Goal: Transaction & Acquisition: Purchase product/service

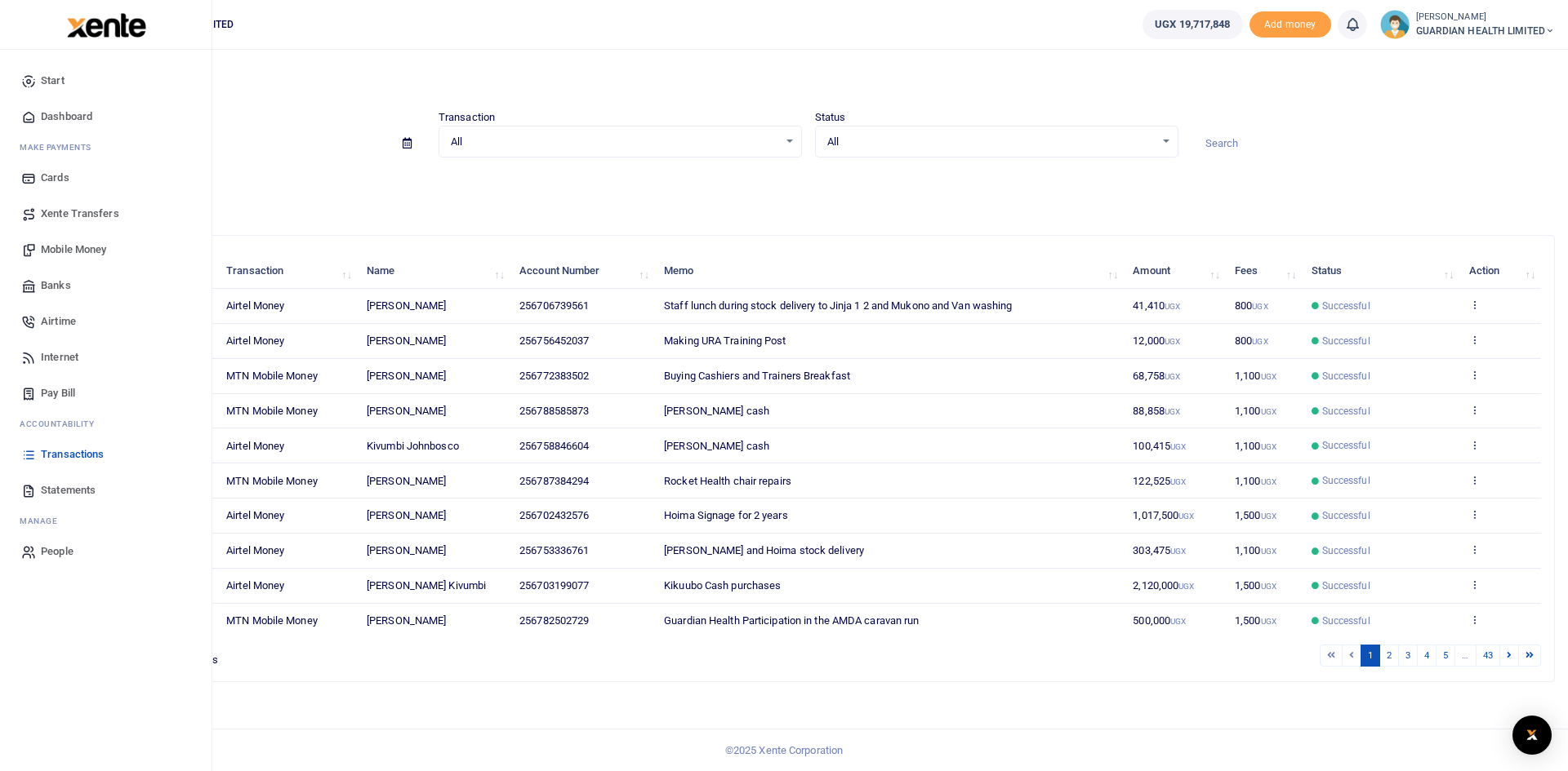
click at [87, 248] on span "Mobile Money" at bounding box center [73, 250] width 65 height 16
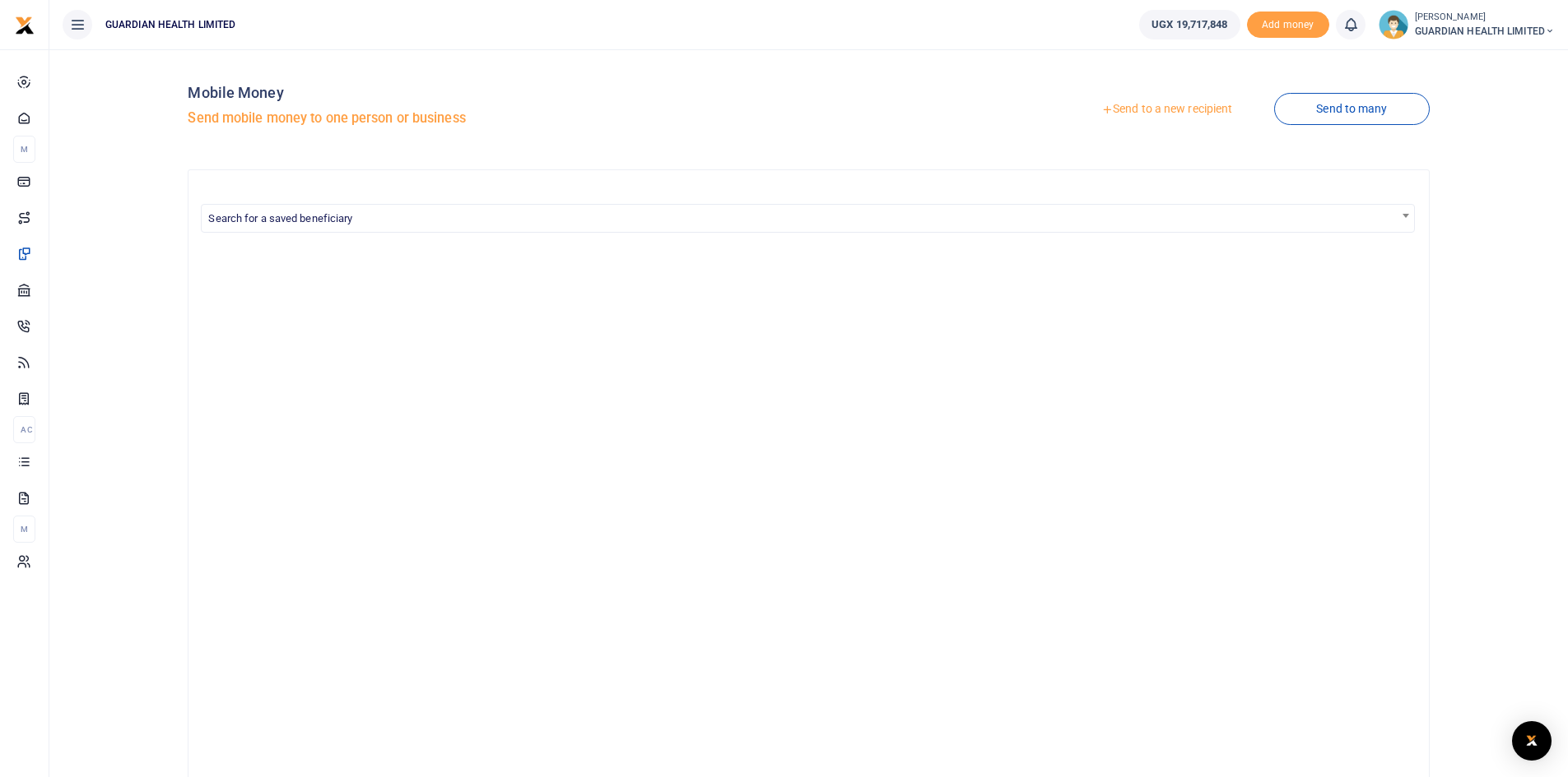
click at [1131, 105] on link "Send to a new recipient" at bounding box center [1167, 109] width 215 height 30
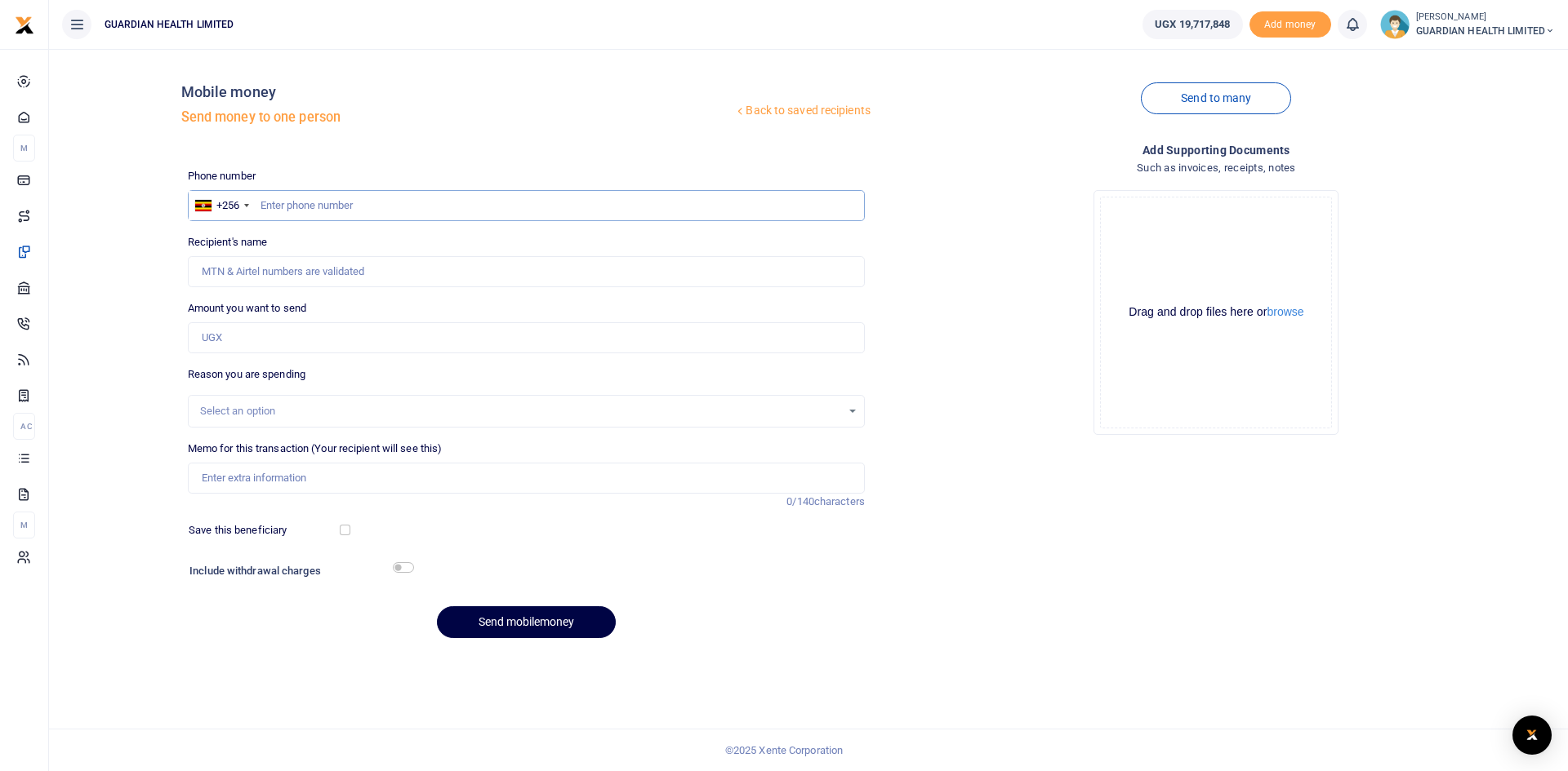
click at [511, 203] on input "text" at bounding box center [526, 206] width 677 height 31
type input "772625289"
type input "Oliver Kiconco"
click at [259, 335] on input "Amount you want to send" at bounding box center [526, 338] width 677 height 31
type input "148,000"
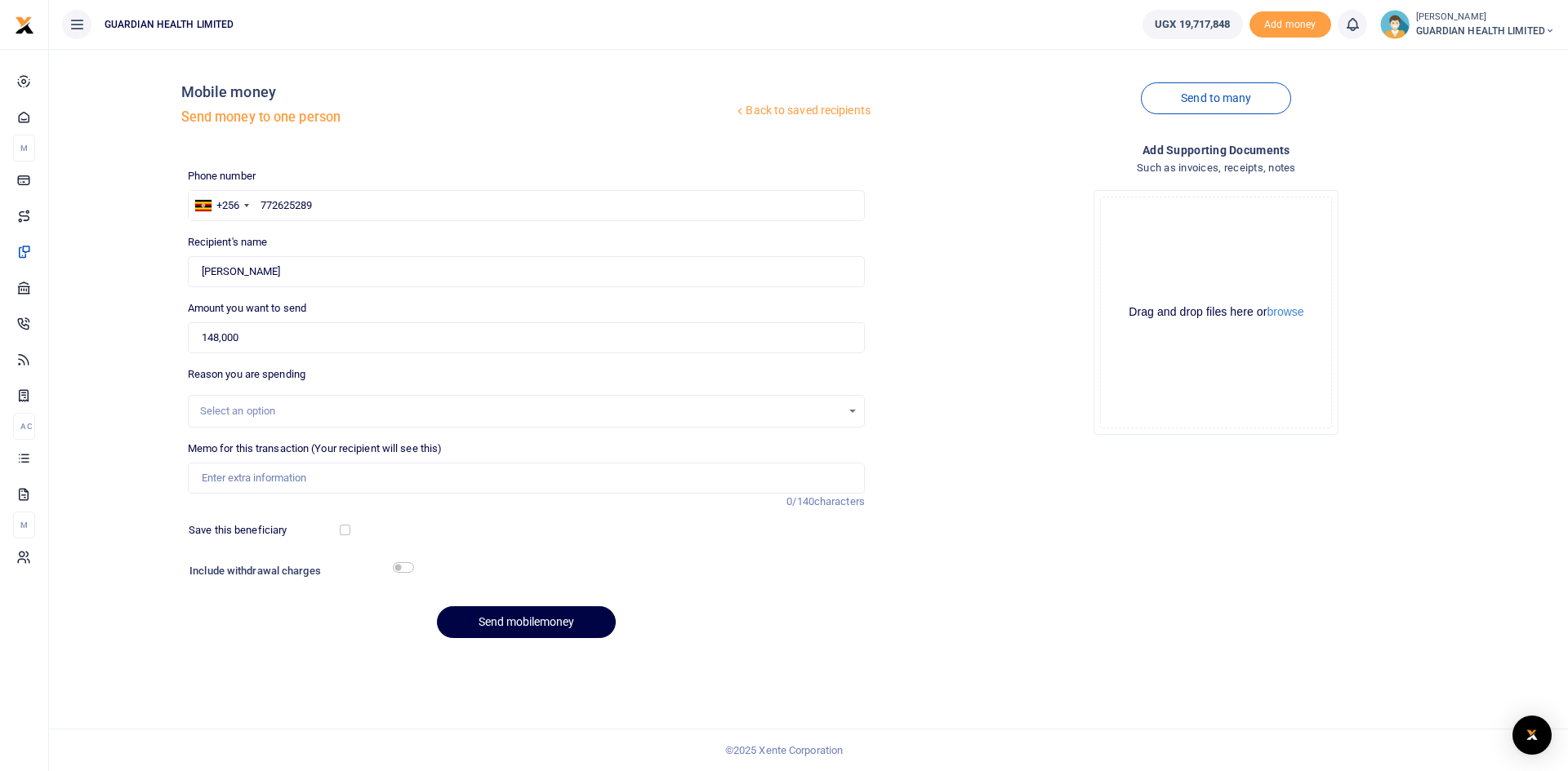
click at [266, 409] on div "Select an option" at bounding box center [521, 411] width 641 height 16
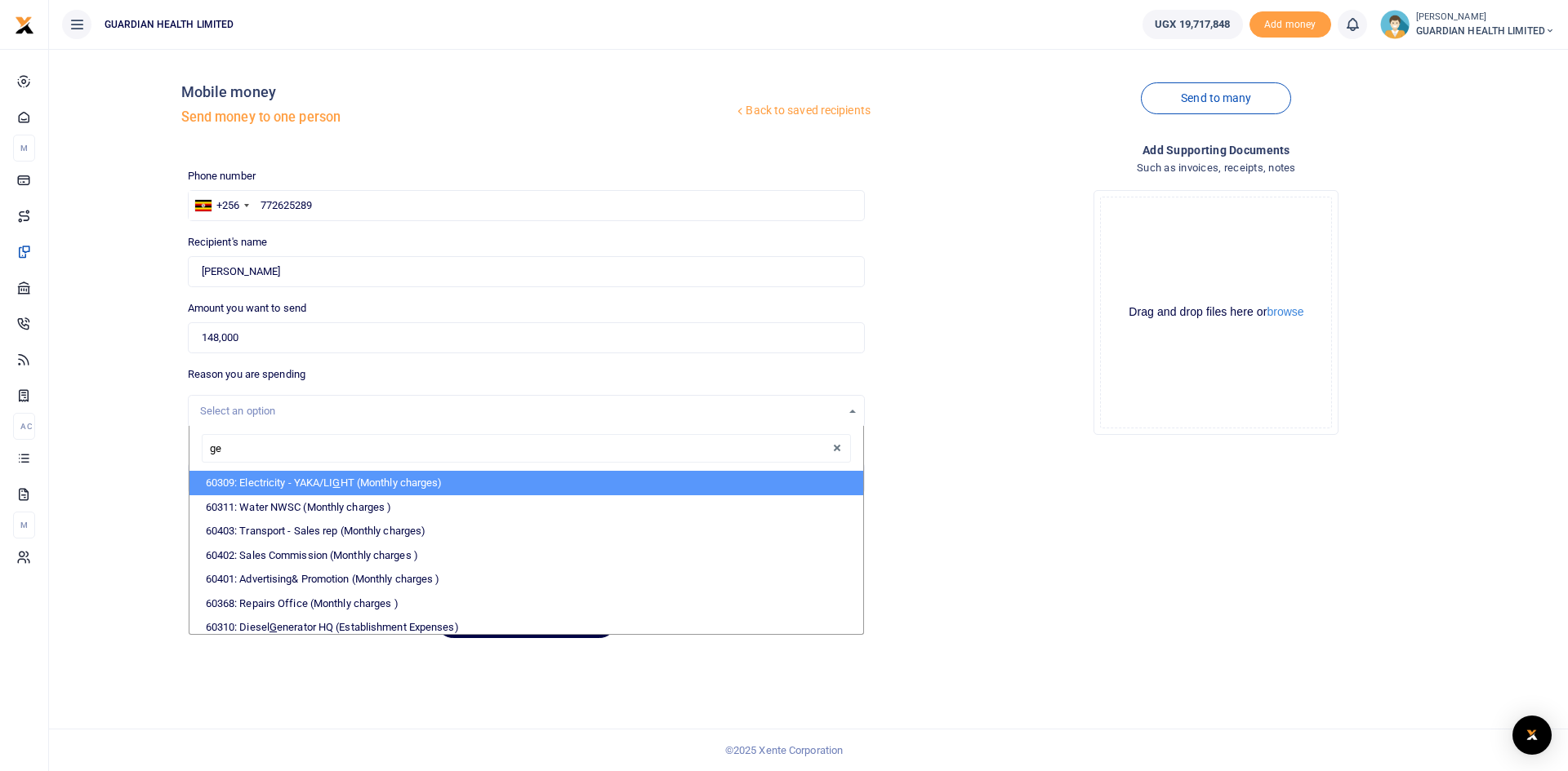
type input "gen"
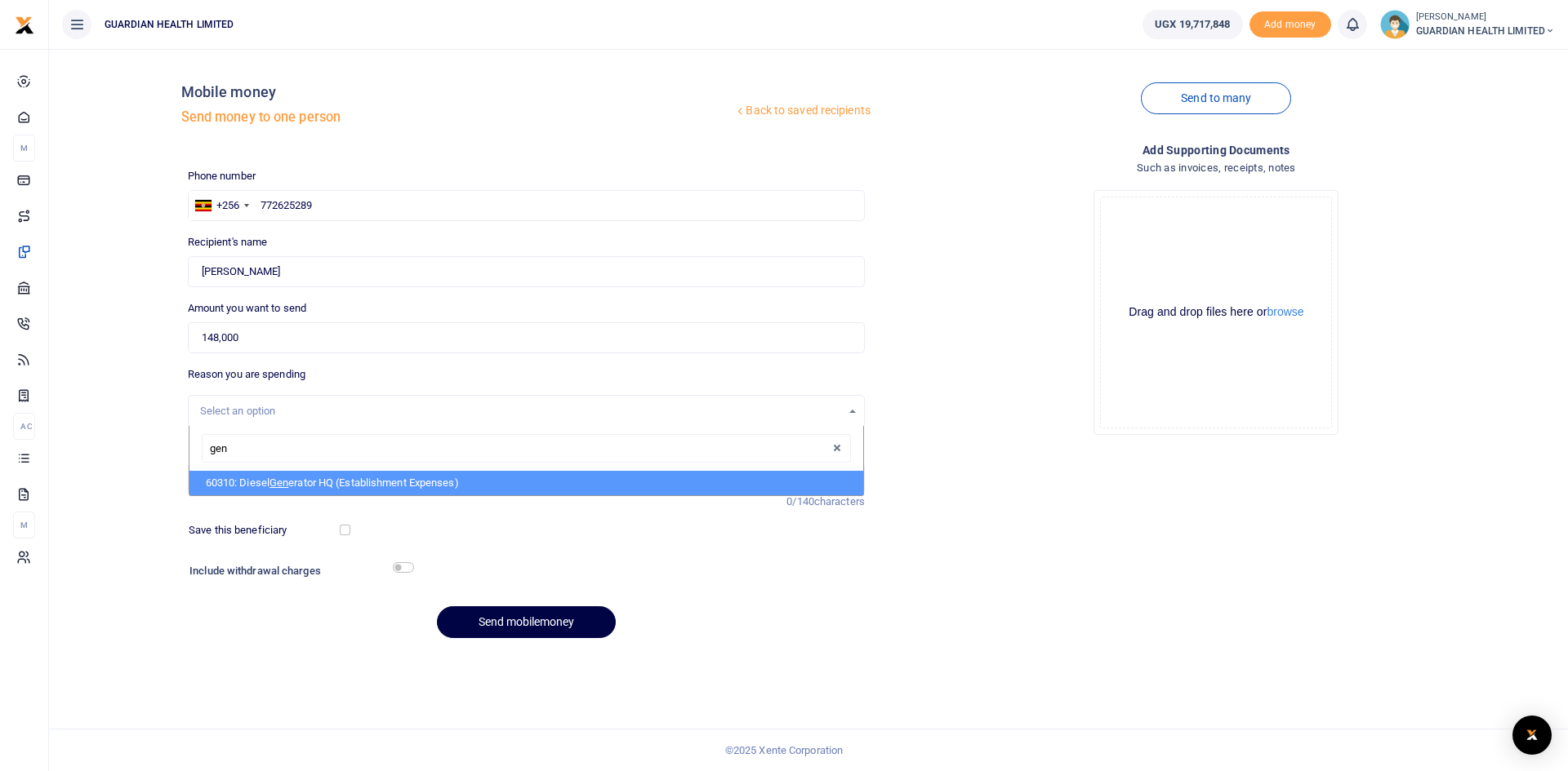
click at [308, 487] on li "60310: Diesel Gen erator HQ (Establishment Expenses)" at bounding box center [526, 483] width 674 height 24
select select "5388"
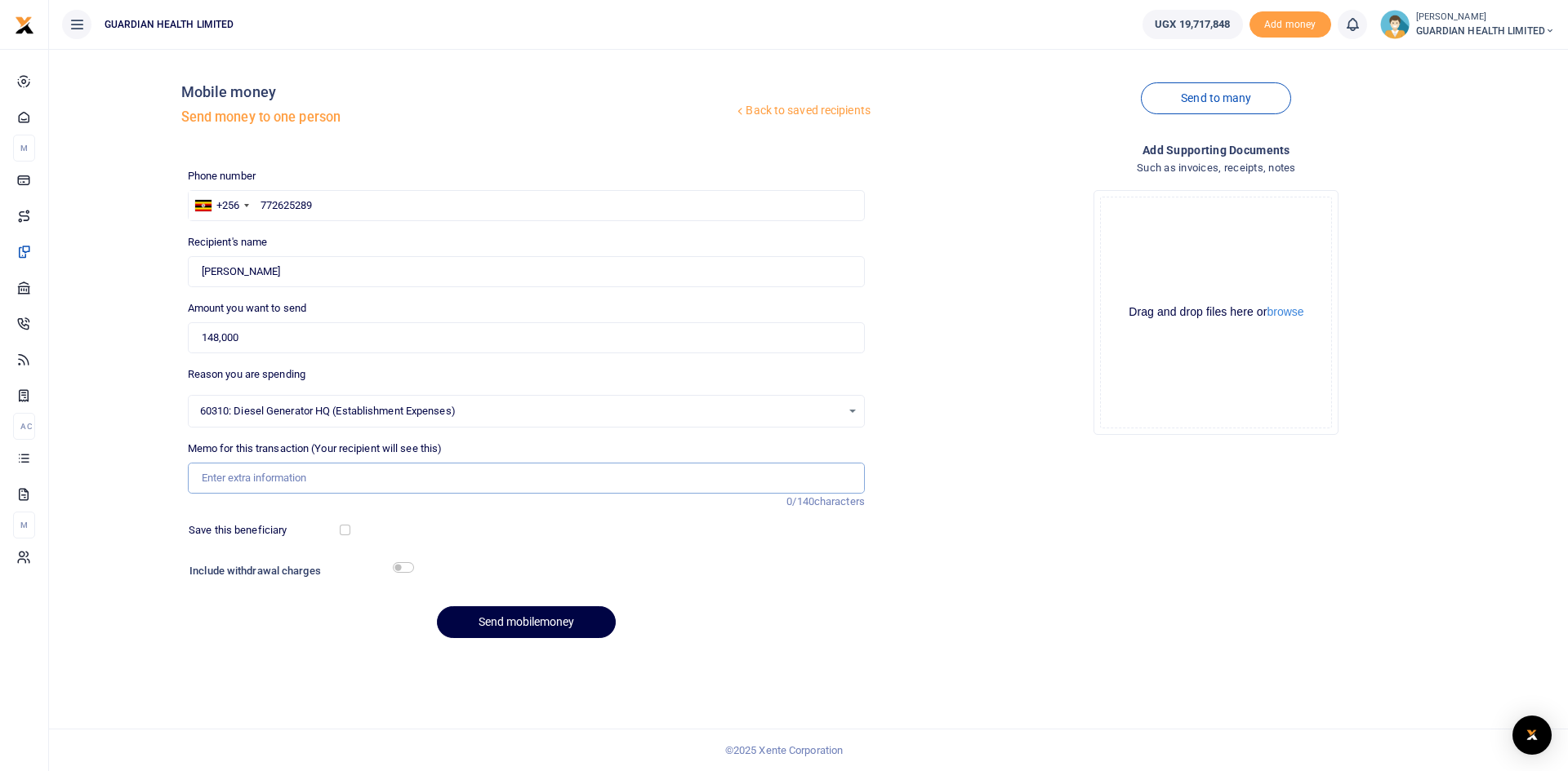
click at [246, 478] on input "Memo for this transaction (Your recipient will see this)" at bounding box center [526, 479] width 677 height 31
type input "Bunga Generator fuel"
click at [345, 529] on input "checkbox" at bounding box center [345, 530] width 10 height 10
checkbox input "true"
click at [403, 566] on input "checkbox" at bounding box center [403, 568] width 21 height 10
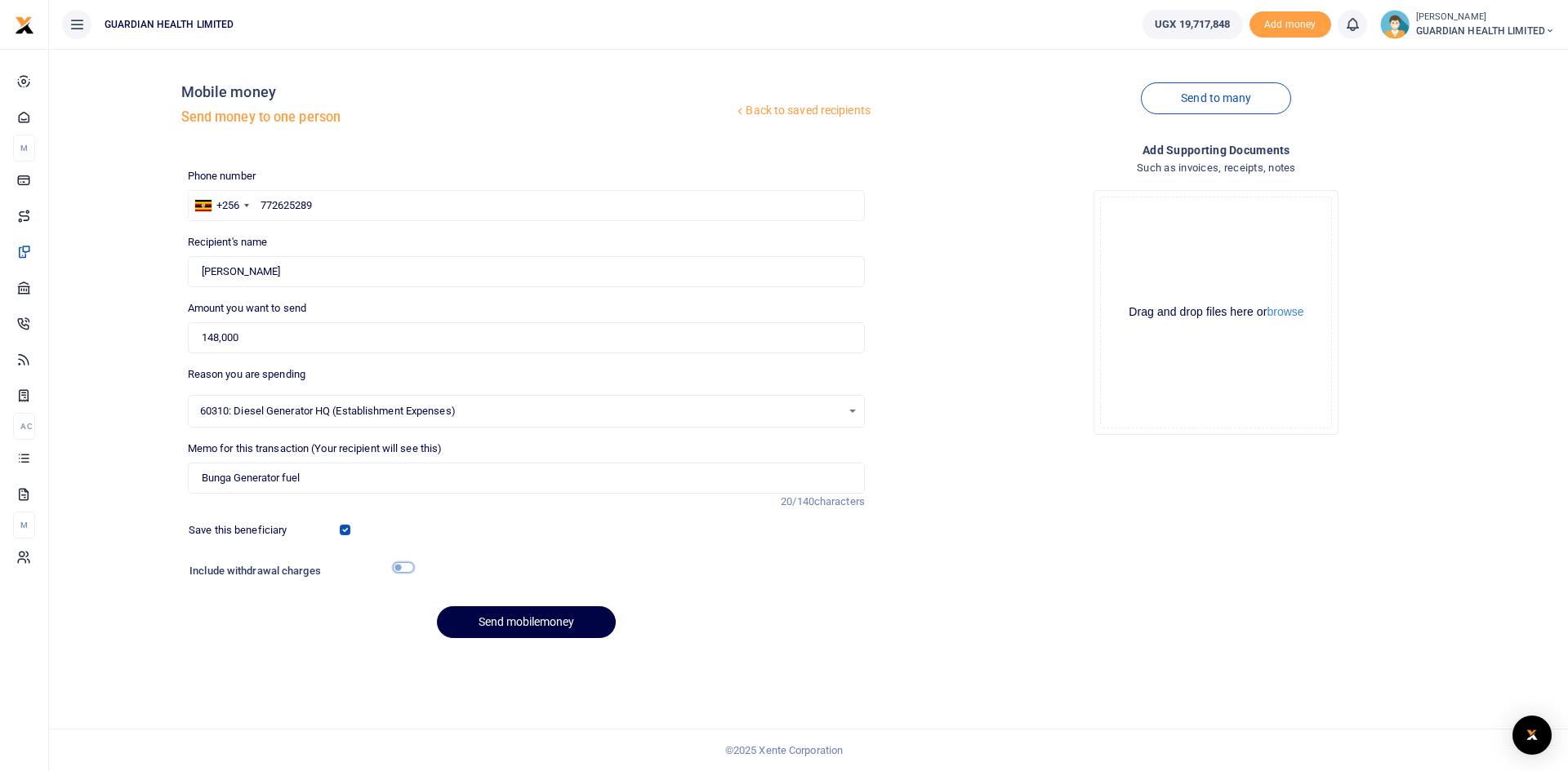
checkbox input "true"
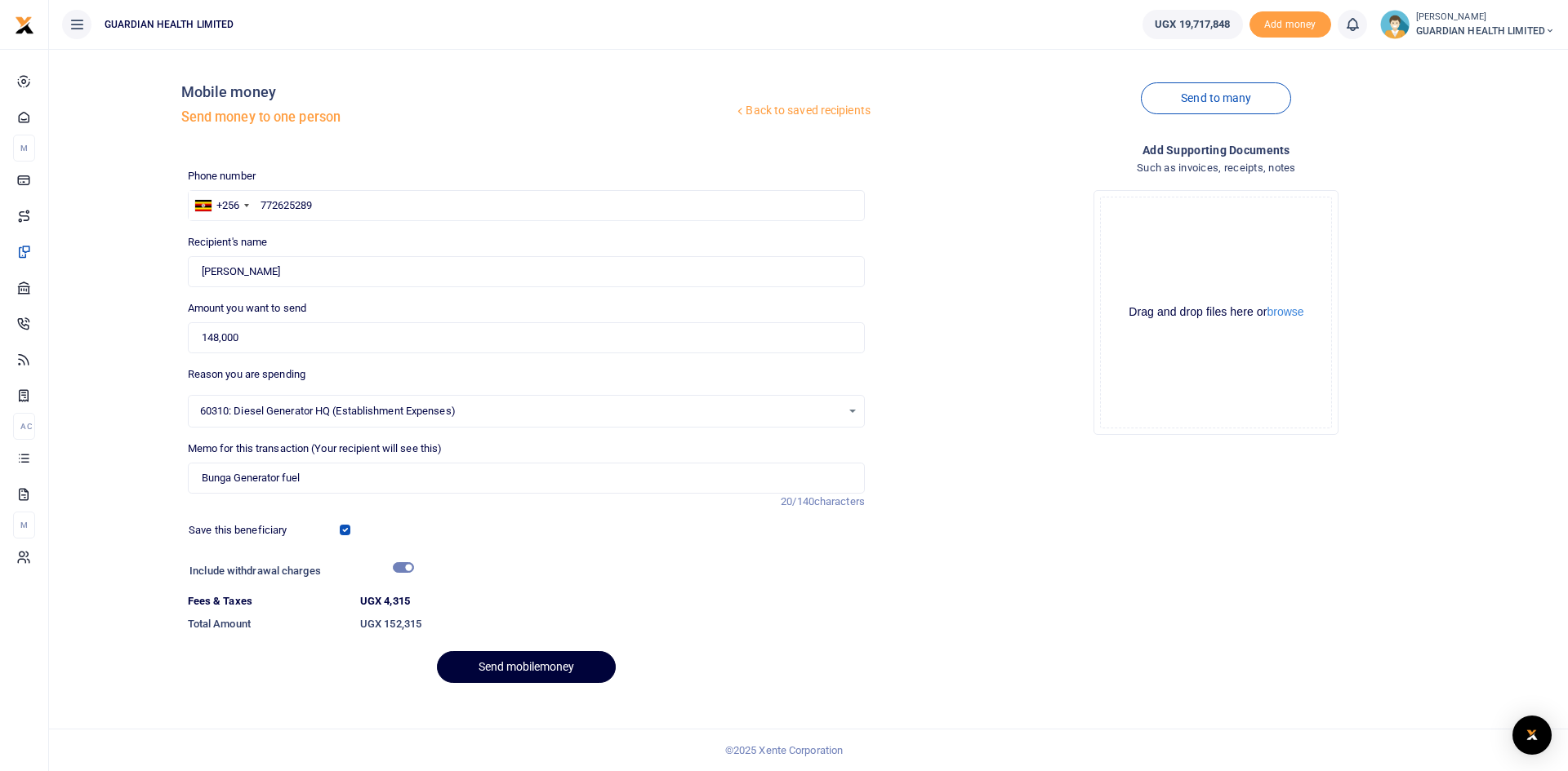
click at [499, 664] on button "Send mobilemoney" at bounding box center [527, 667] width 179 height 32
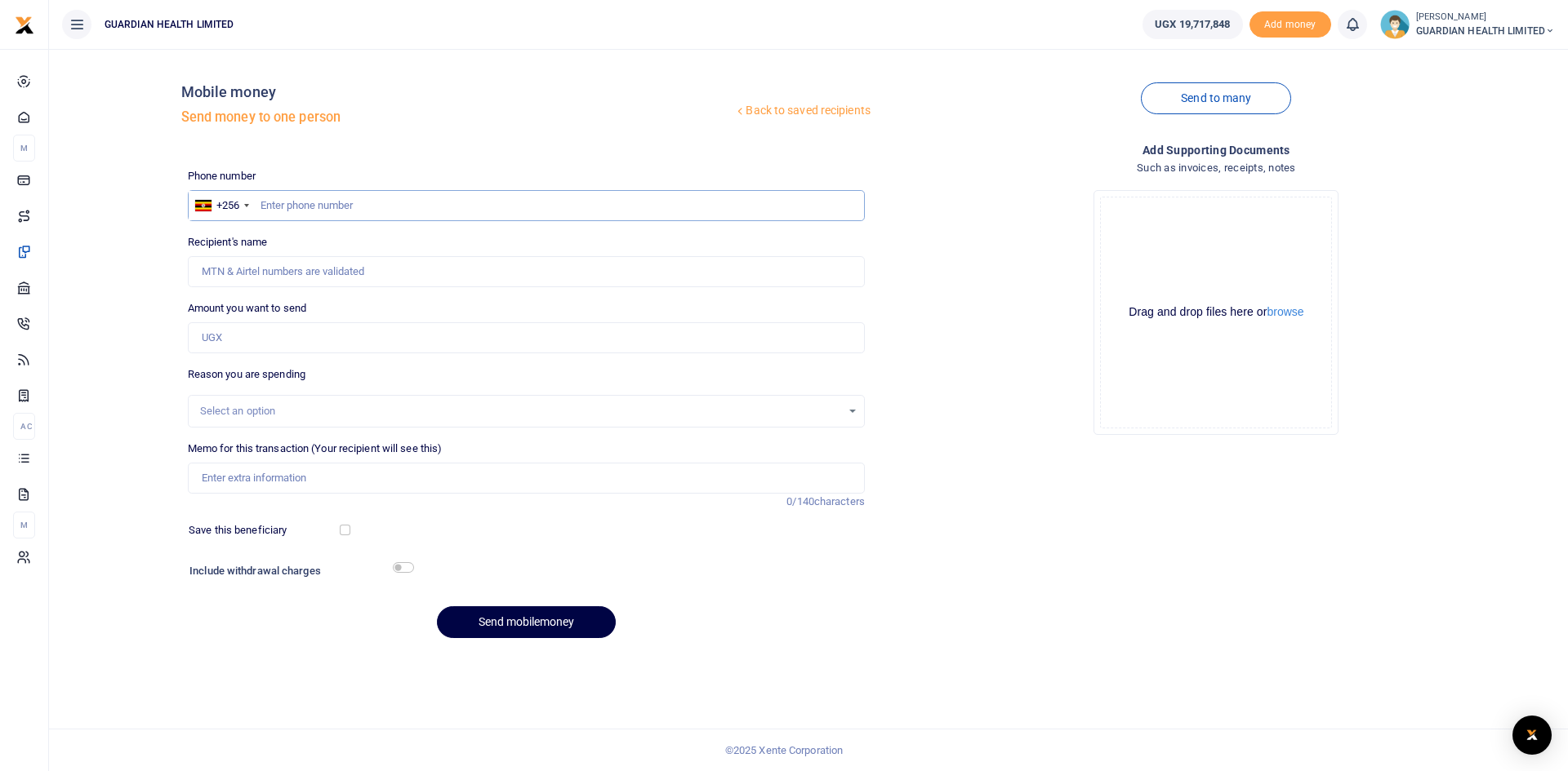
paste input "706739561"
click at [263, 204] on input "706739561" at bounding box center [526, 206] width 677 height 31
type input "706739561"
click at [269, 331] on input "Amount you want to send" at bounding box center [526, 338] width 677 height 31
type input "305,000"
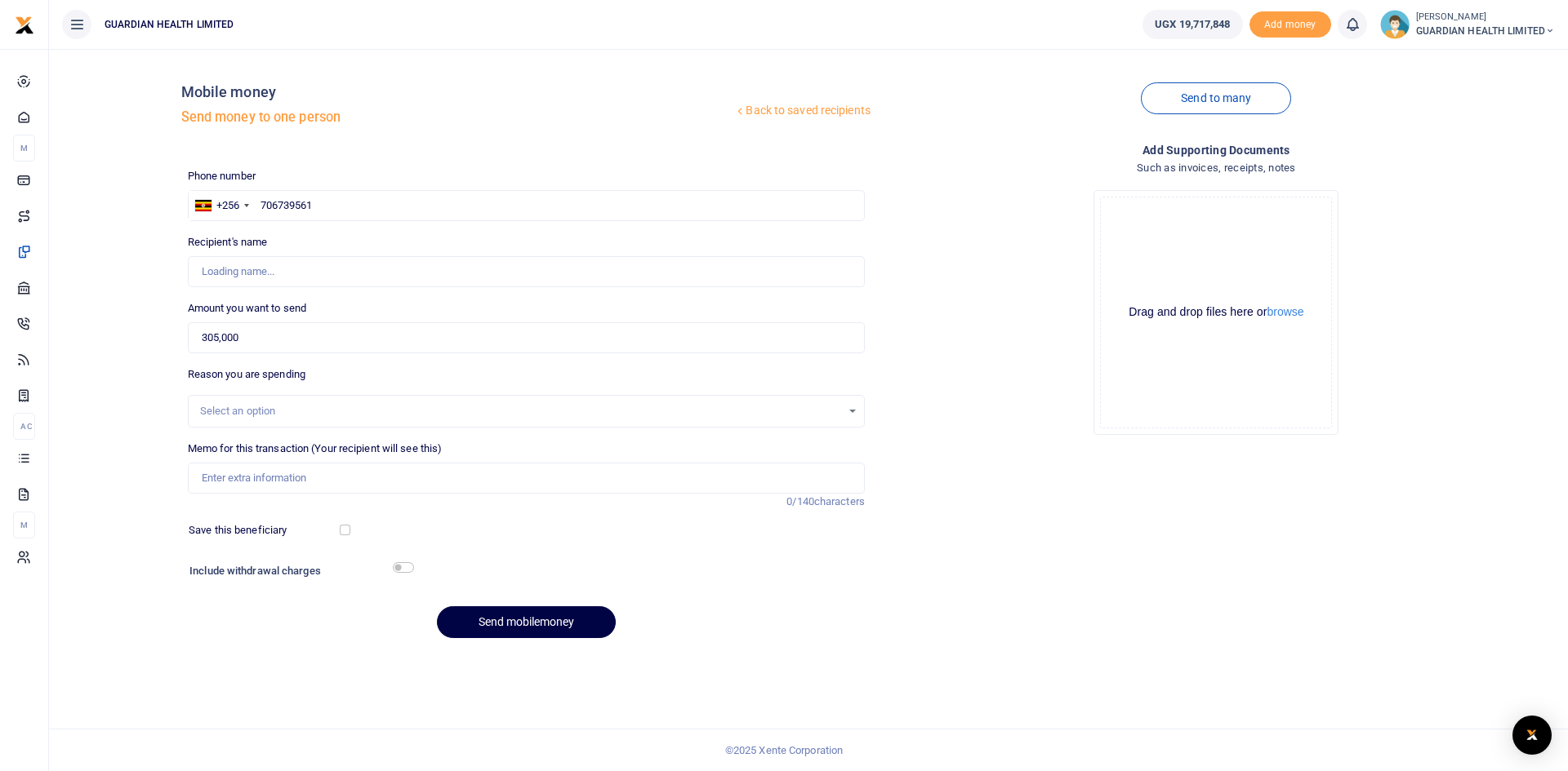
click at [267, 409] on div "Select an option" at bounding box center [521, 411] width 641 height 16
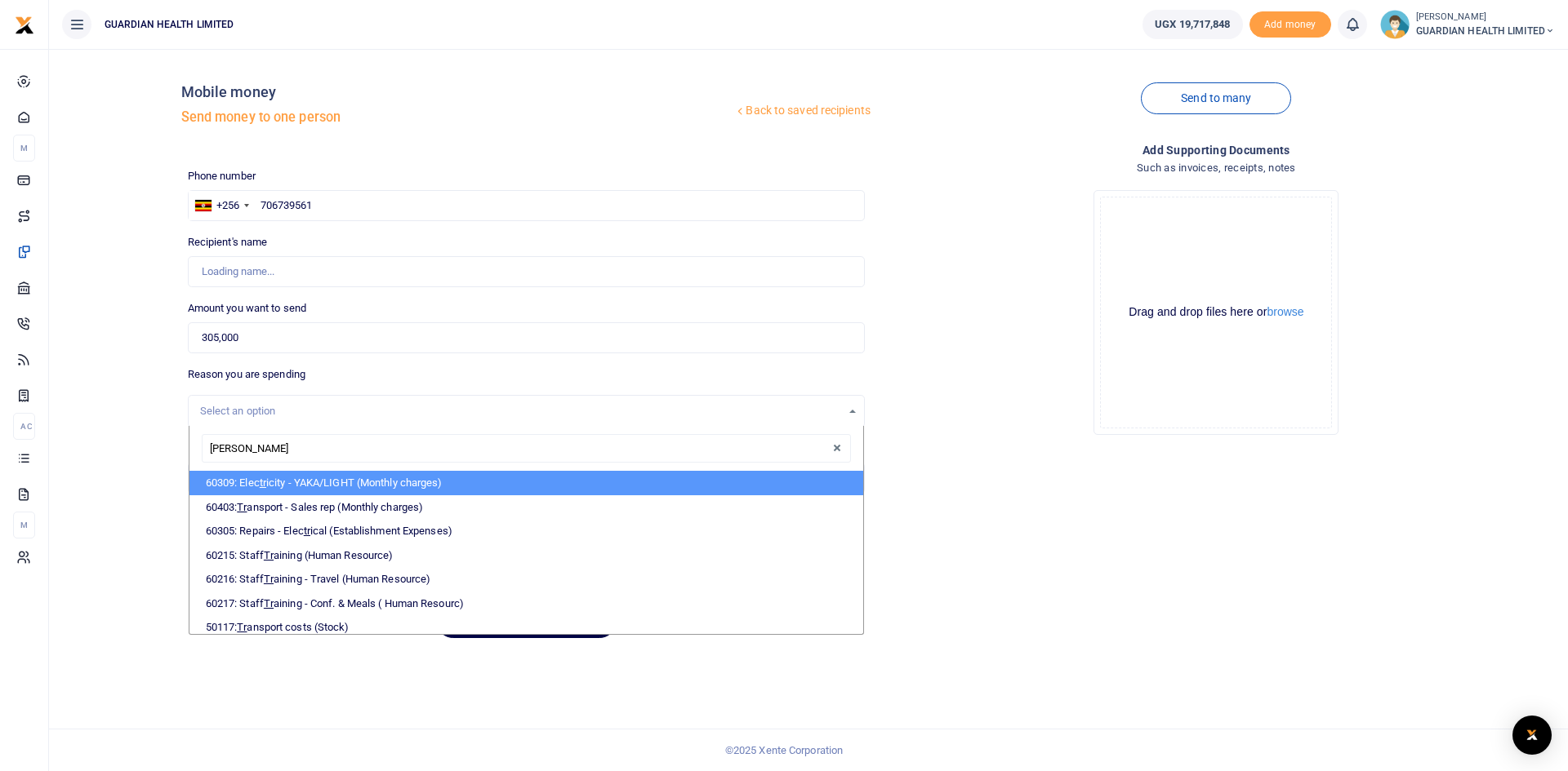
type input "trans"
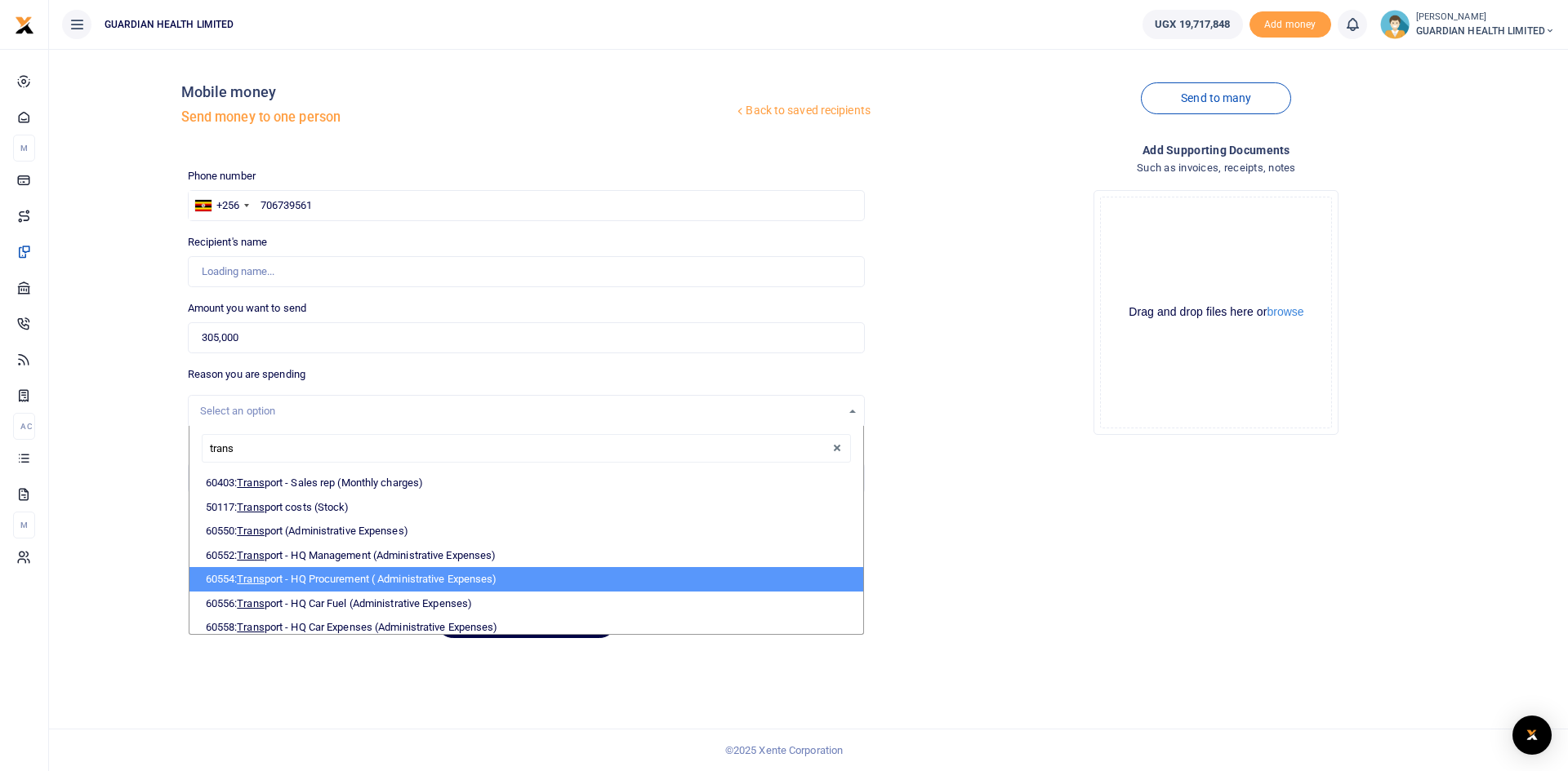
type input "Joseph Kasekende"
click at [300, 574] on li "60554: Trans port - HQ Procurement ( Administrative Expenses)" at bounding box center [526, 579] width 674 height 24
select select "5424"
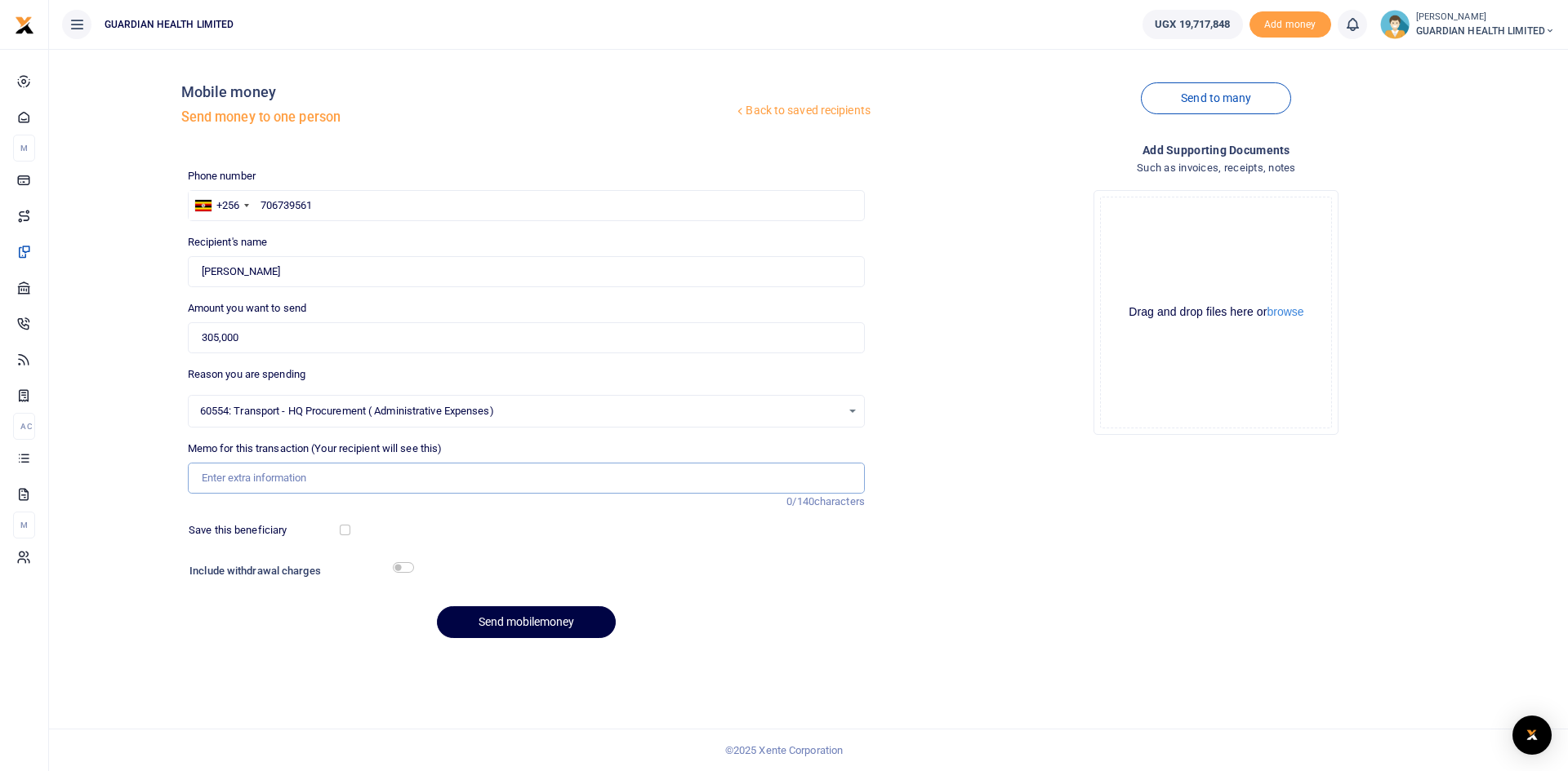
click at [243, 478] on input "Memo for this transaction (Your recipient will see this)" at bounding box center [526, 479] width 677 height 31
type input "Gulu and Mbale stock delivery"
click at [344, 526] on input "checkbox" at bounding box center [345, 530] width 10 height 10
checkbox input "true"
click at [402, 570] on input "checkbox" at bounding box center [403, 568] width 21 height 10
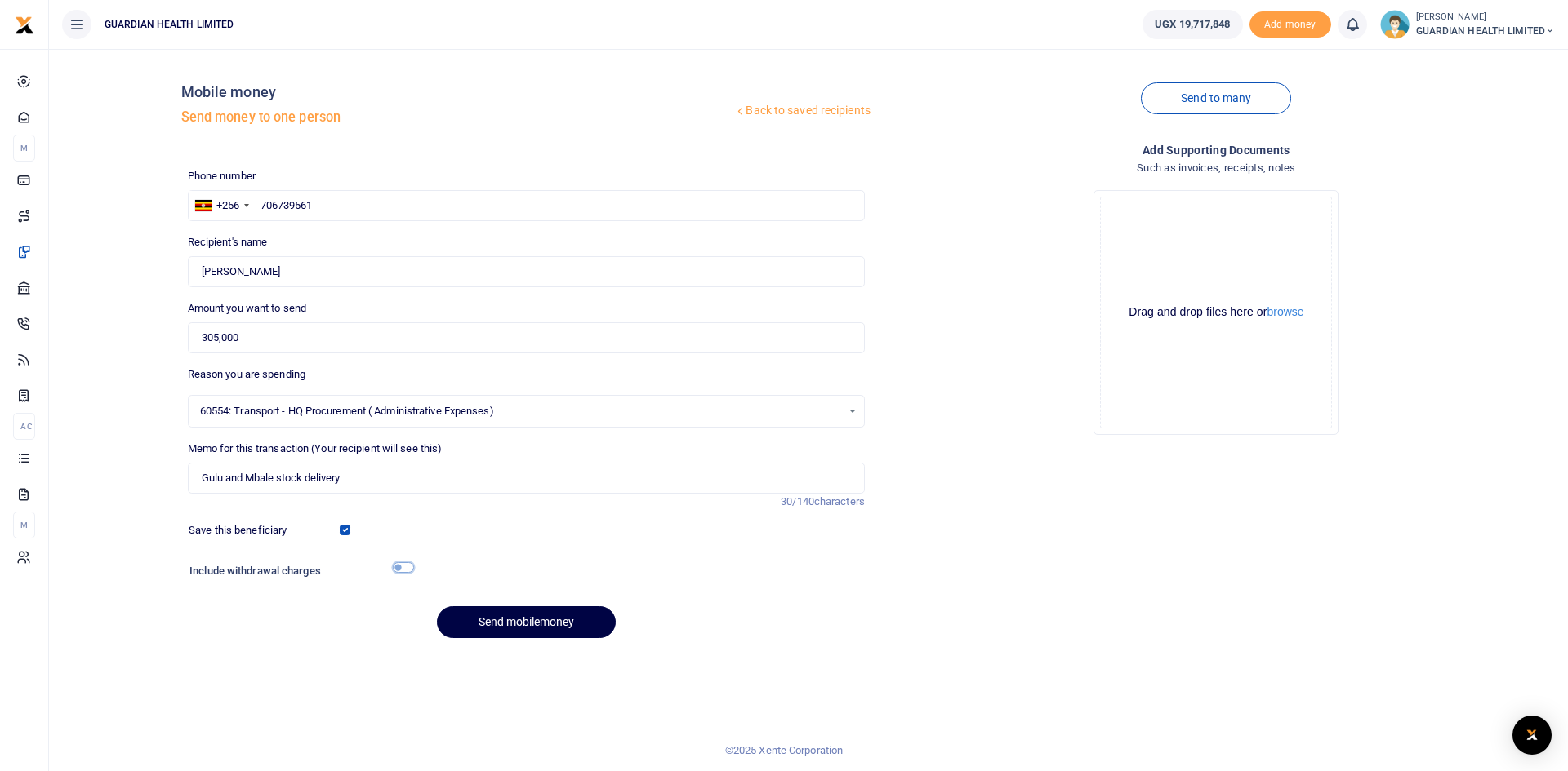
checkbox input "true"
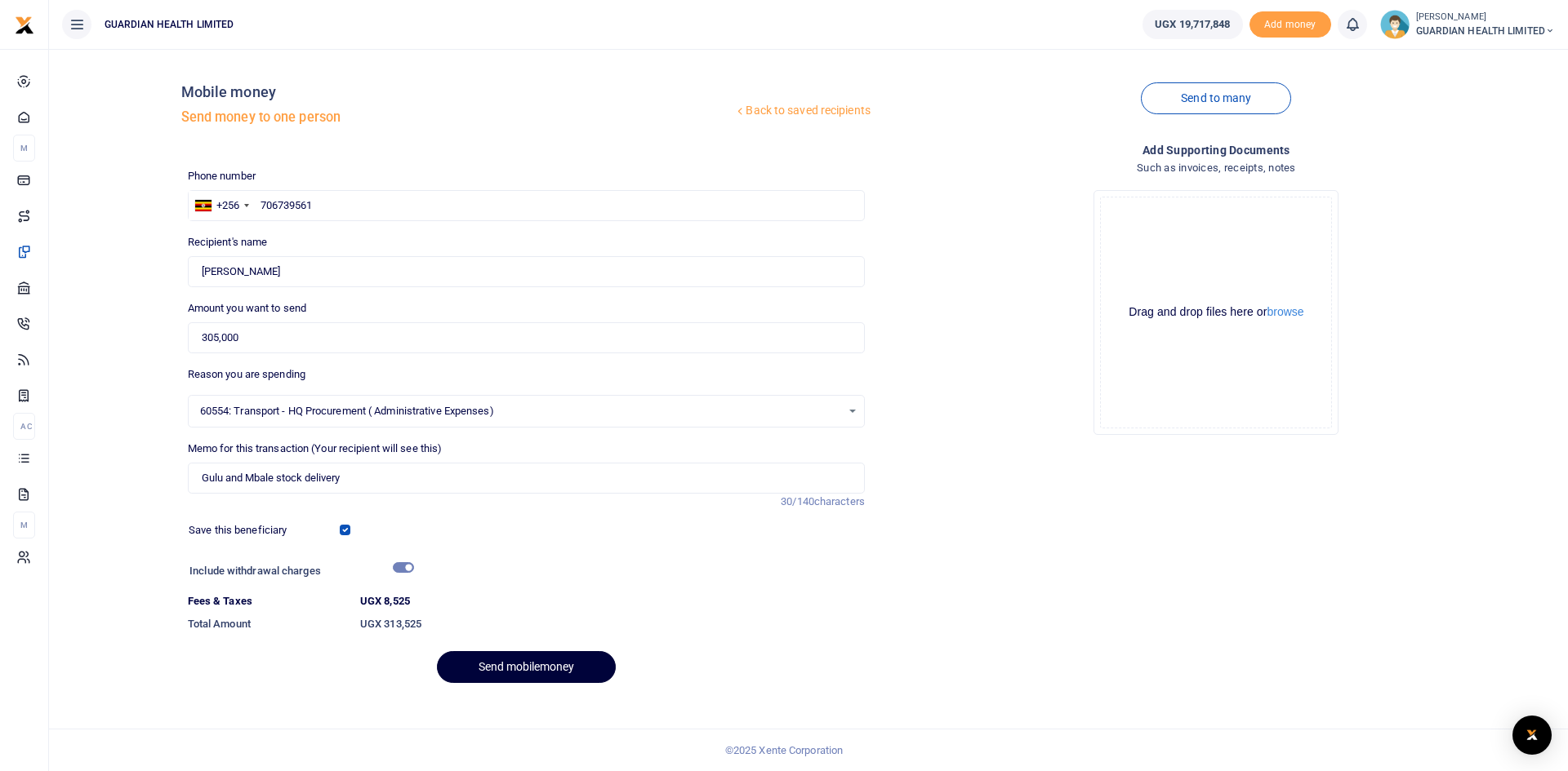
click at [508, 665] on button "Send mobilemoney" at bounding box center [527, 667] width 179 height 32
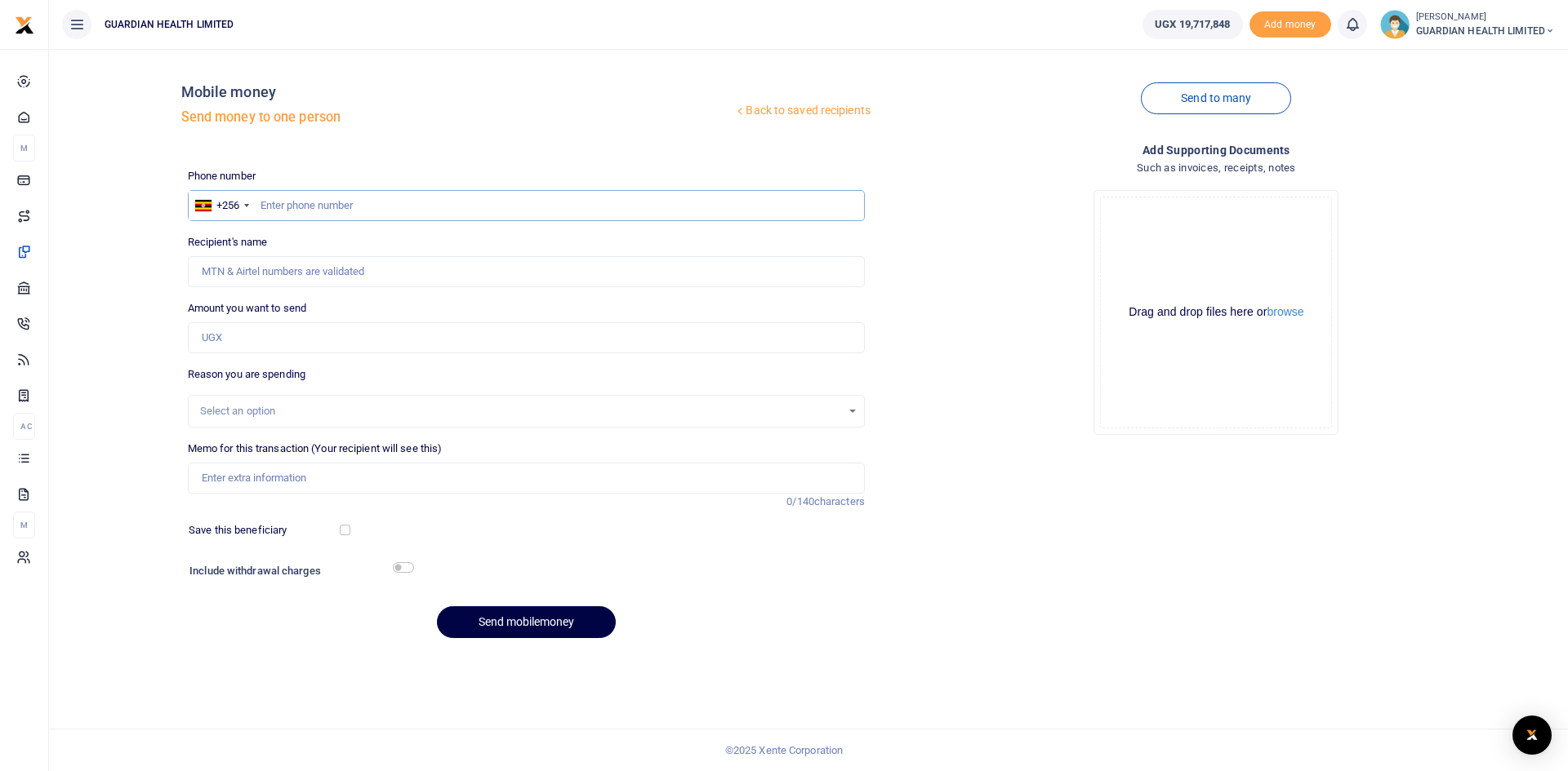
click at [299, 206] on input "text" at bounding box center [526, 206] width 677 height 31
click at [789, 199] on input "text" at bounding box center [526, 206] width 677 height 31
click at [518, 205] on input "text" at bounding box center [526, 206] width 677 height 31
type input "753"
click at [518, 205] on input "753" at bounding box center [526, 206] width 677 height 31
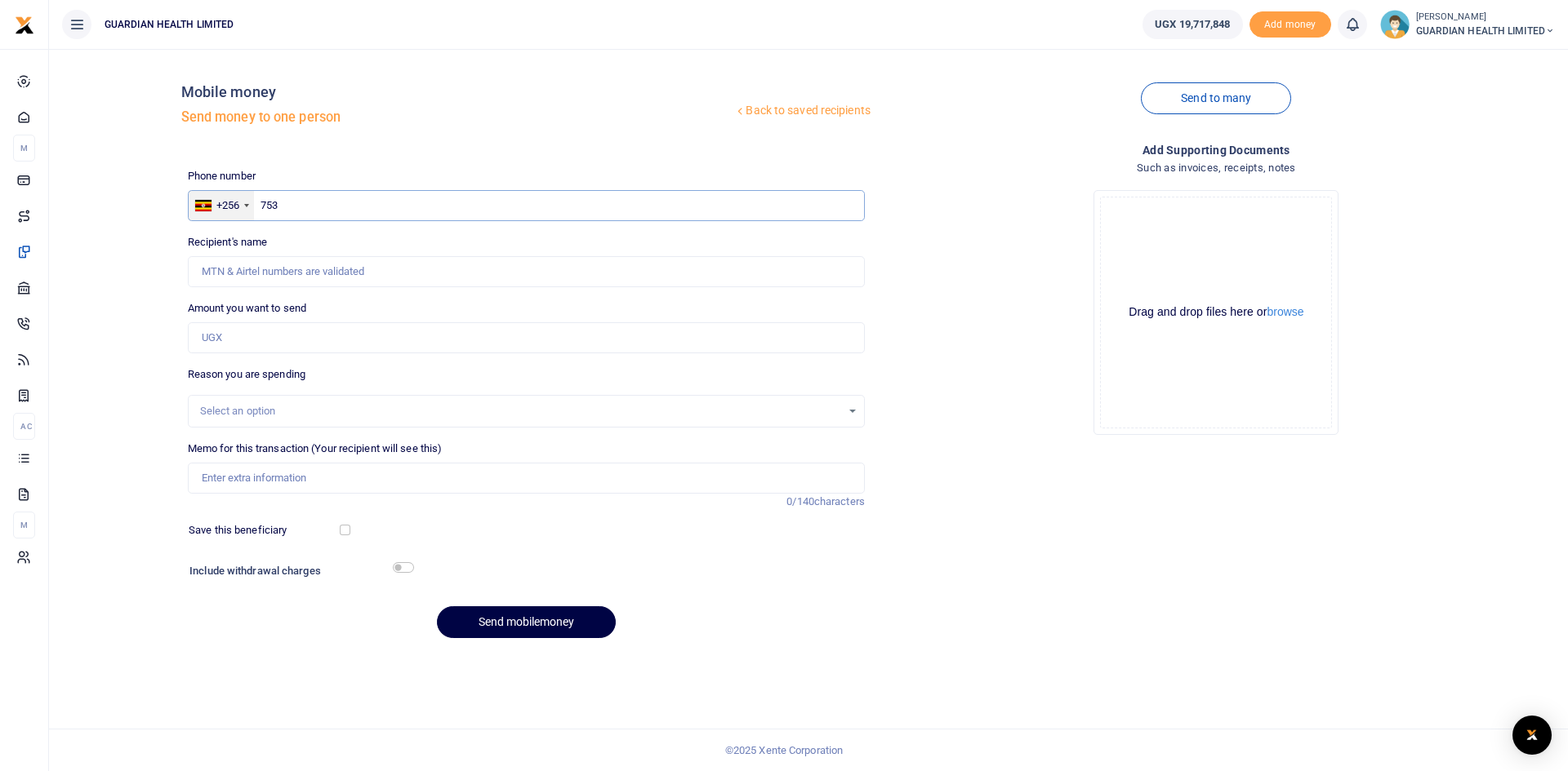
drag, startPoint x: 299, startPoint y: 206, endPoint x: 238, endPoint y: 201, distance: 61.2
click at [238, 201] on div "+256 Uganda +256 753" at bounding box center [526, 206] width 677 height 31
click at [317, 201] on input "text" at bounding box center [526, 206] width 677 height 31
type input "772449909"
click at [269, 333] on input "Amount you want to send" at bounding box center [526, 338] width 677 height 31
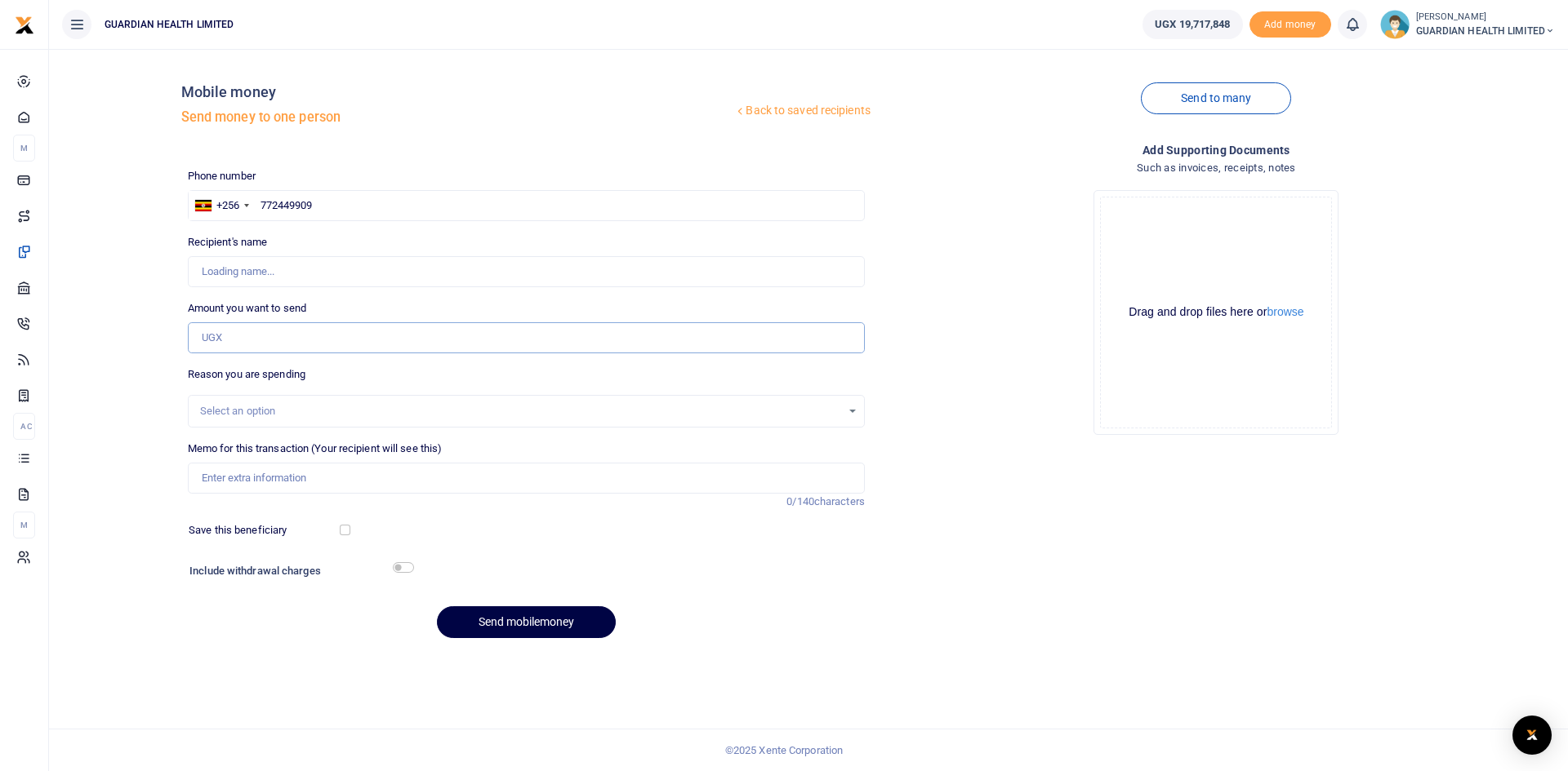
type input "Akuwa Bagenda"
type input "700,000"
click at [275, 411] on div "Select an option" at bounding box center [521, 411] width 641 height 16
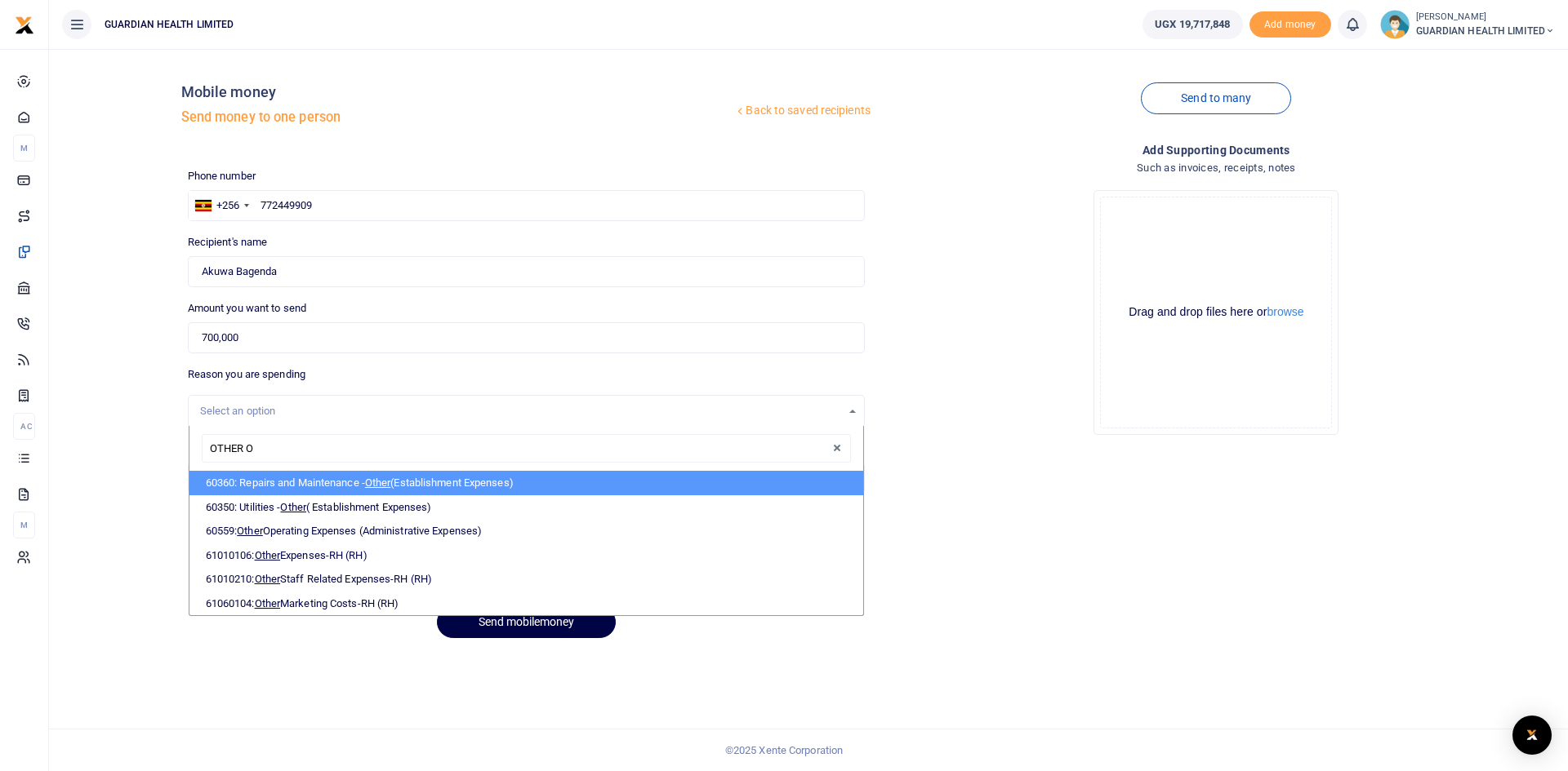
type input "OTHER OP"
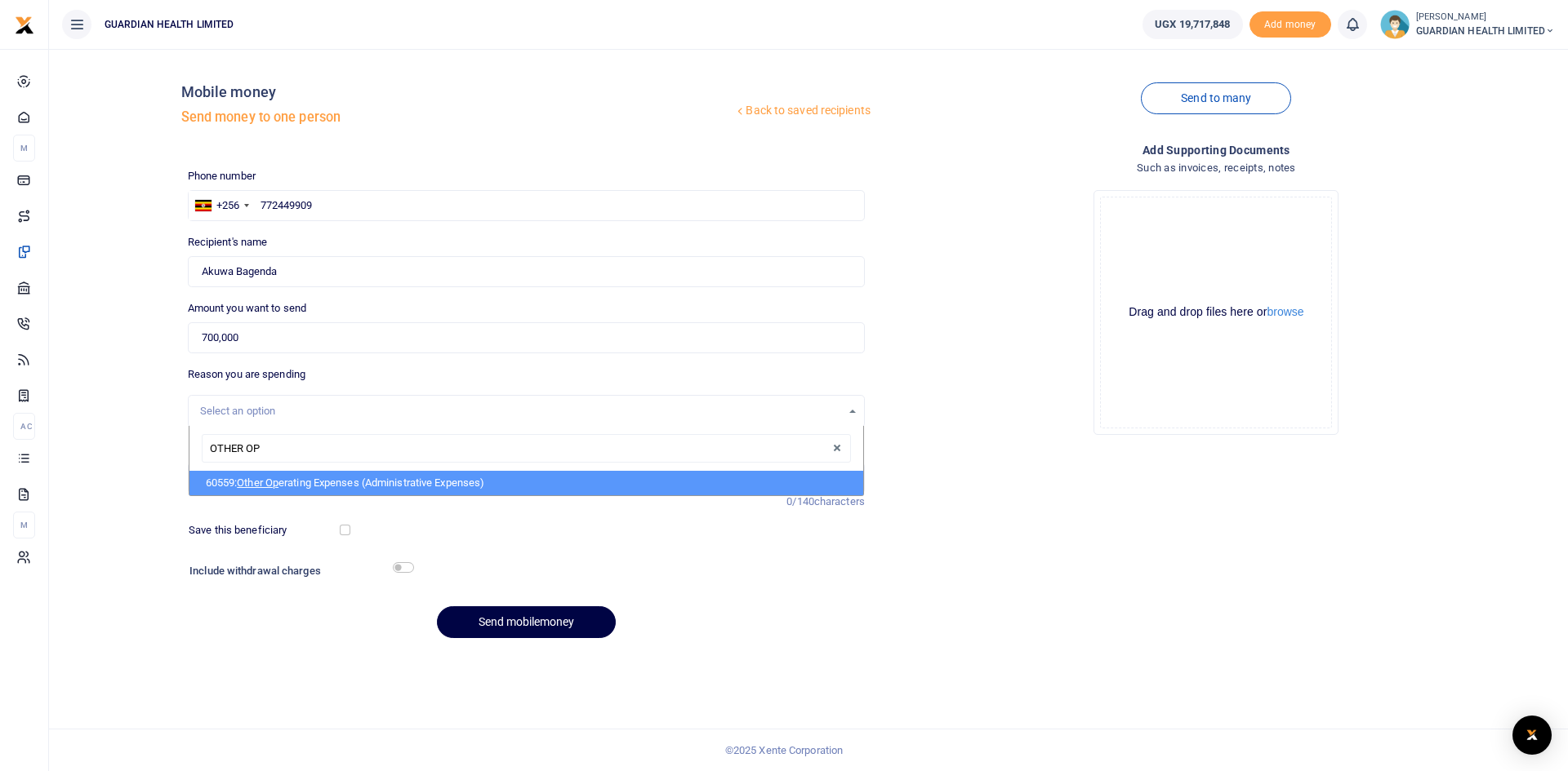
click at [312, 485] on li "60559: Other Op erating Expenses (Administrative Expenses)" at bounding box center [526, 483] width 674 height 24
select select "5427"
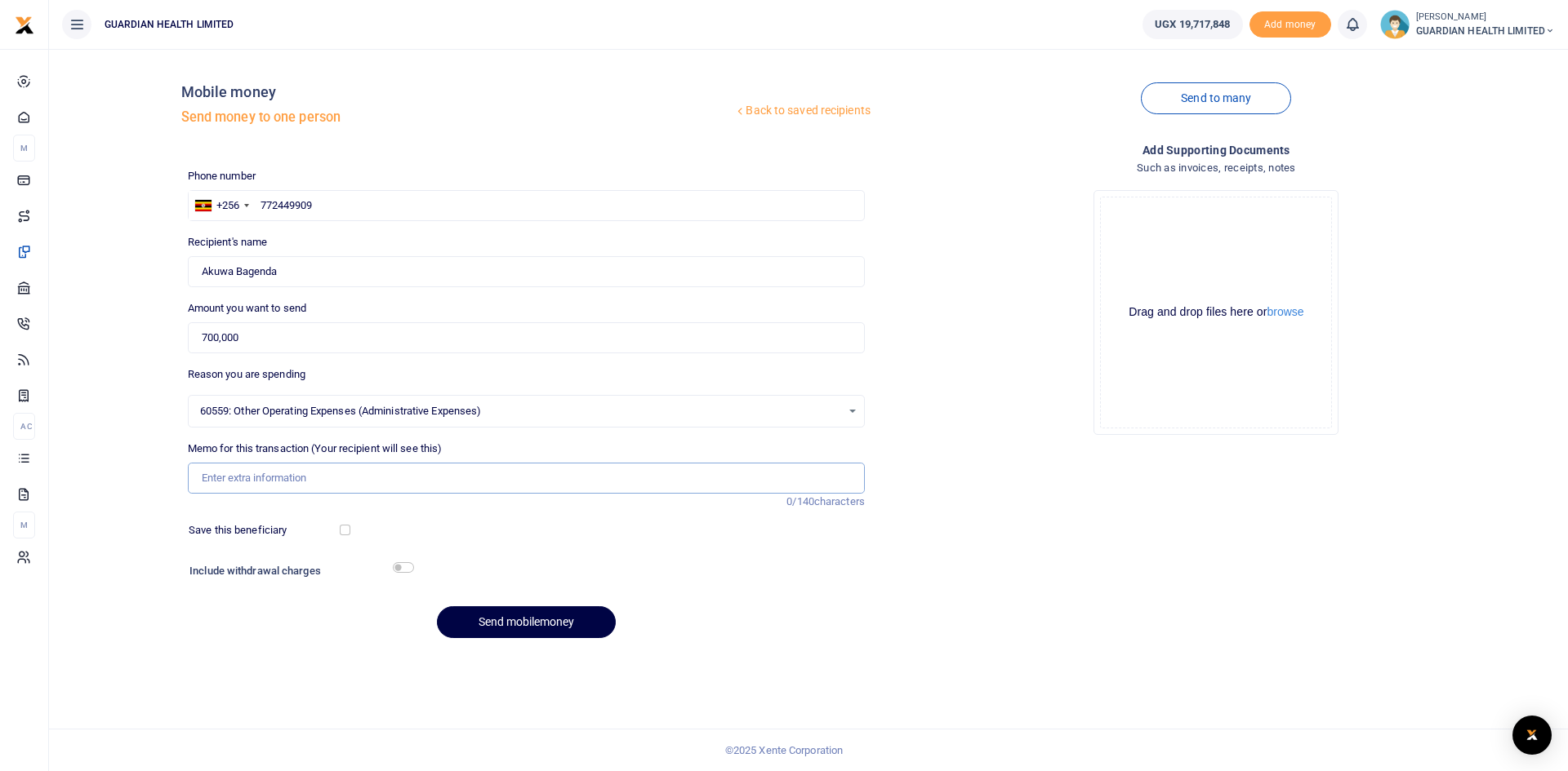
click at [253, 479] on input "Memo for this transaction (Your recipient will see this)" at bounding box center [526, 479] width 677 height 31
paste input "Sitting Allowance [DATE]"
type input "Sitting Allowance [DATE]"
click at [349, 533] on input "checkbox" at bounding box center [345, 530] width 10 height 10
checkbox input "true"
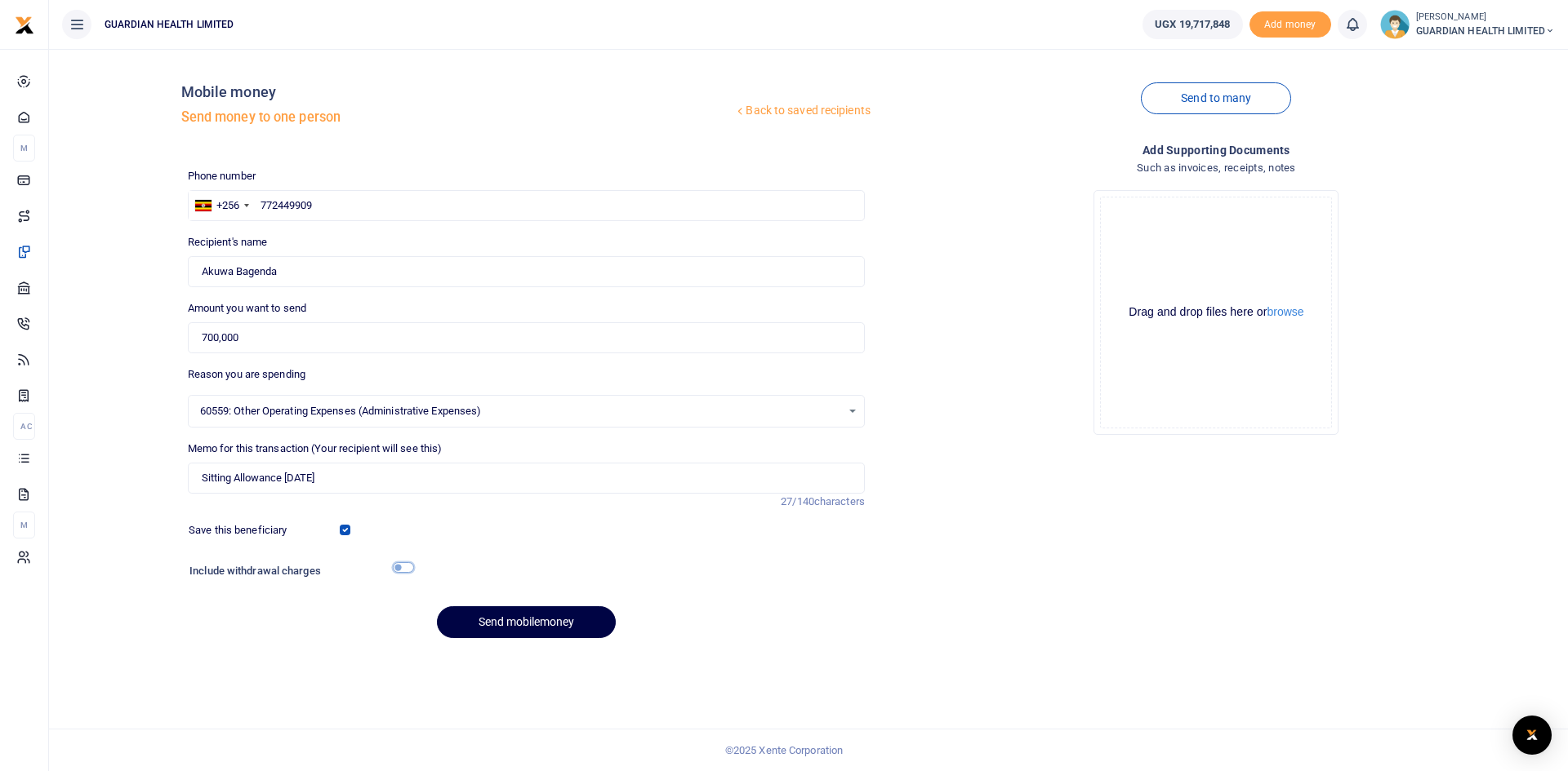
click at [399, 568] on input "checkbox" at bounding box center [403, 568] width 21 height 10
checkbox input "true"
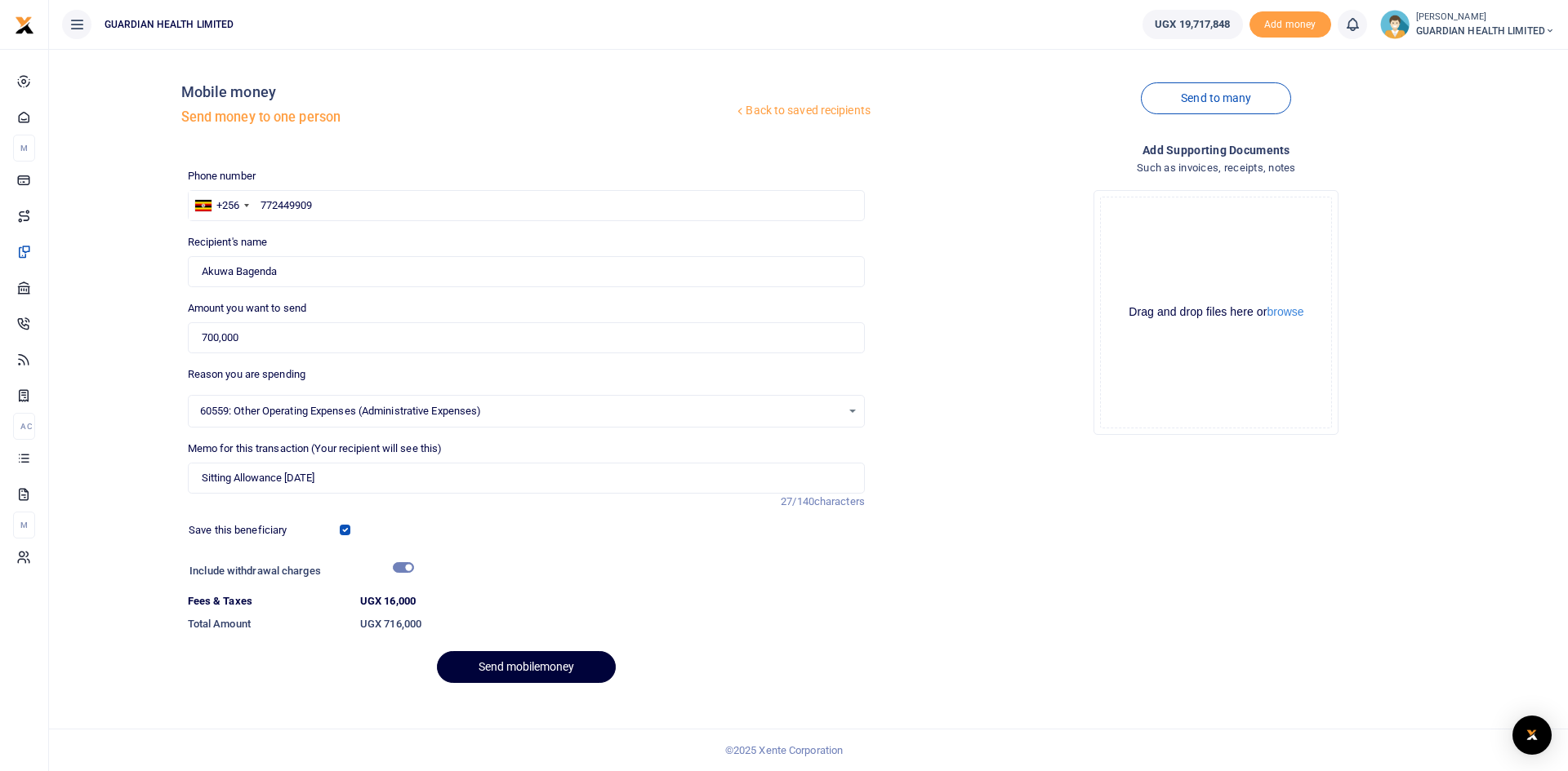
click at [531, 669] on button "Send mobilemoney" at bounding box center [527, 667] width 179 height 32
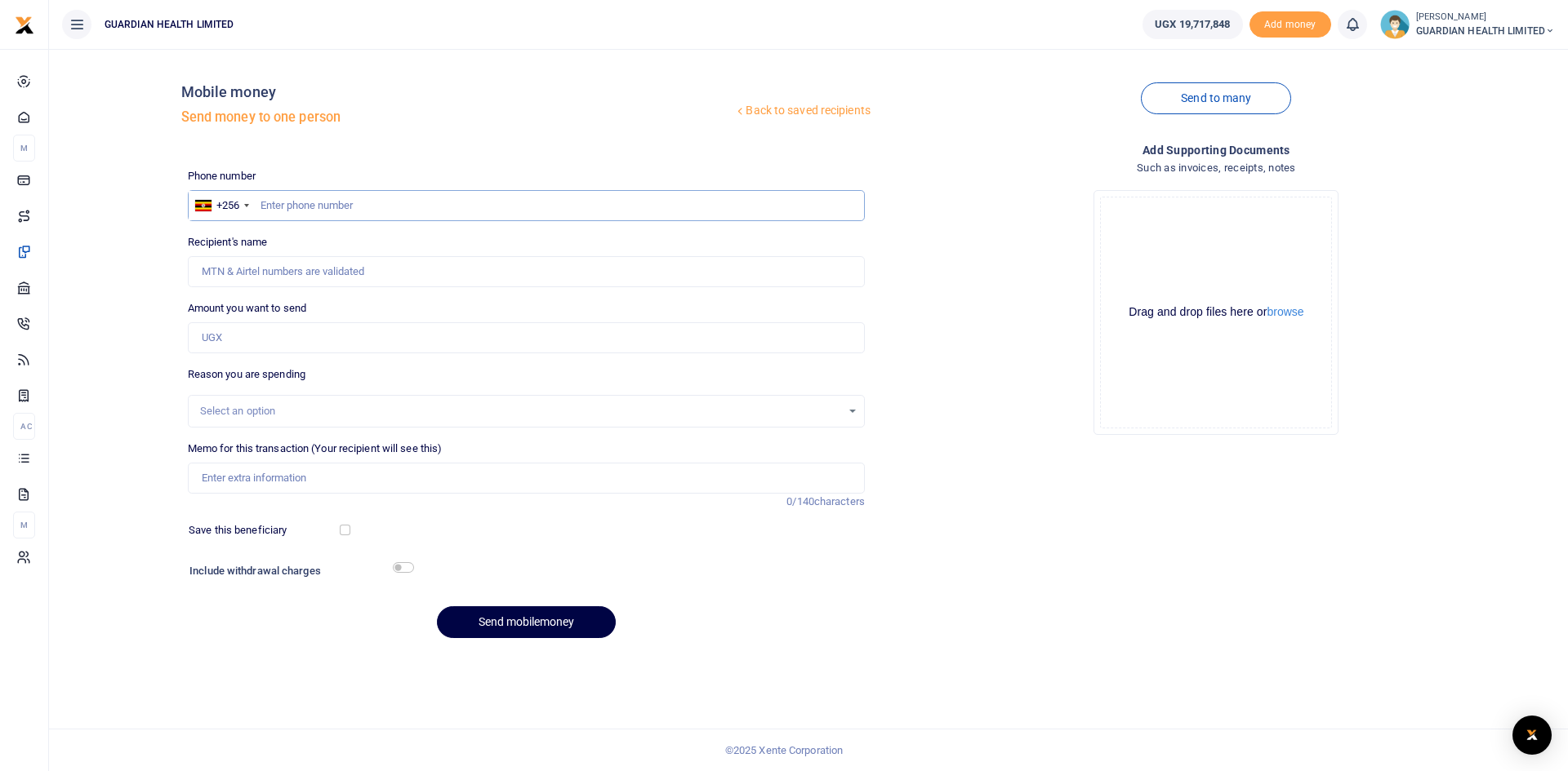
click at [354, 206] on input "text" at bounding box center [526, 206] width 677 height 31
type input "781882614"
click at [304, 338] on input "Amount you want to send" at bounding box center [526, 338] width 677 height 31
type input "Lindah Natuhwera"
type input "700,000"
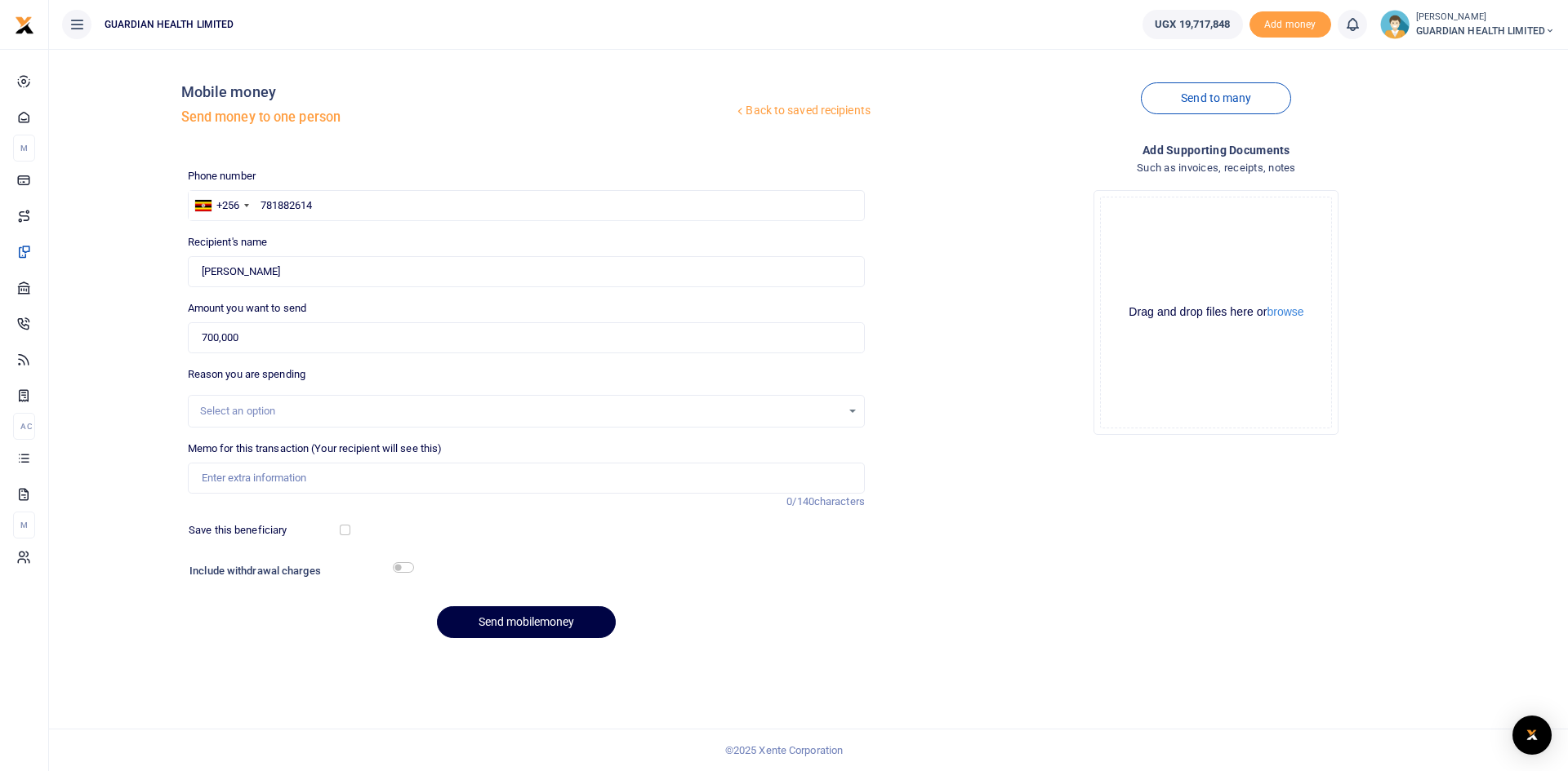
click at [269, 408] on div "Select an option" at bounding box center [521, 411] width 641 height 16
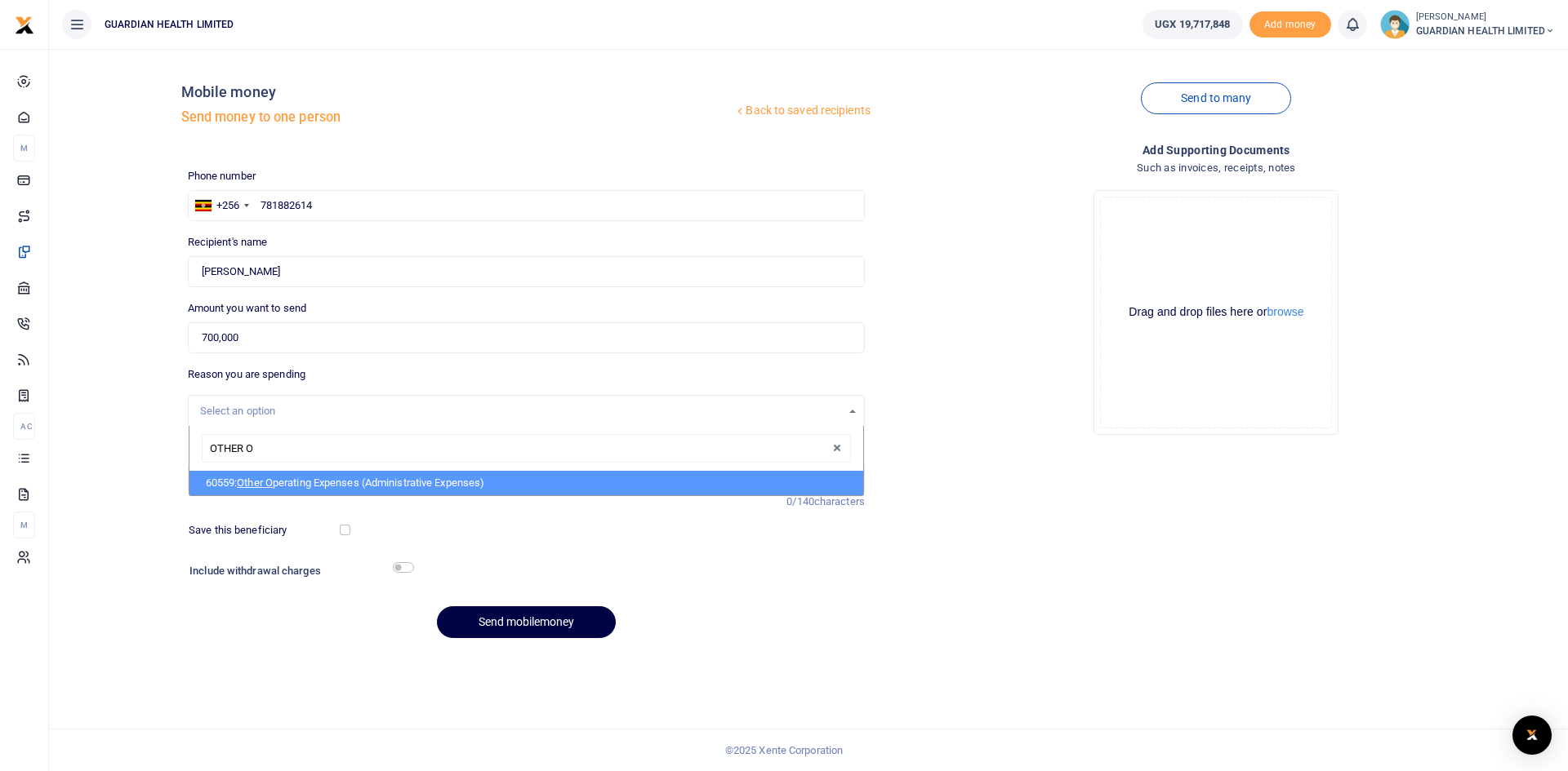
type input "OTHER OP"
select select "5427"
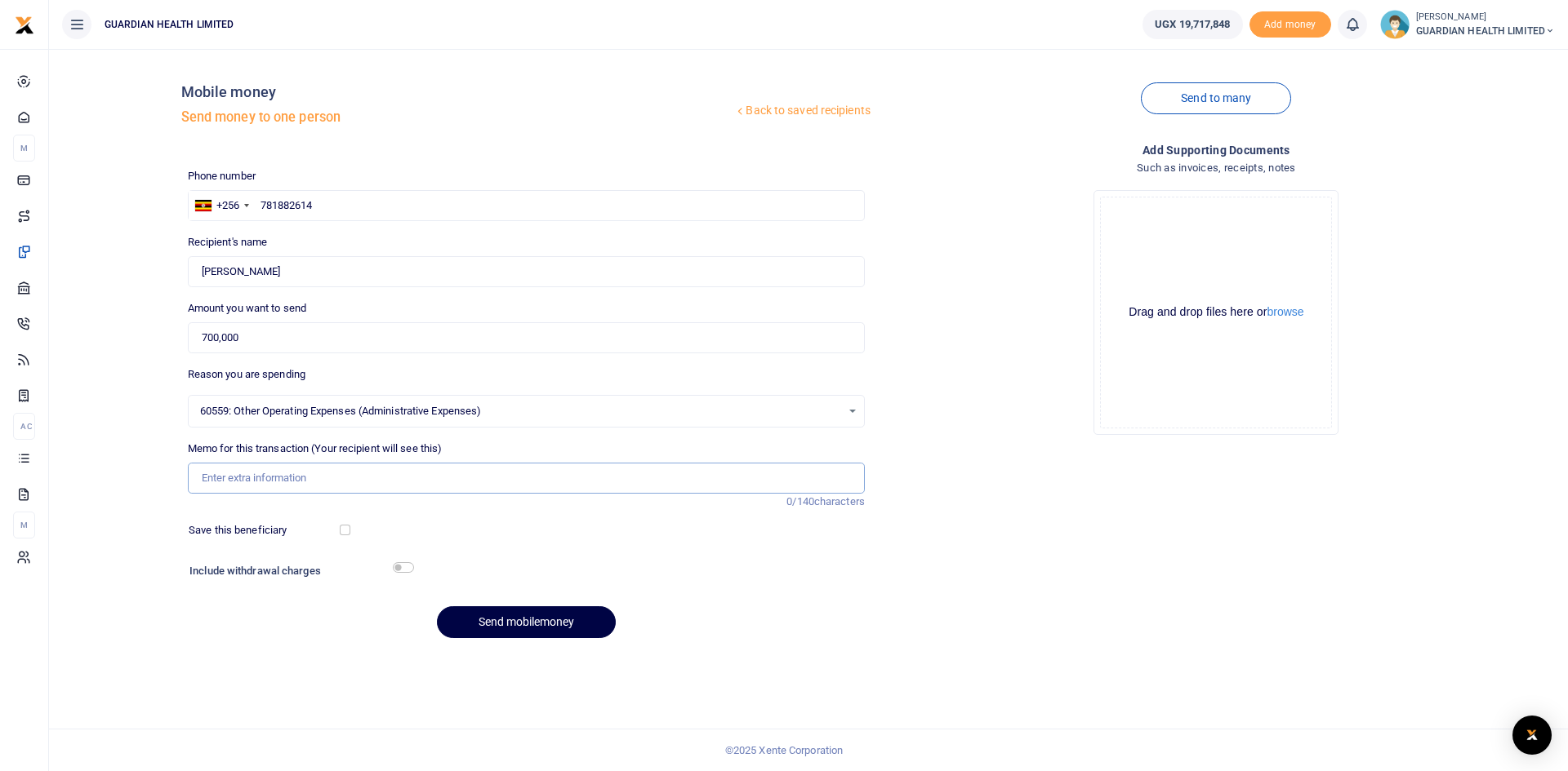
paste input "Sitting Allowance [DATE]"
type input "Sitting Allowance [DATE]"
click at [347, 529] on input "checkbox" at bounding box center [345, 530] width 10 height 10
checkbox input "true"
click at [405, 571] on input "checkbox" at bounding box center [403, 568] width 21 height 10
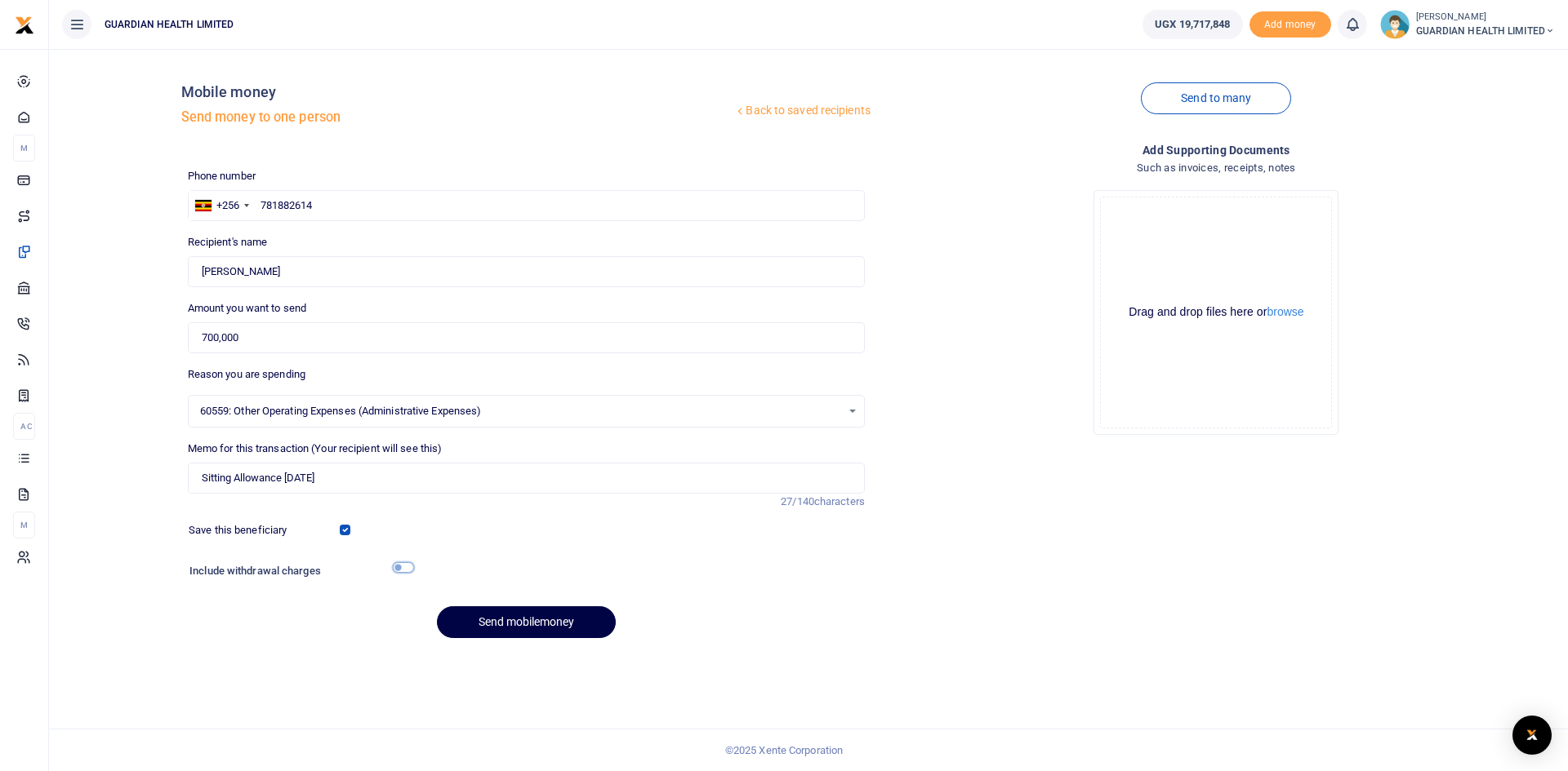
checkbox input "true"
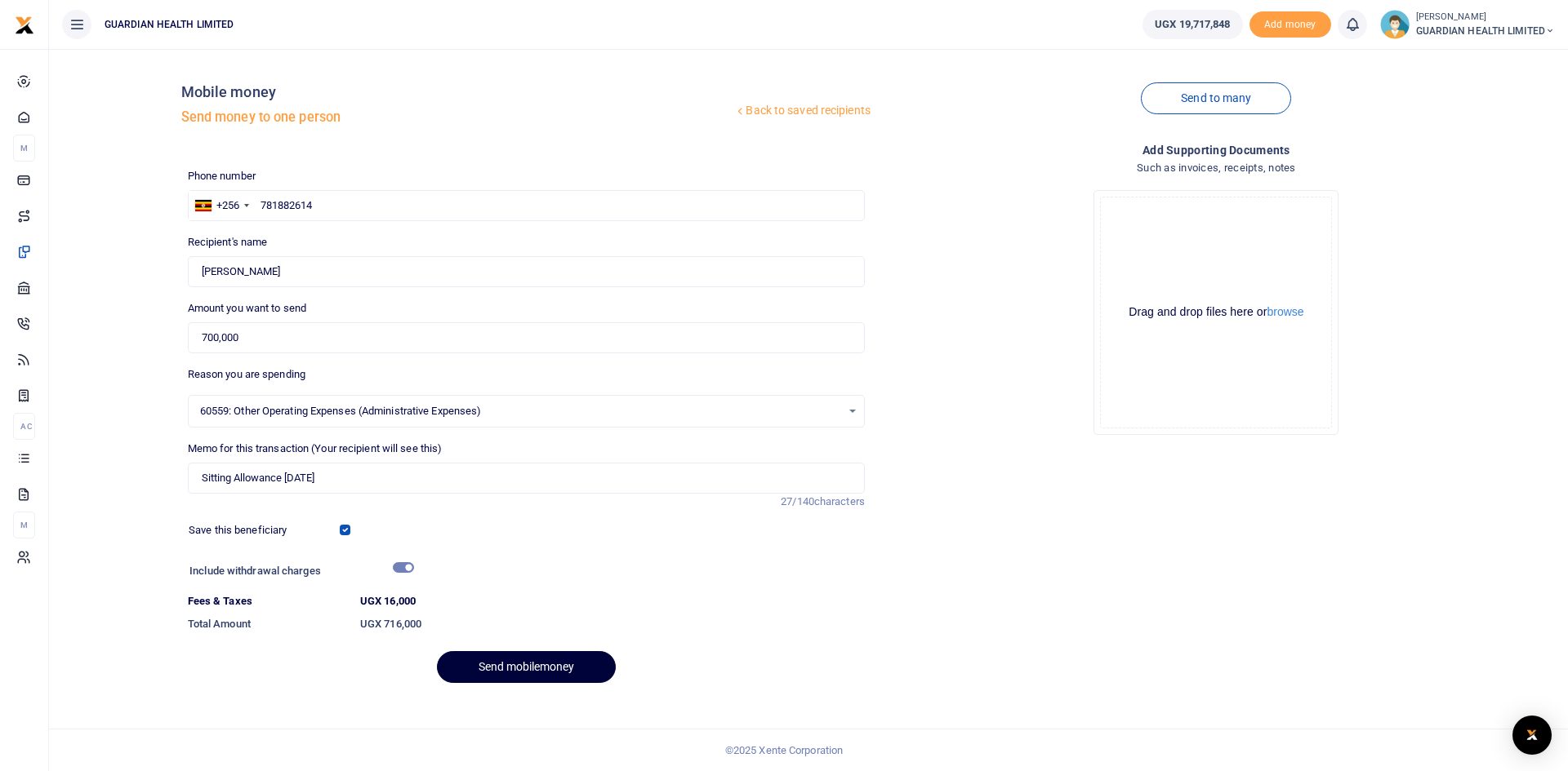
click at [495, 666] on button "Send mobilemoney" at bounding box center [527, 667] width 179 height 32
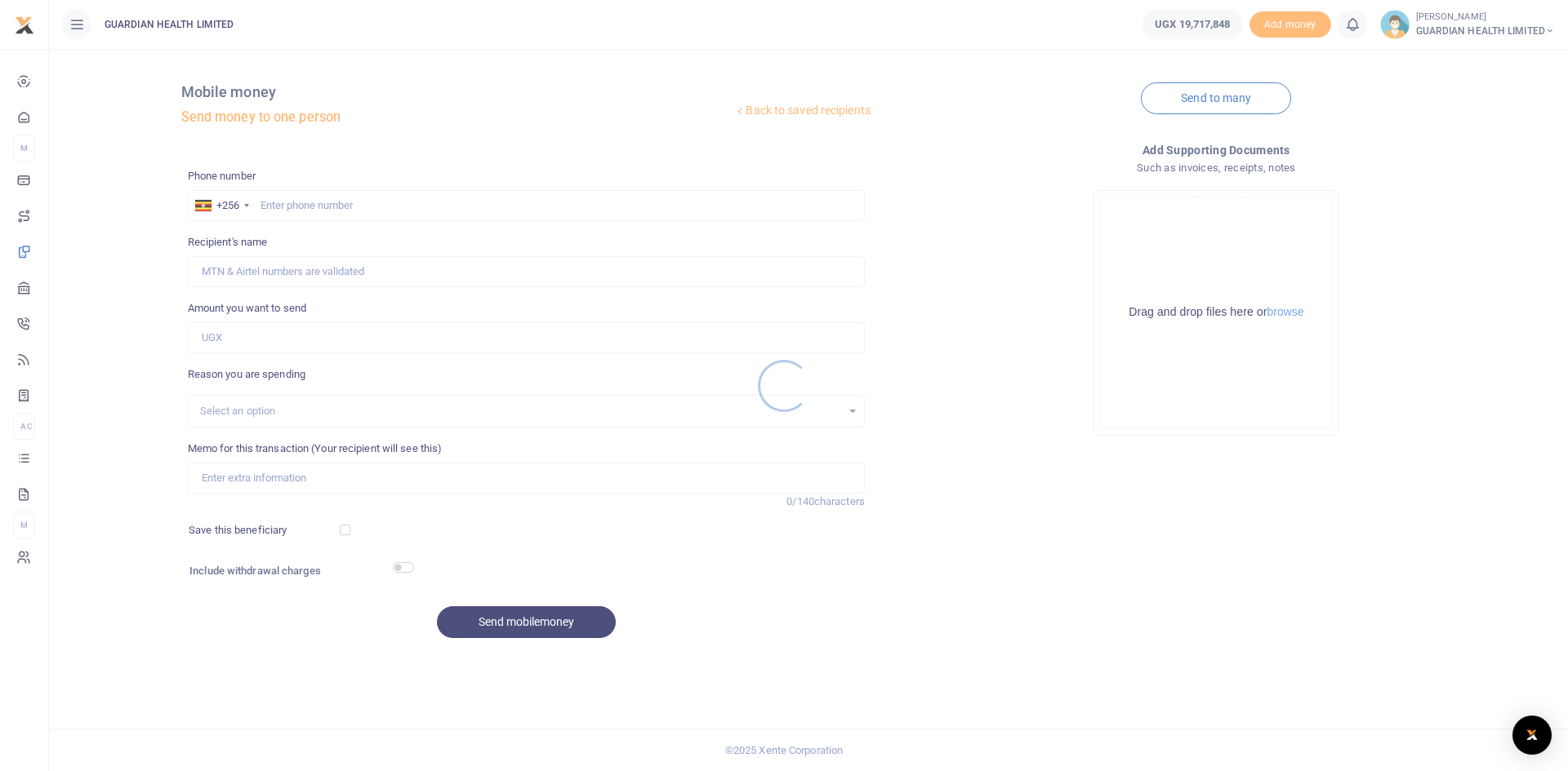
click at [338, 203] on div at bounding box center [784, 385] width 1568 height 771
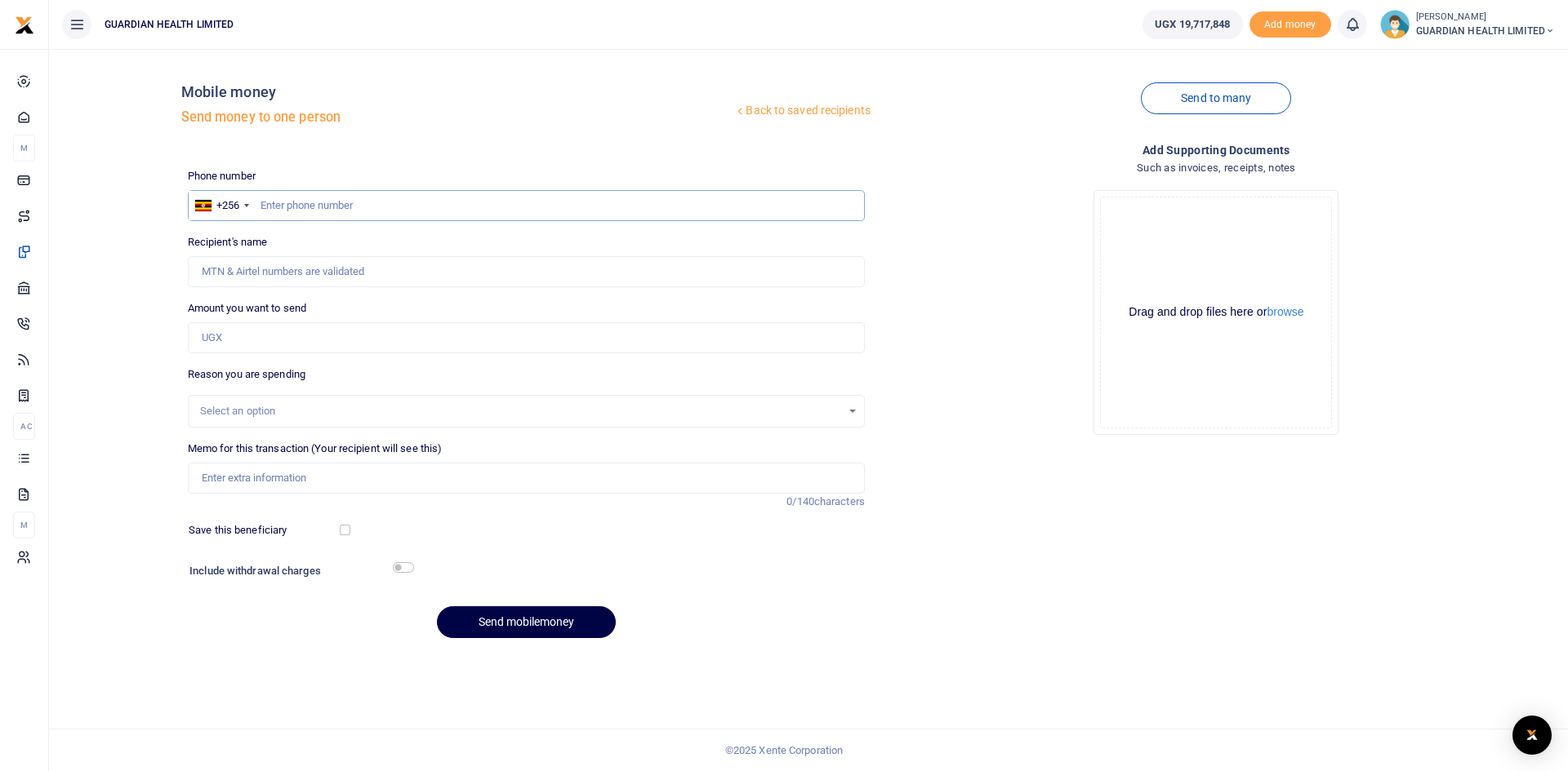
click at [325, 203] on input "text" at bounding box center [526, 206] width 677 height 31
type input "786627242"
click at [272, 347] on input "Amount you want to send" at bounding box center [526, 338] width 677 height 31
type input "[PERSON_NAME]"
type input "600,000"
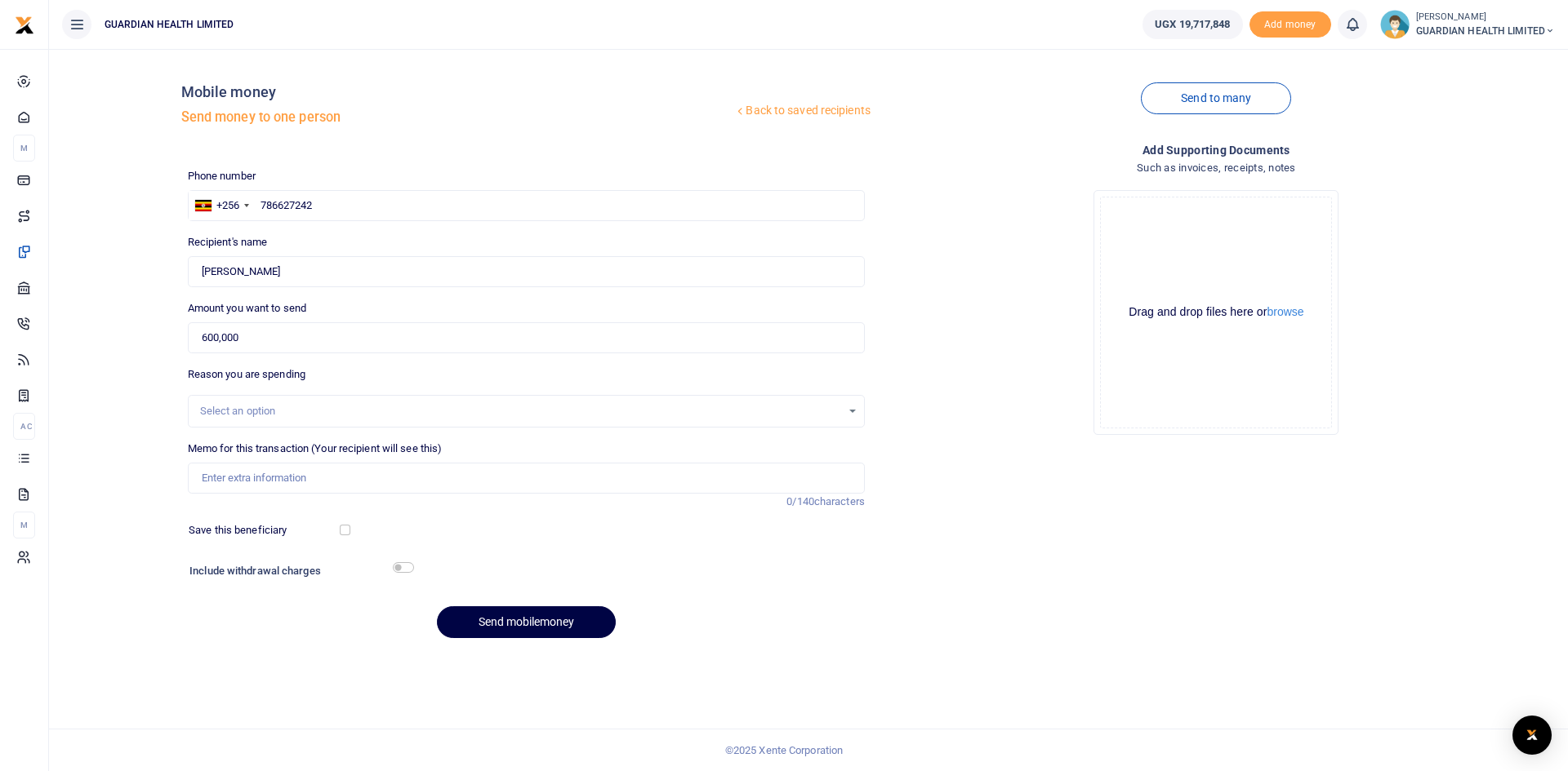
click at [243, 410] on div "Select an option" at bounding box center [521, 411] width 641 height 16
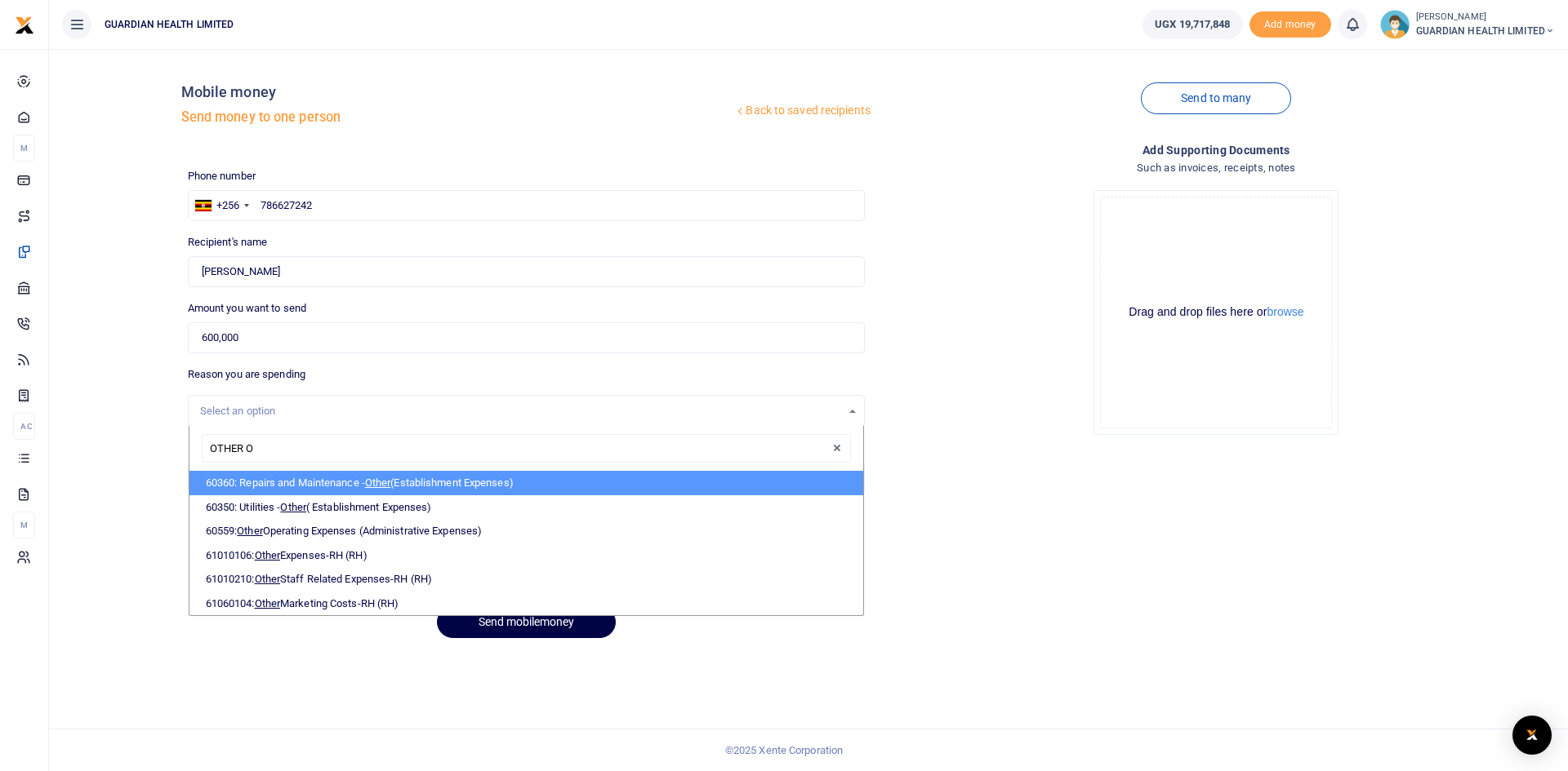
type input "OTHER OP"
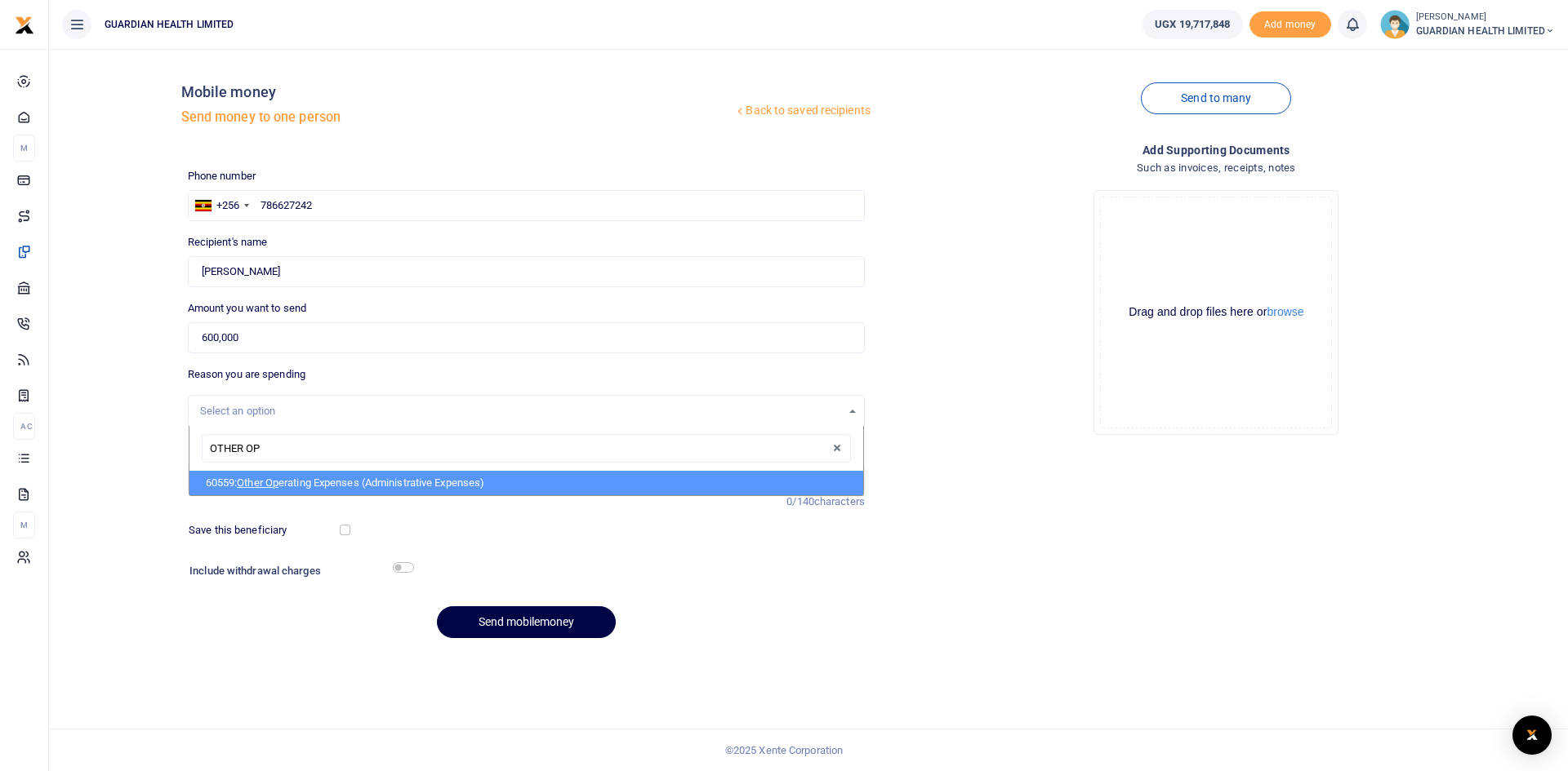
select select "5427"
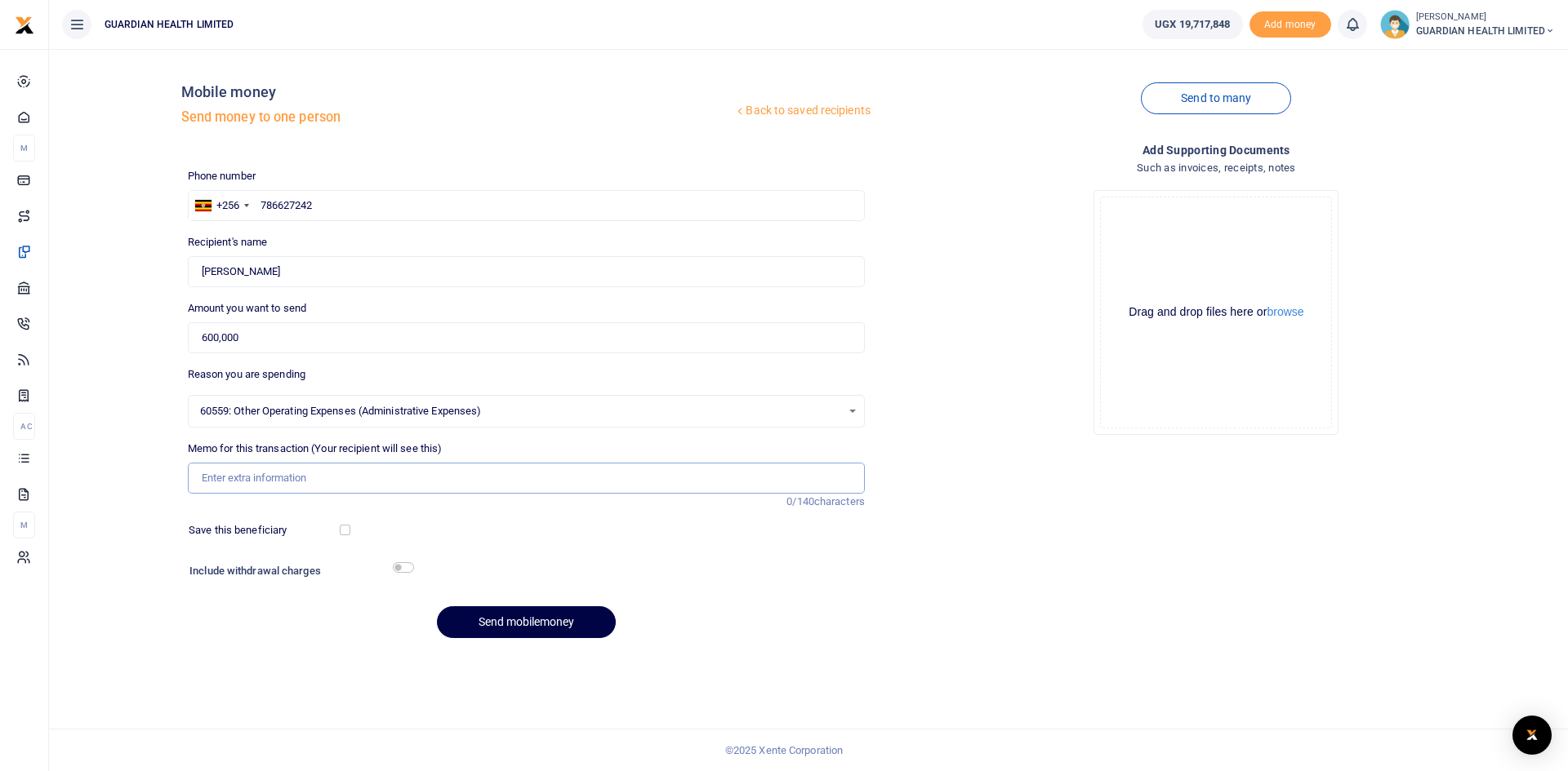
click at [257, 480] on input "Memo for this transaction (Your recipient will see this)" at bounding box center [526, 479] width 677 height 31
paste input "Sitting Allowance [DATE]"
type input "Sitting Allowance [DATE]"
click at [338, 529] on div "Save this beneficiary" at bounding box center [266, 530] width 167 height 16
click at [345, 532] on input "checkbox" at bounding box center [345, 530] width 10 height 10
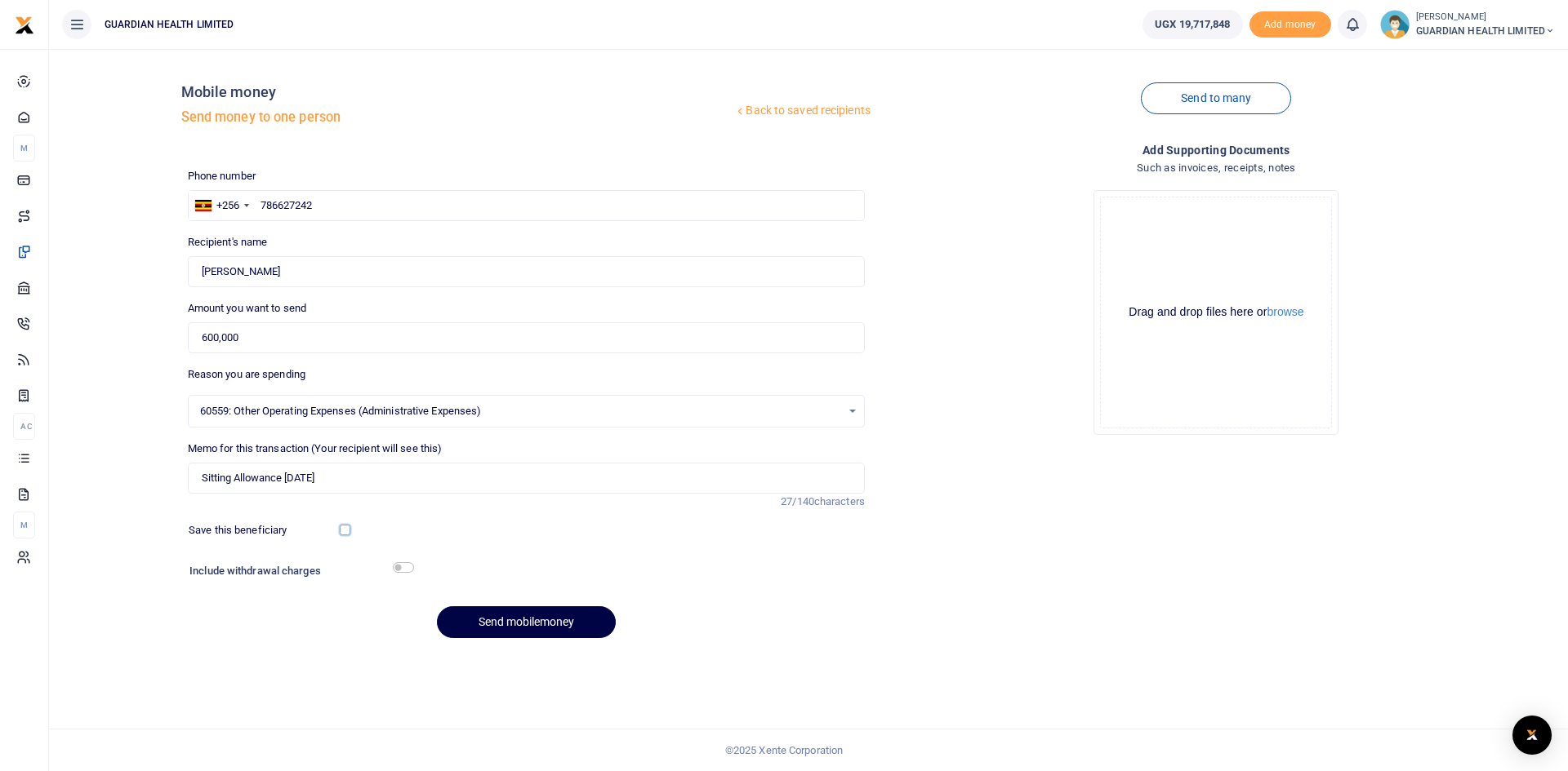
checkbox input "true"
click at [397, 564] on input "checkbox" at bounding box center [403, 568] width 21 height 10
checkbox input "true"
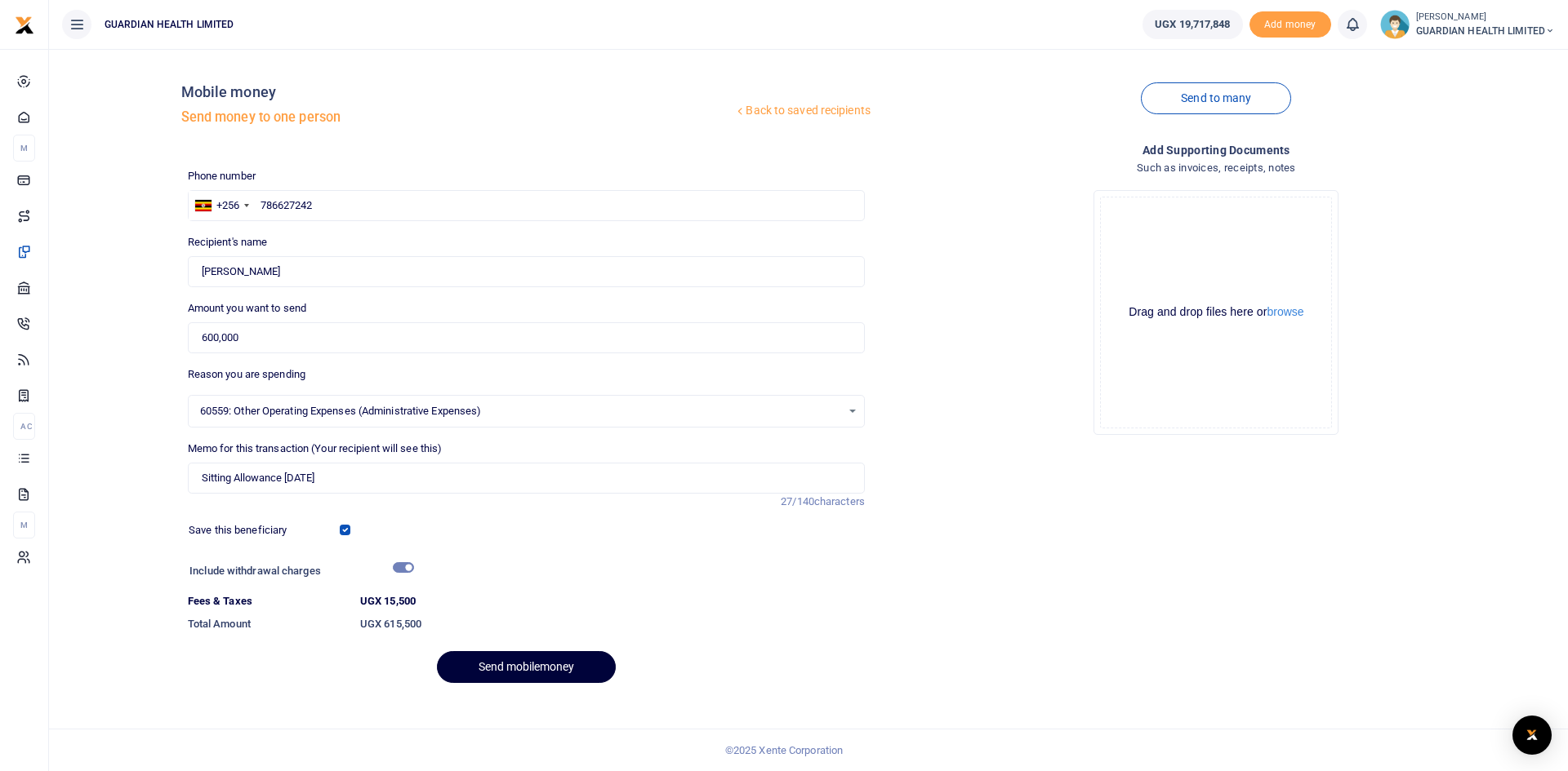
click at [519, 670] on button "Send mobilemoney" at bounding box center [527, 667] width 179 height 32
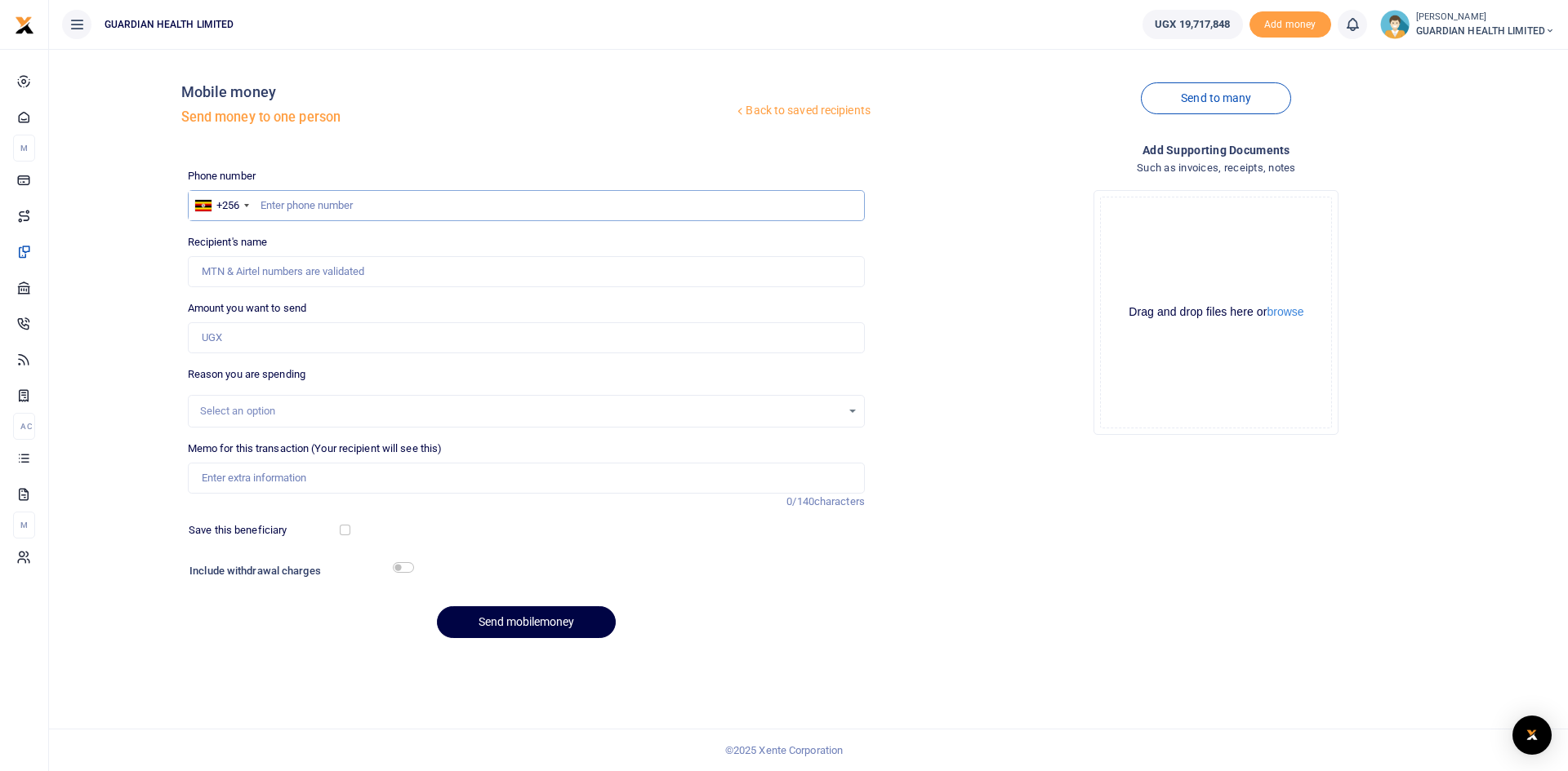
click at [314, 208] on input "text" at bounding box center [526, 206] width 677 height 31
type input "753755923"
click at [263, 337] on input "Amount you want to send" at bounding box center [526, 338] width 677 height 31
type input "700,000"
click at [267, 408] on div "Select an option" at bounding box center [521, 411] width 641 height 16
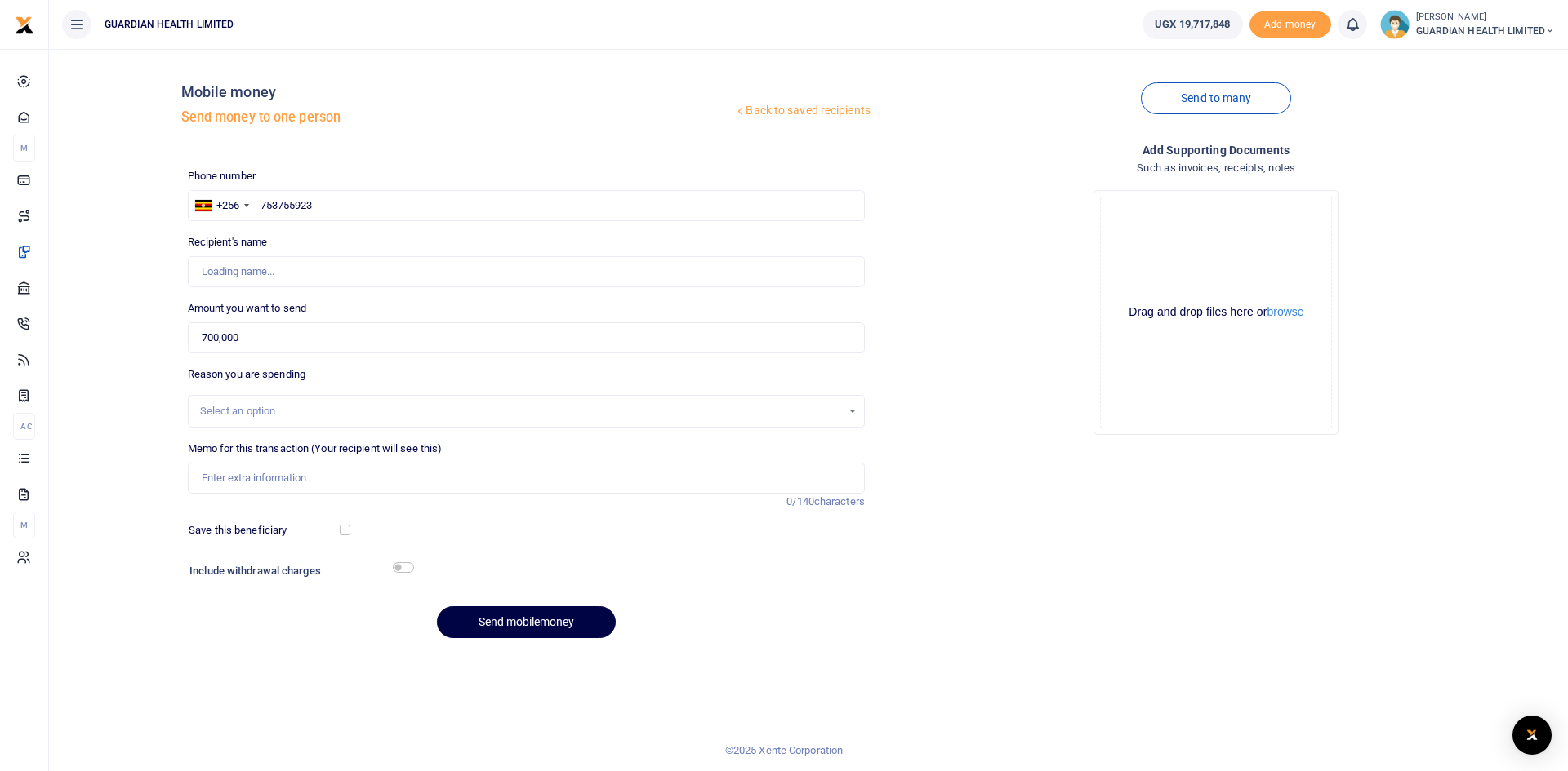
type input "[PERSON_NAME]"
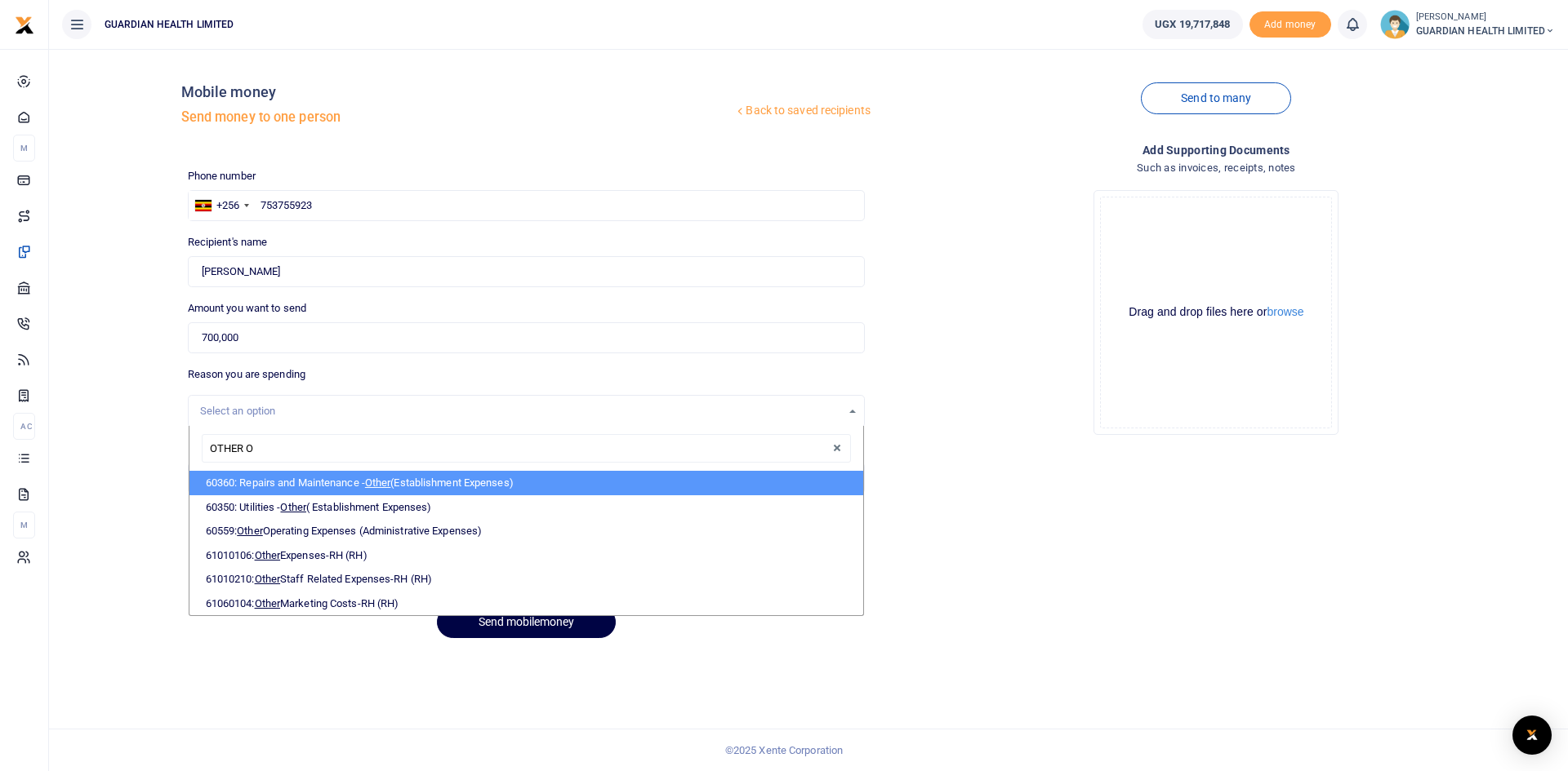
type input "OTHER OP"
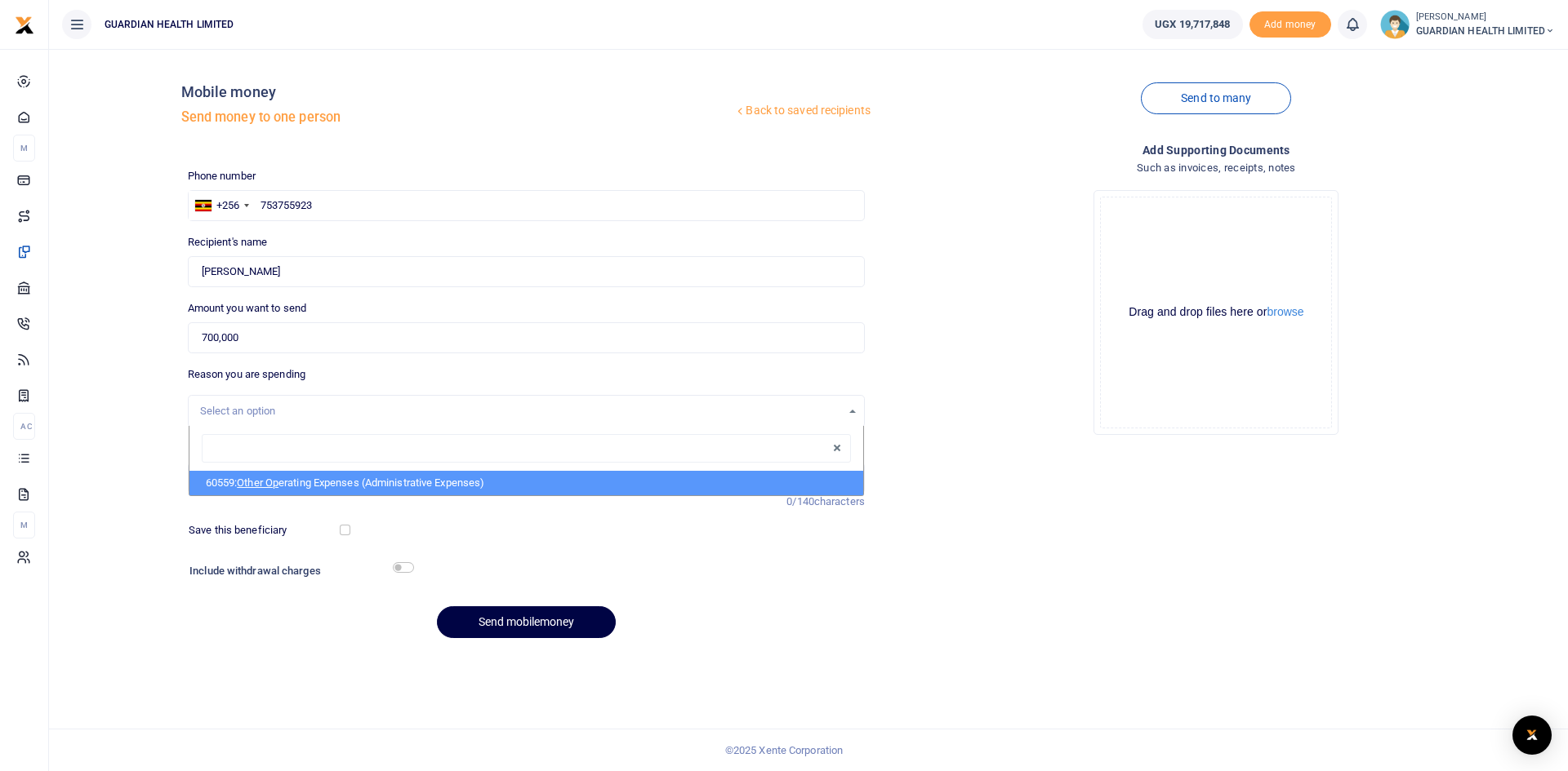
select select "5427"
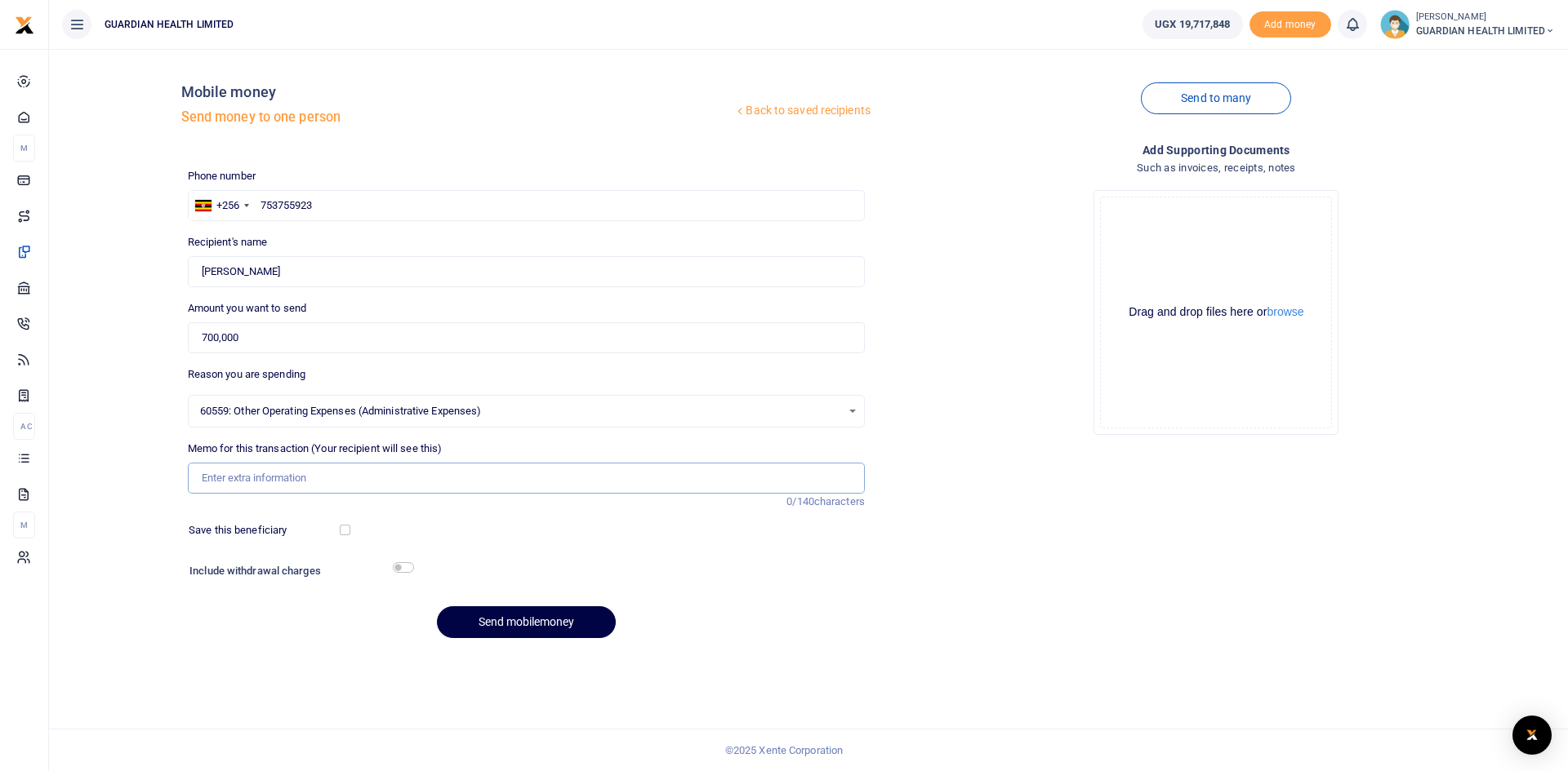
click at [275, 482] on input "Memo for this transaction (Your recipient will see this)" at bounding box center [526, 479] width 677 height 31
paste input "Sitting Allowance [DATE]"
type input "Sitting Allowance [DATE]"
click at [346, 530] on input "checkbox" at bounding box center [345, 530] width 10 height 10
checkbox input "true"
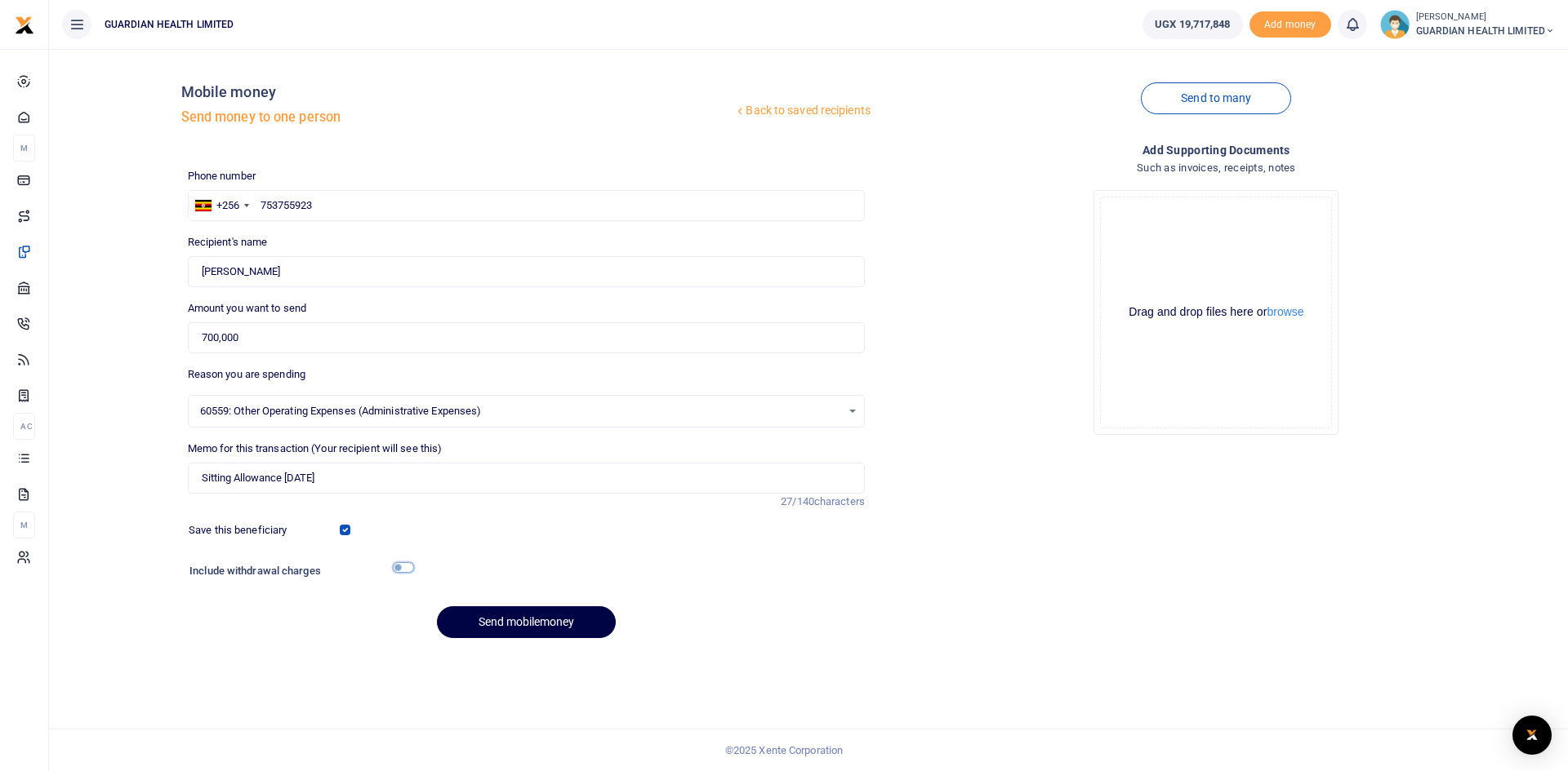
click at [397, 568] on input "checkbox" at bounding box center [403, 568] width 21 height 10
checkbox input "true"
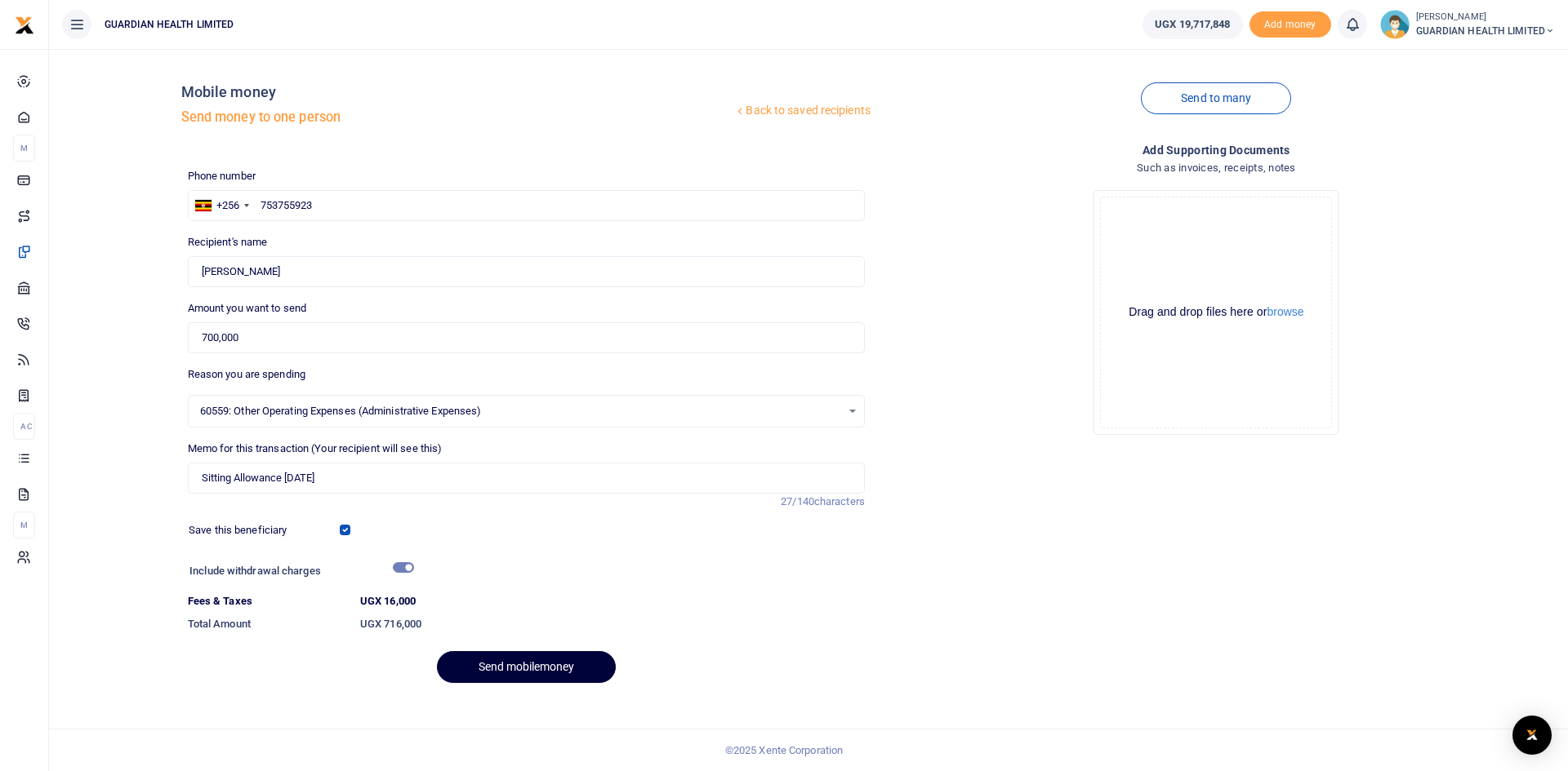
click at [535, 667] on button "Send mobilemoney" at bounding box center [527, 667] width 179 height 32
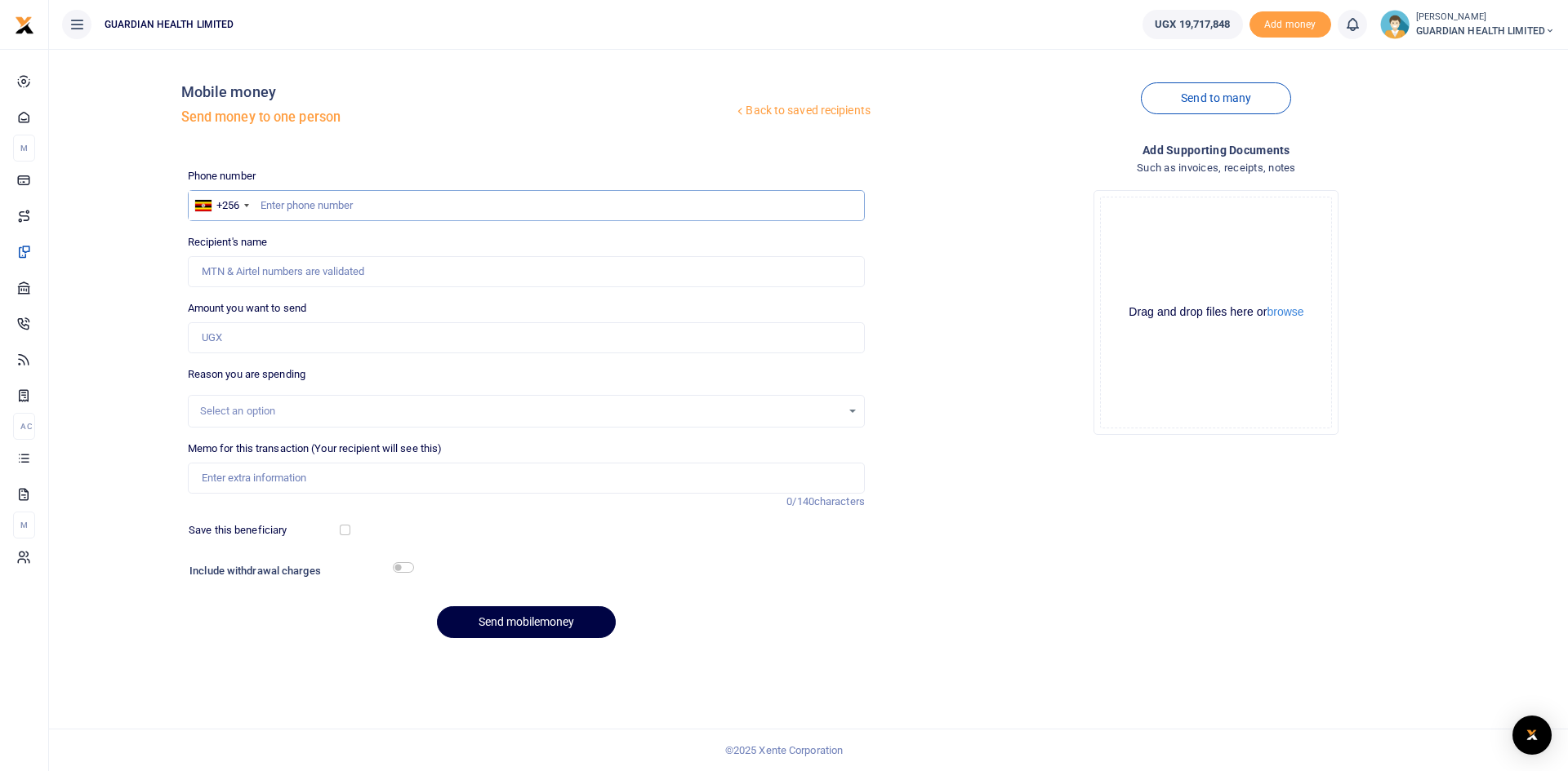
click at [327, 209] on input "text" at bounding box center [526, 206] width 677 height 31
type input "779409850"
click at [238, 345] on input "Amount you want to send" at bounding box center [526, 338] width 677 height 31
type input "[PERSON_NAME]"
type input "750,000"
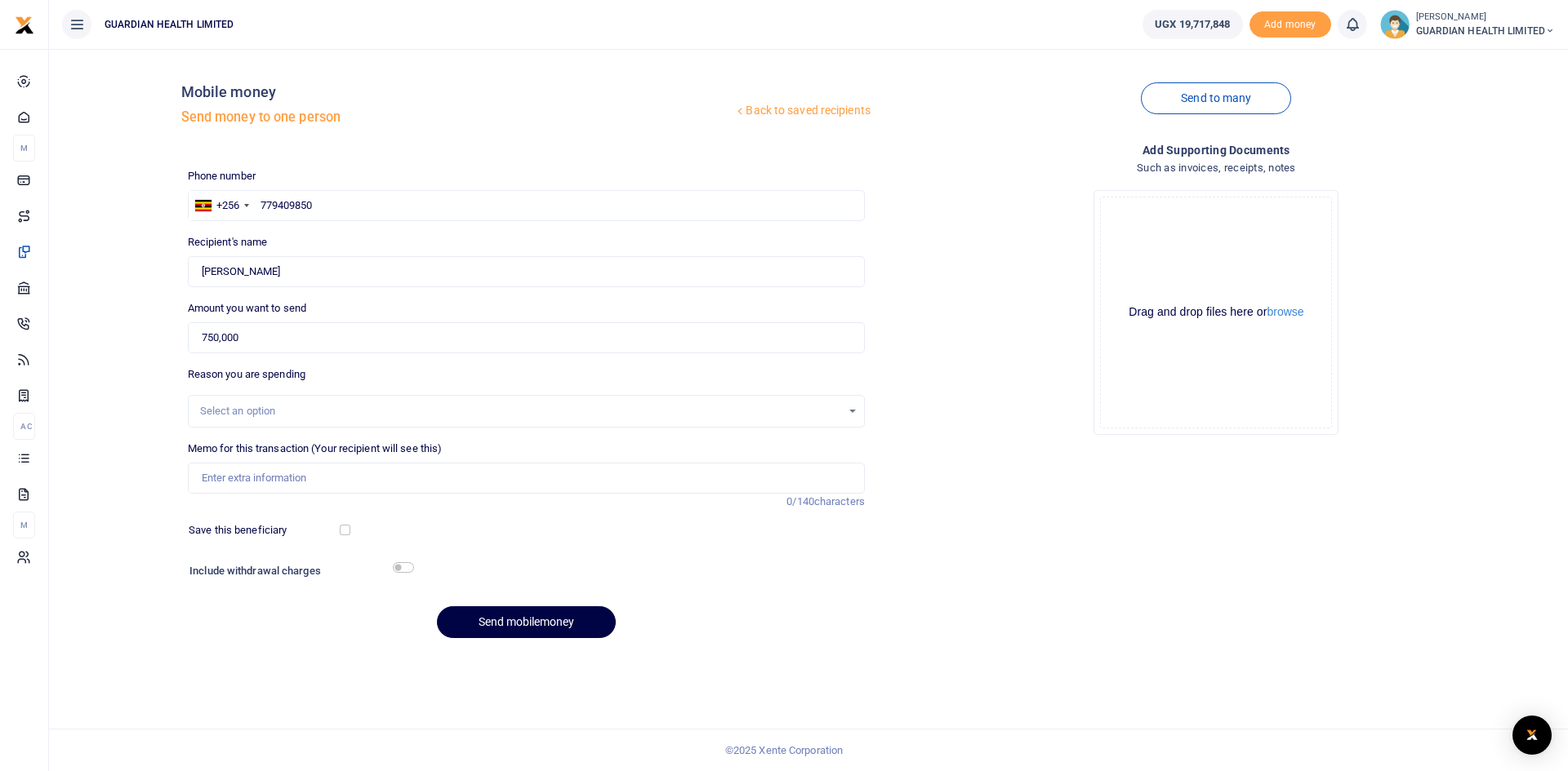
click at [253, 398] on div "Select an option" at bounding box center [526, 412] width 677 height 33
click at [253, 411] on div "Select an option" at bounding box center [521, 411] width 641 height 16
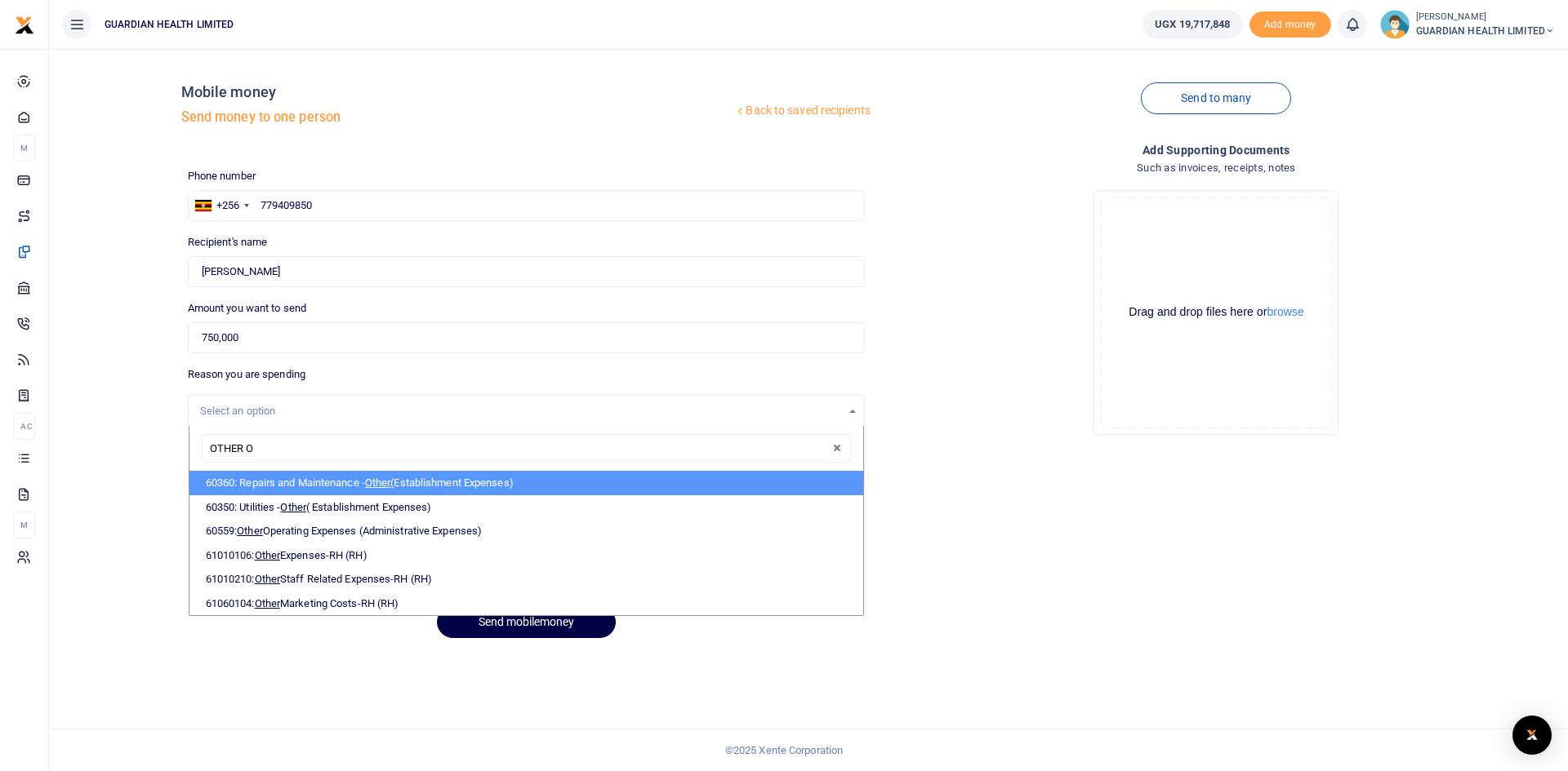
type input "OTHER OP"
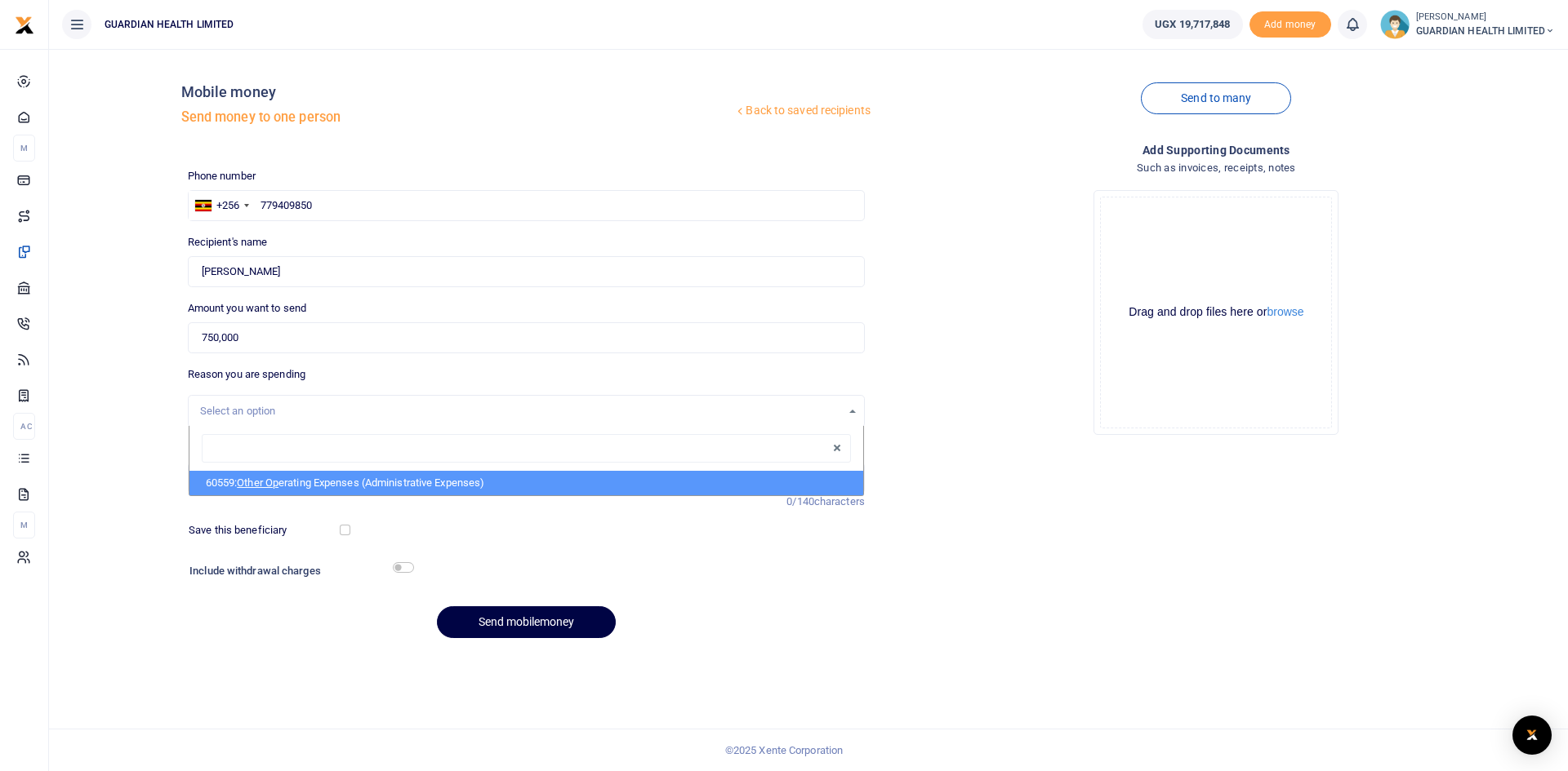
select select "5427"
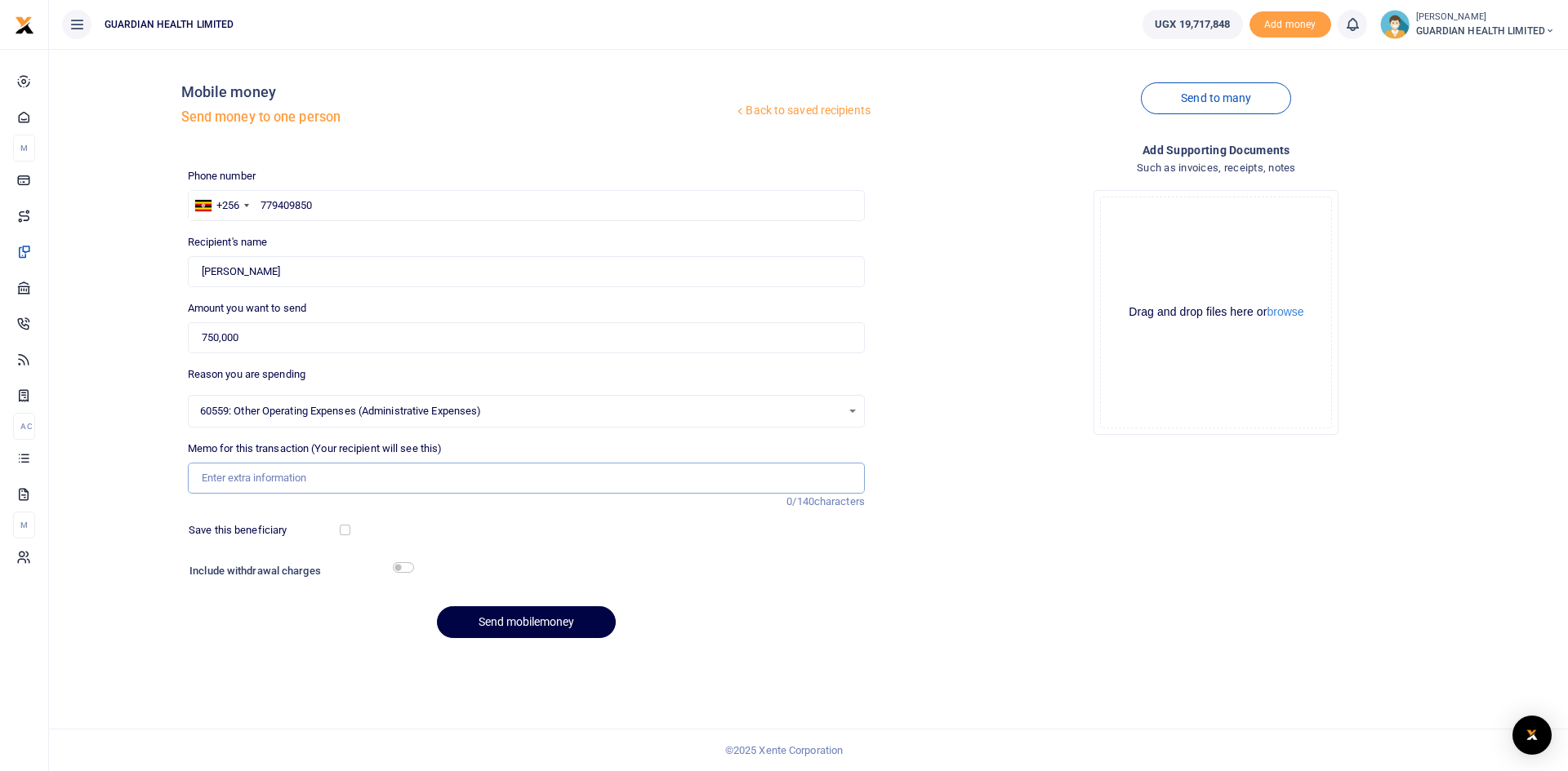
click at [271, 475] on input "Memo for this transaction (Your recipient will see this)" at bounding box center [526, 479] width 677 height 31
paste input "Sitting Allowance [DATE]"
type input "Sitting Allowance [DATE]"
click at [344, 532] on input "checkbox" at bounding box center [345, 530] width 10 height 10
checkbox input "true"
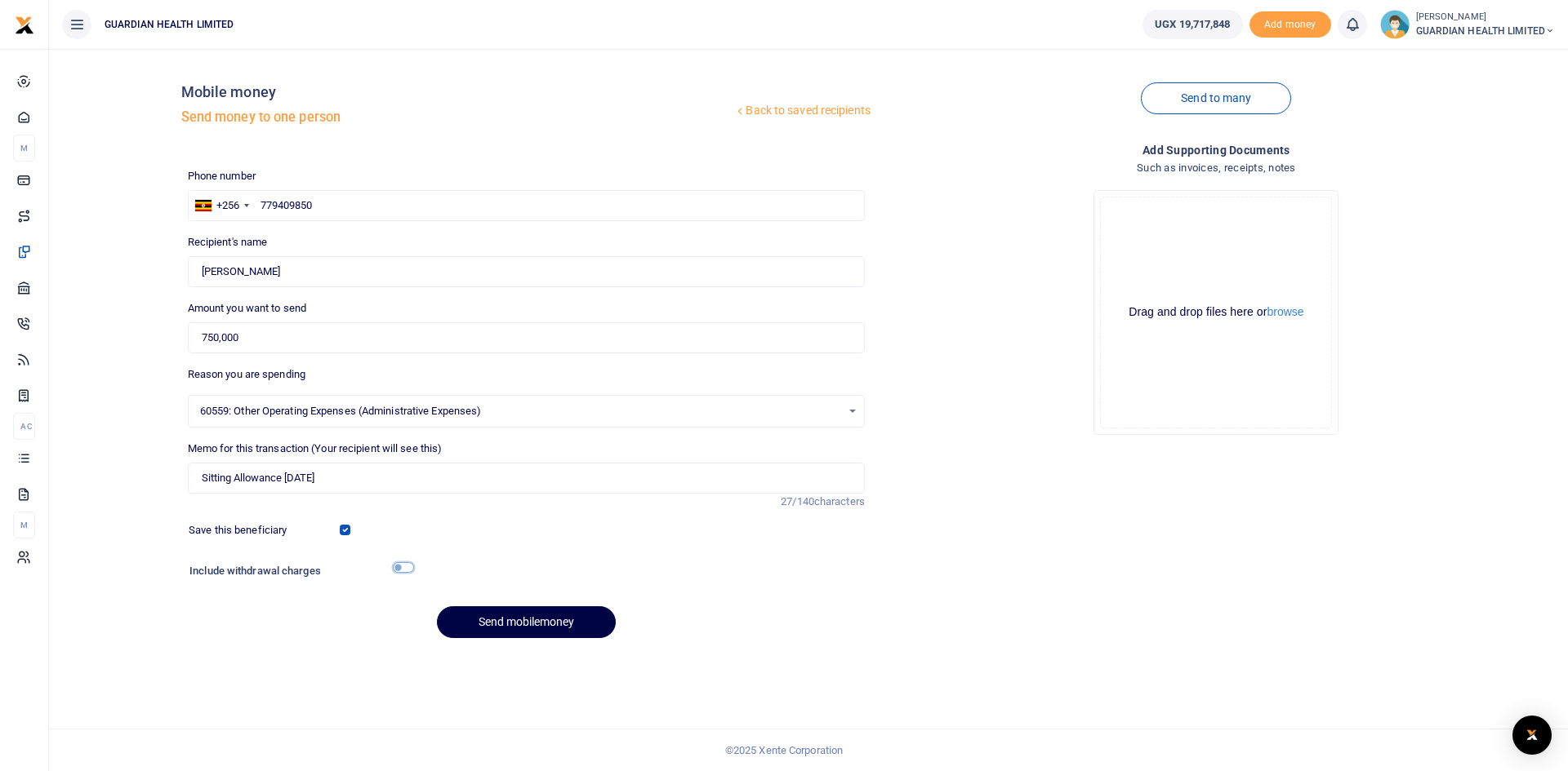
click at [399, 568] on input "checkbox" at bounding box center [403, 568] width 21 height 10
checkbox input "true"
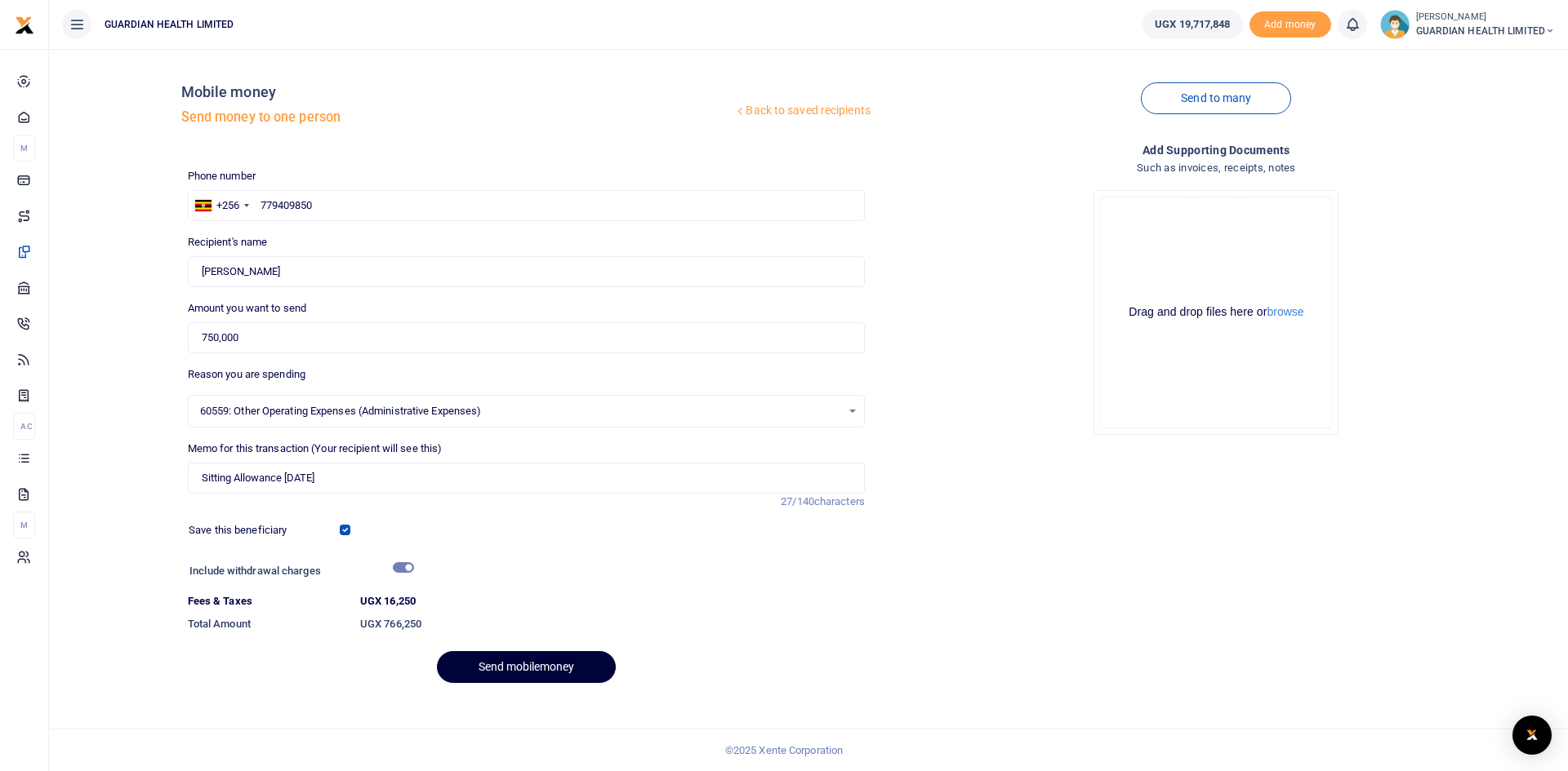
click at [522, 670] on button "Send mobilemoney" at bounding box center [527, 667] width 179 height 32
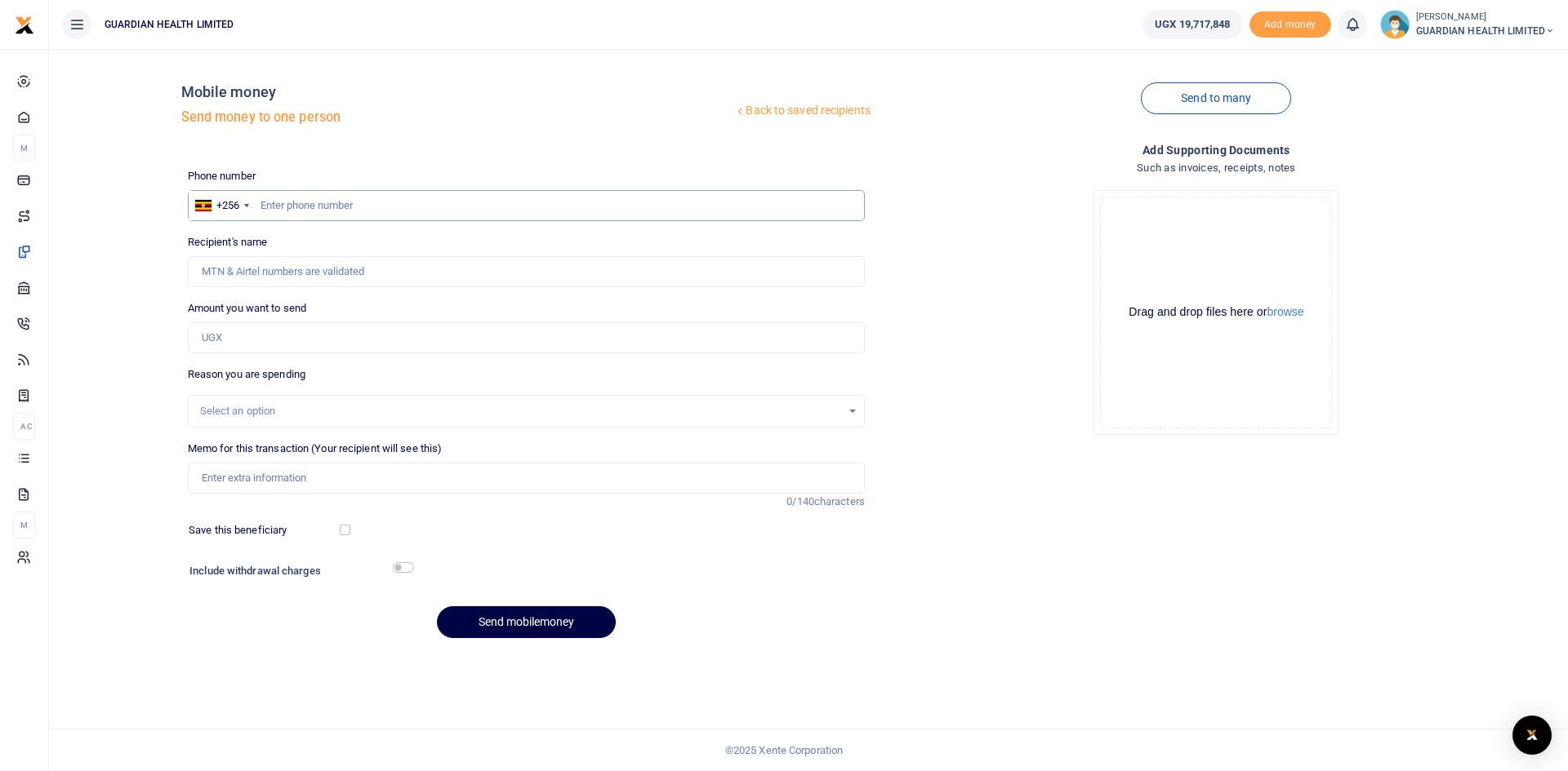
click at [338, 209] on input "text" at bounding box center [526, 206] width 677 height 31
type input "777065211"
click at [296, 340] on input "Amount you want to send" at bounding box center [526, 338] width 677 height 31
type input "[PERSON_NAME]"
type input "750,000"
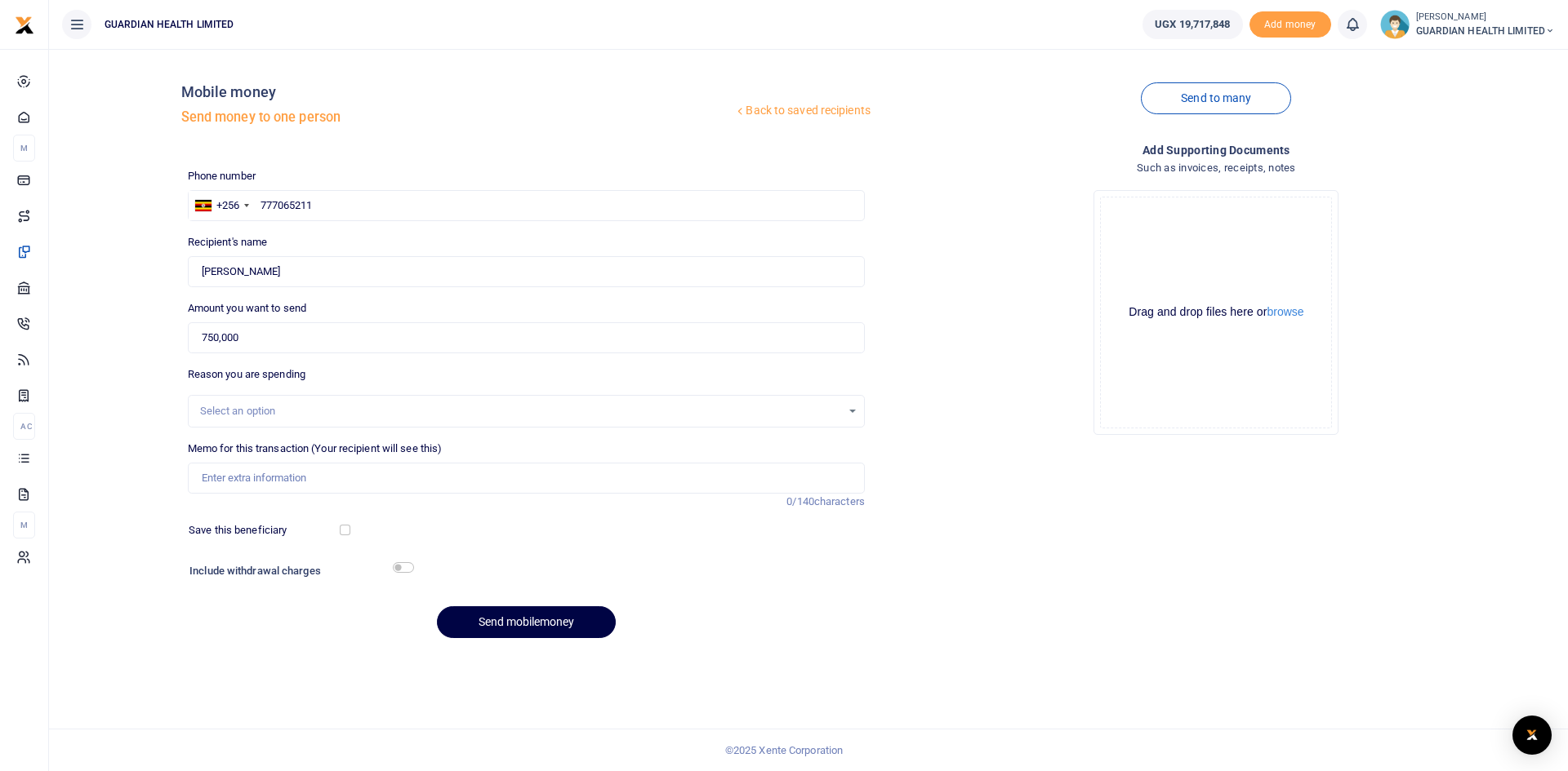
click at [259, 408] on div "Select an option" at bounding box center [521, 411] width 641 height 16
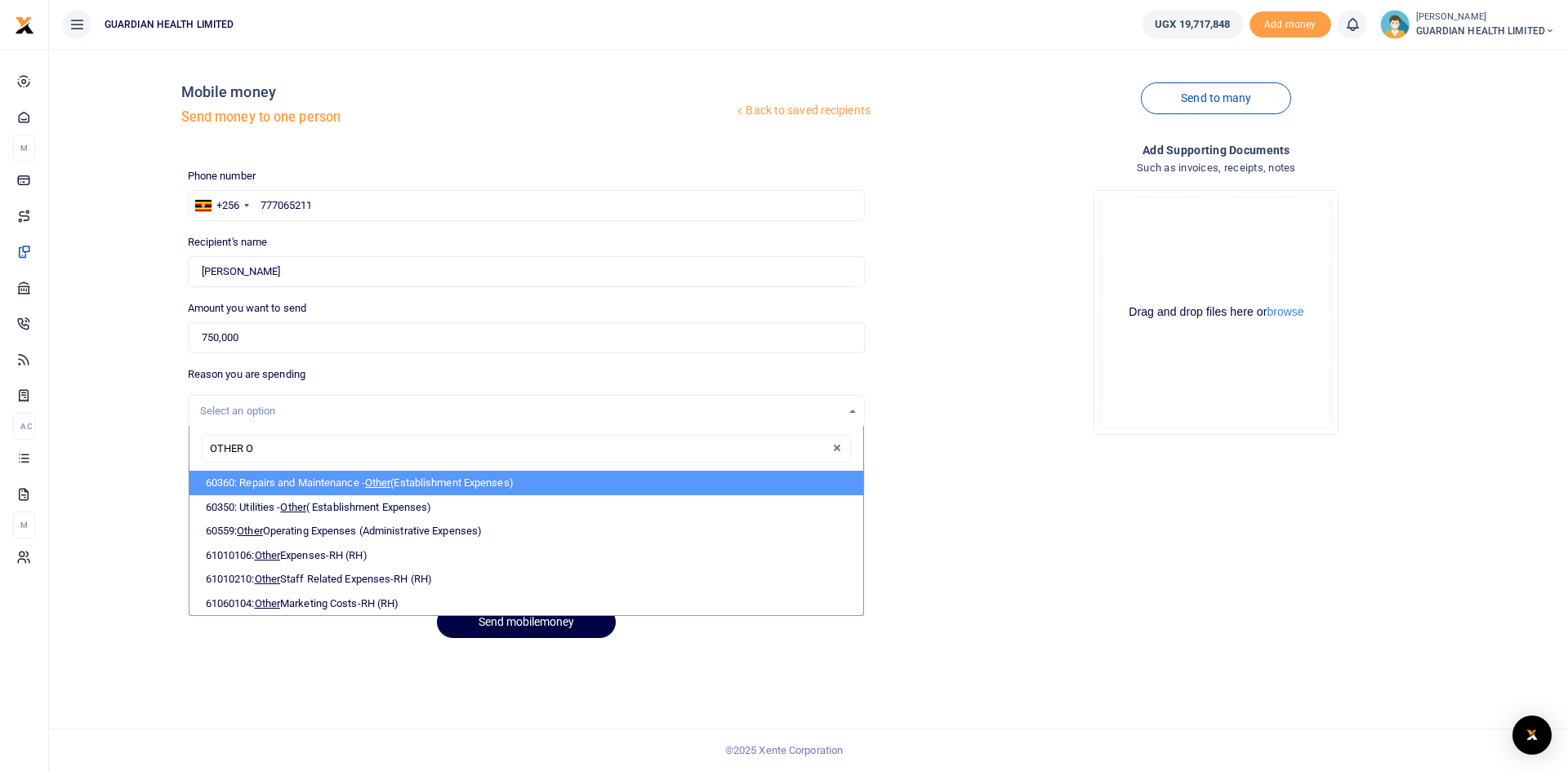
type input "OTHER OP"
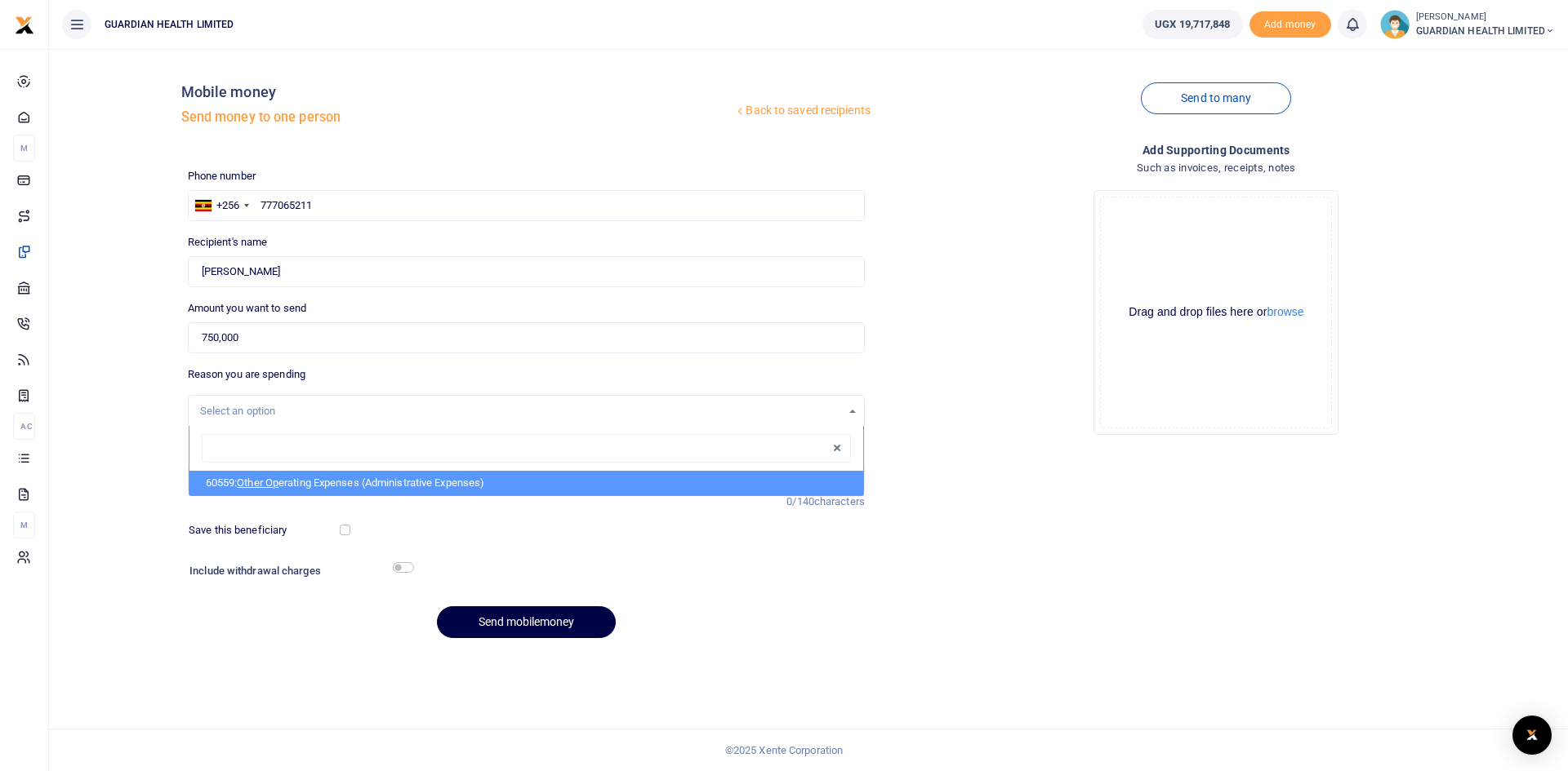
select select "5427"
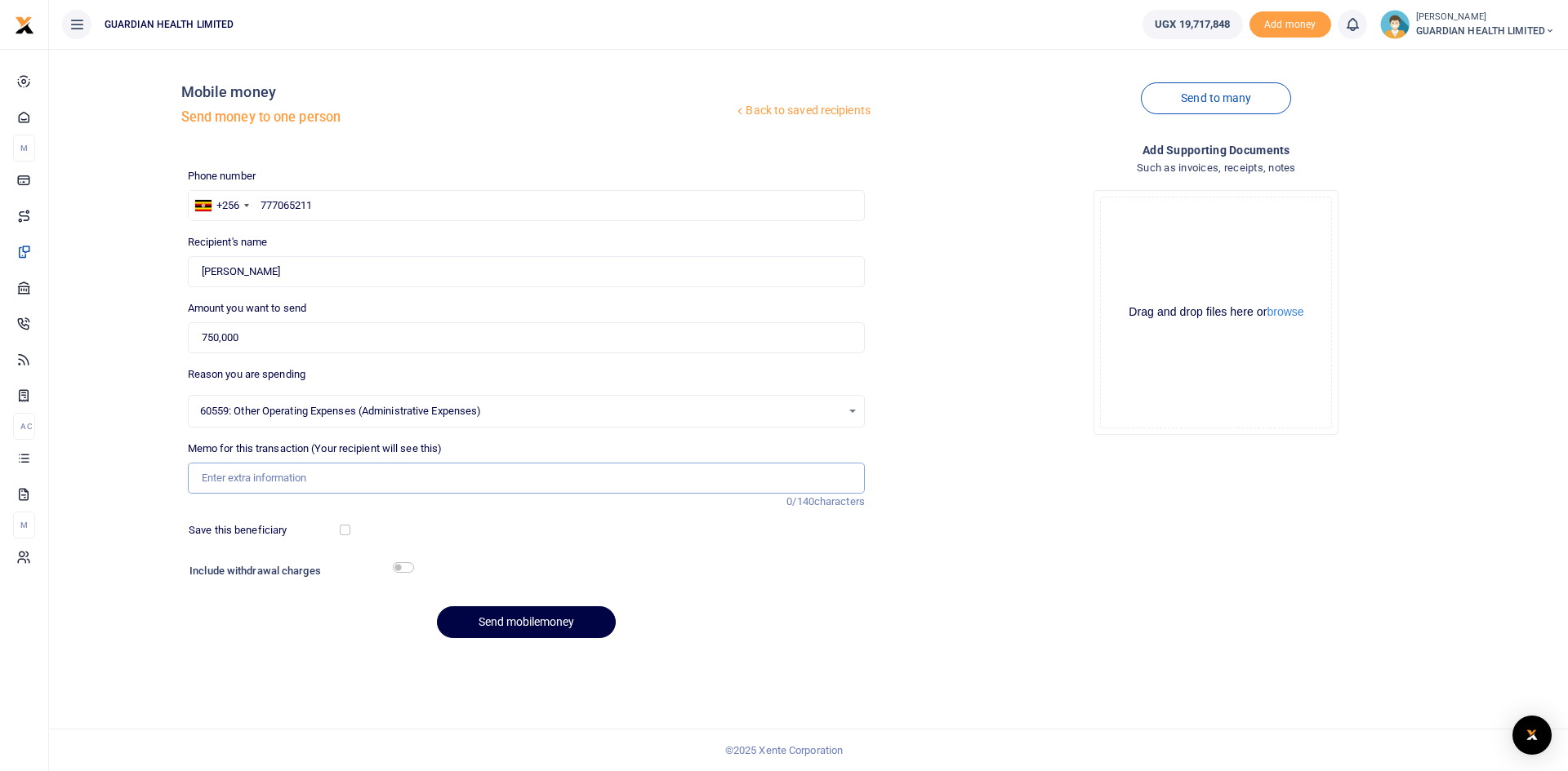
click at [291, 480] on input "Memo for this transaction (Your recipient will see this)" at bounding box center [526, 479] width 677 height 31
paste input "Sitting Allowance [DATE]"
type input "Sitting Allowance [DATE]"
click at [344, 533] on input "checkbox" at bounding box center [345, 530] width 10 height 10
checkbox input "true"
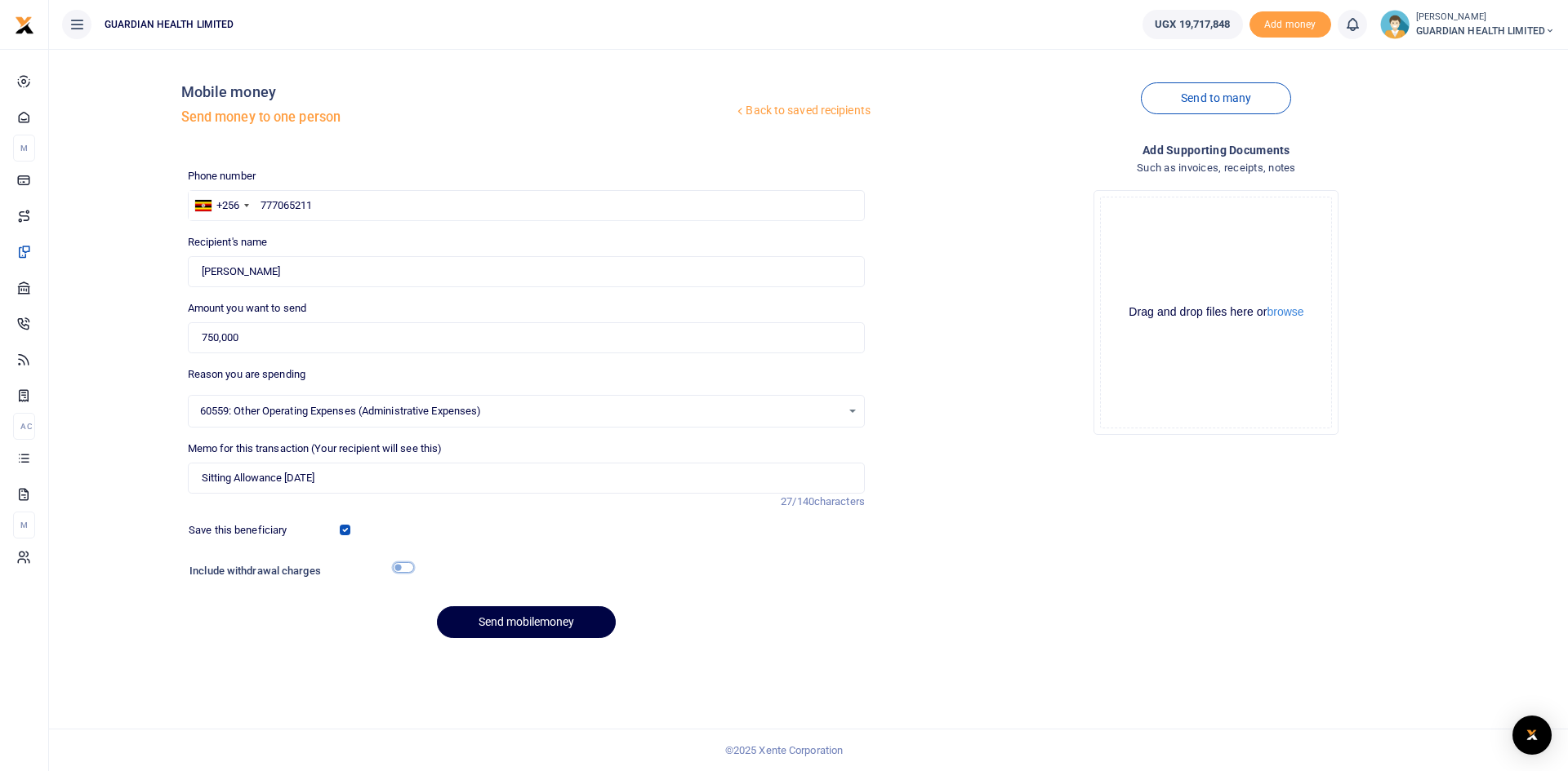
click at [400, 566] on input "checkbox" at bounding box center [403, 568] width 21 height 10
checkbox input "true"
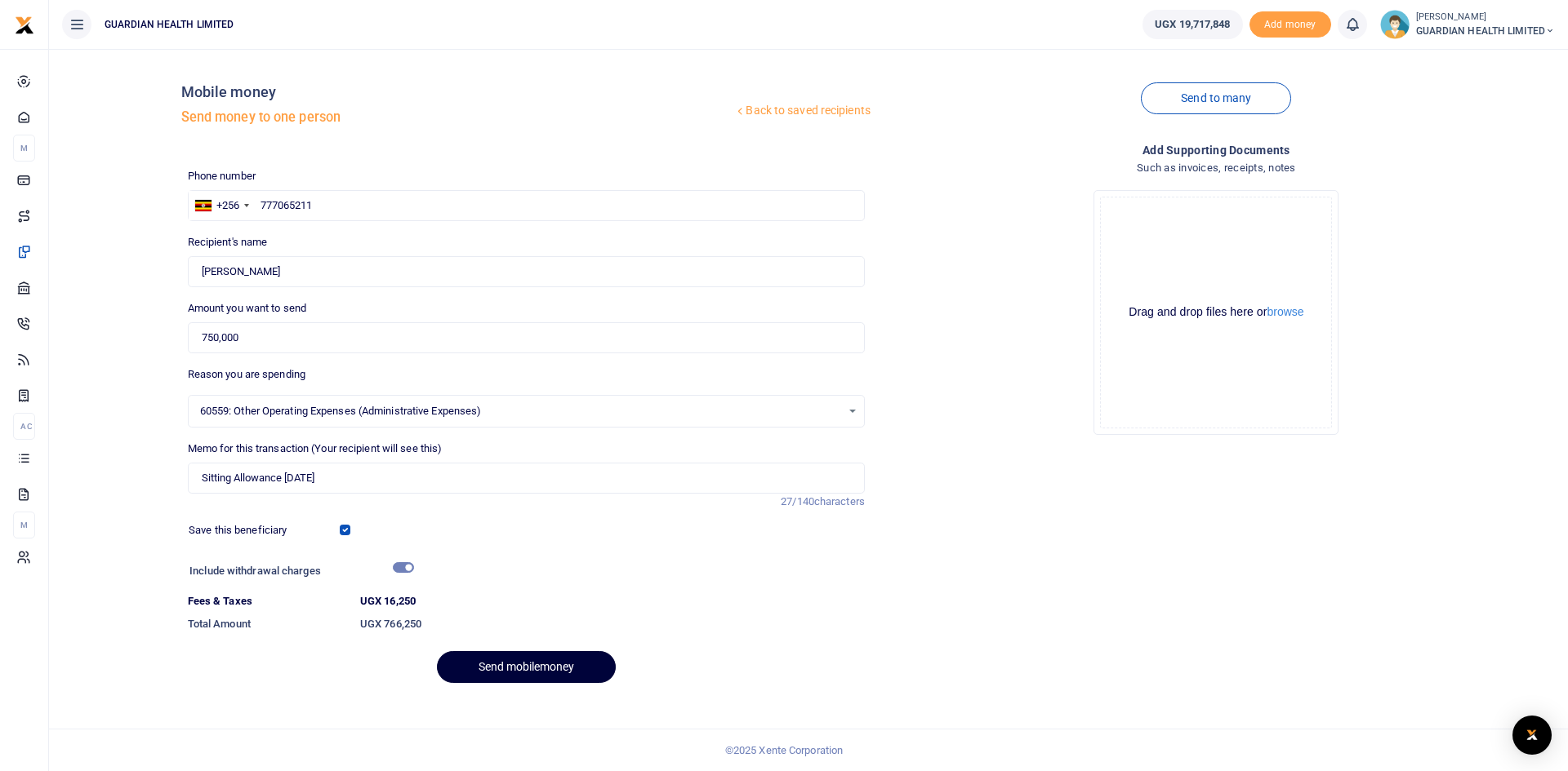
click at [514, 665] on button "Send mobilemoney" at bounding box center [527, 667] width 179 height 32
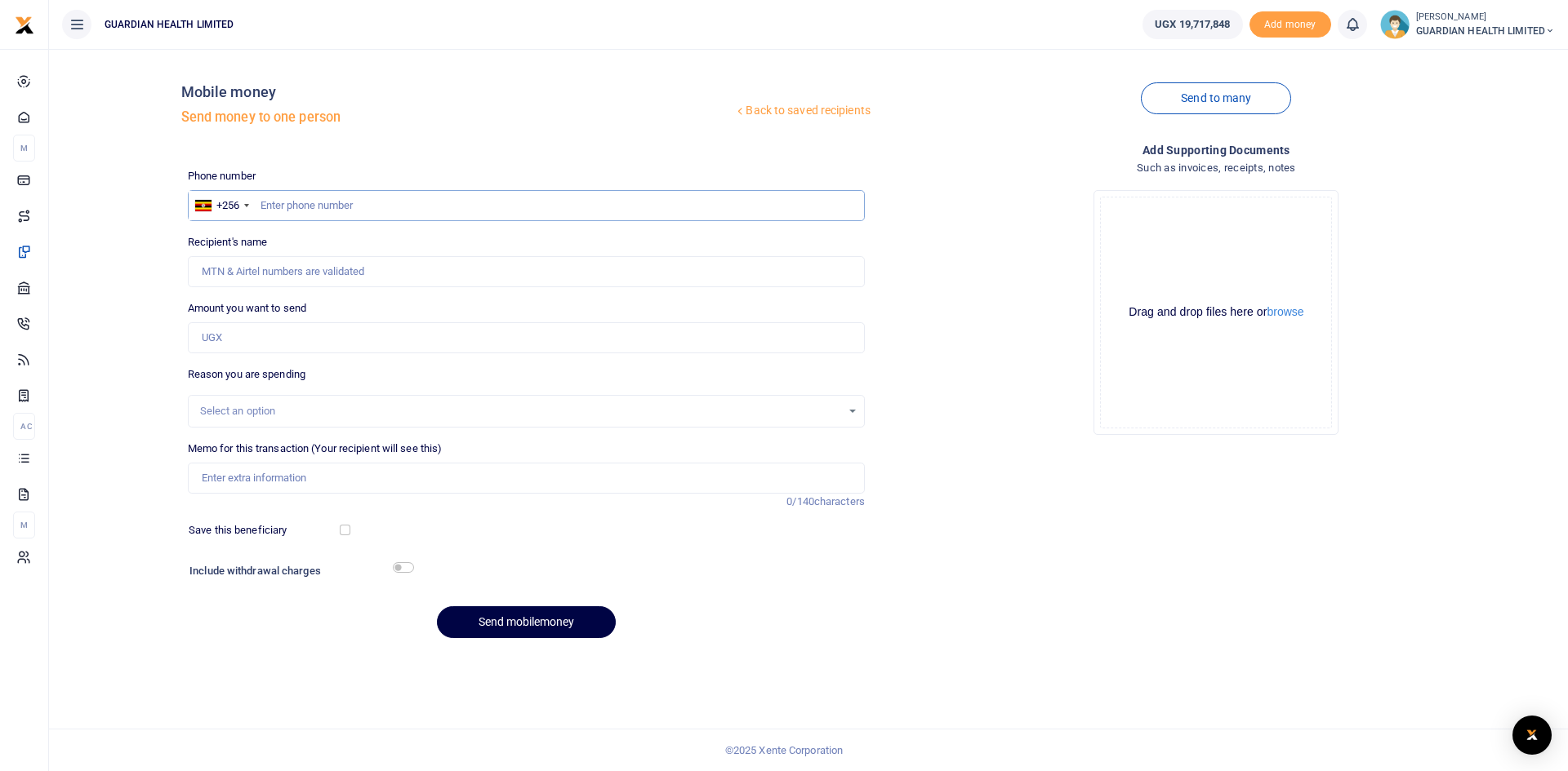
click at [338, 207] on input "text" at bounding box center [526, 206] width 677 height 31
type input "706962575"
type input "Safina Nangobi"
type input "706962575"
click at [226, 343] on input "Amount you want to send" at bounding box center [526, 338] width 677 height 31
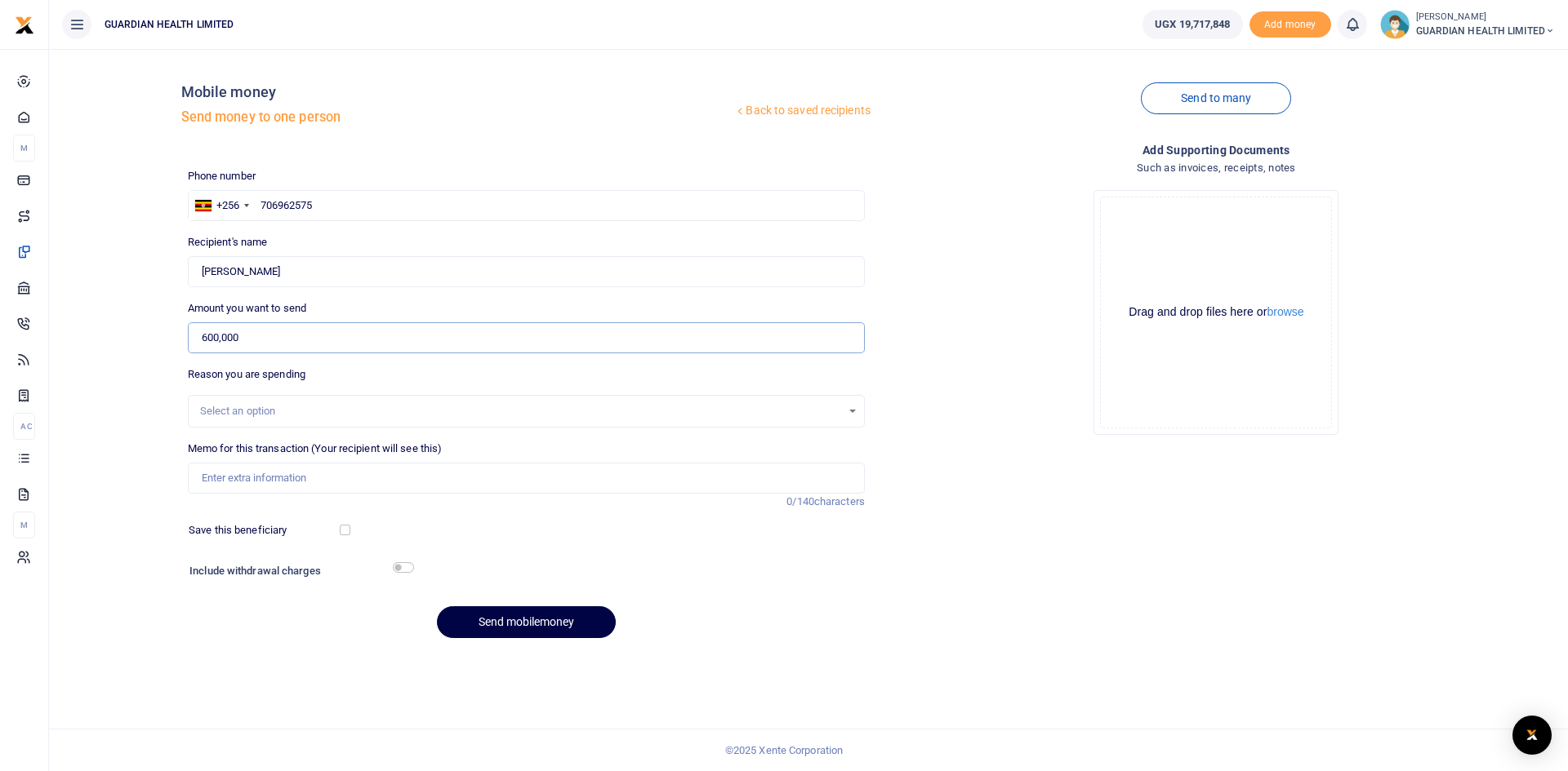
type input "600,000"
click at [338, 411] on div "Select an option" at bounding box center [521, 411] width 641 height 16
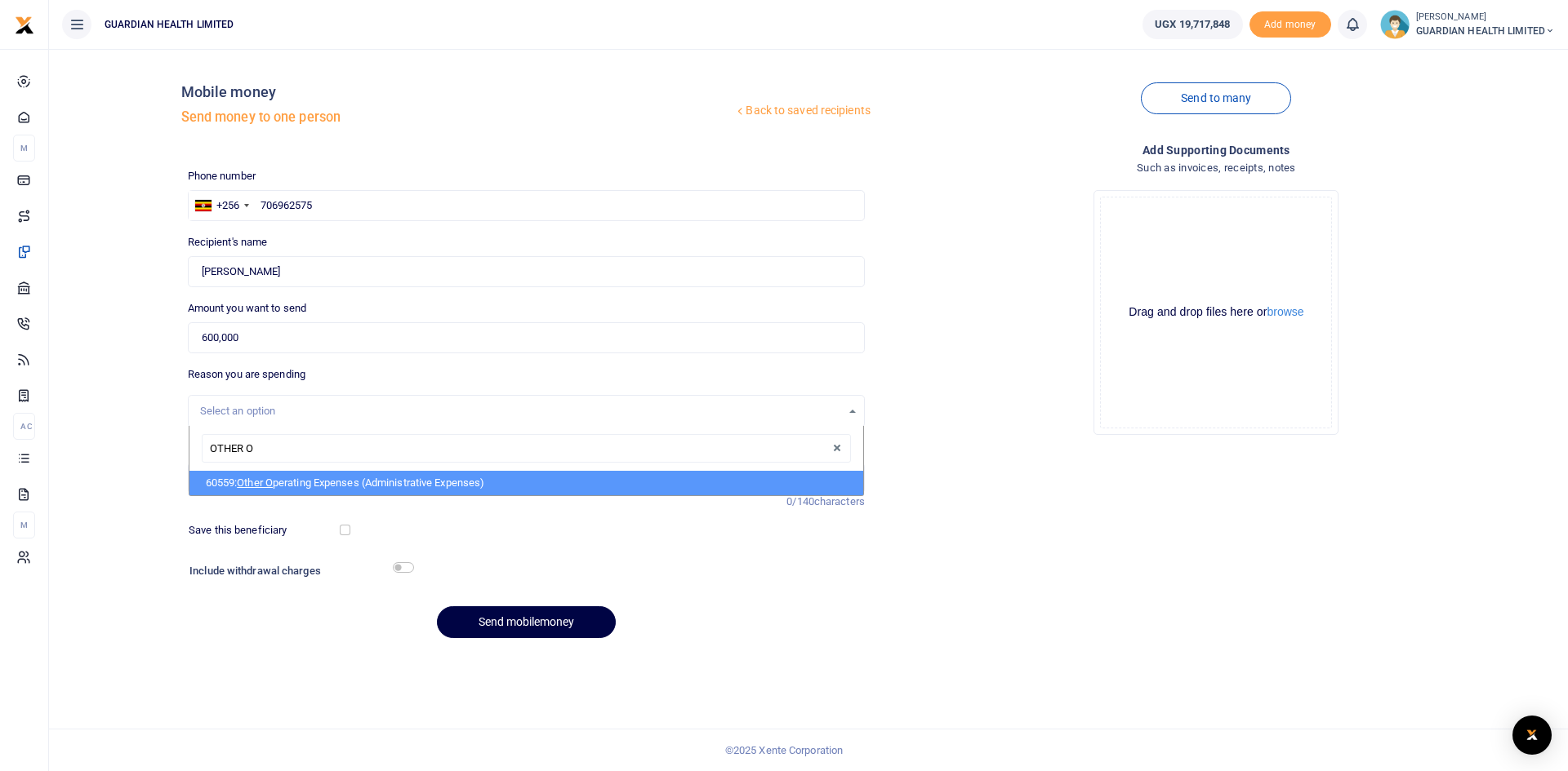
type input "OTHER OP"
select select "5427"
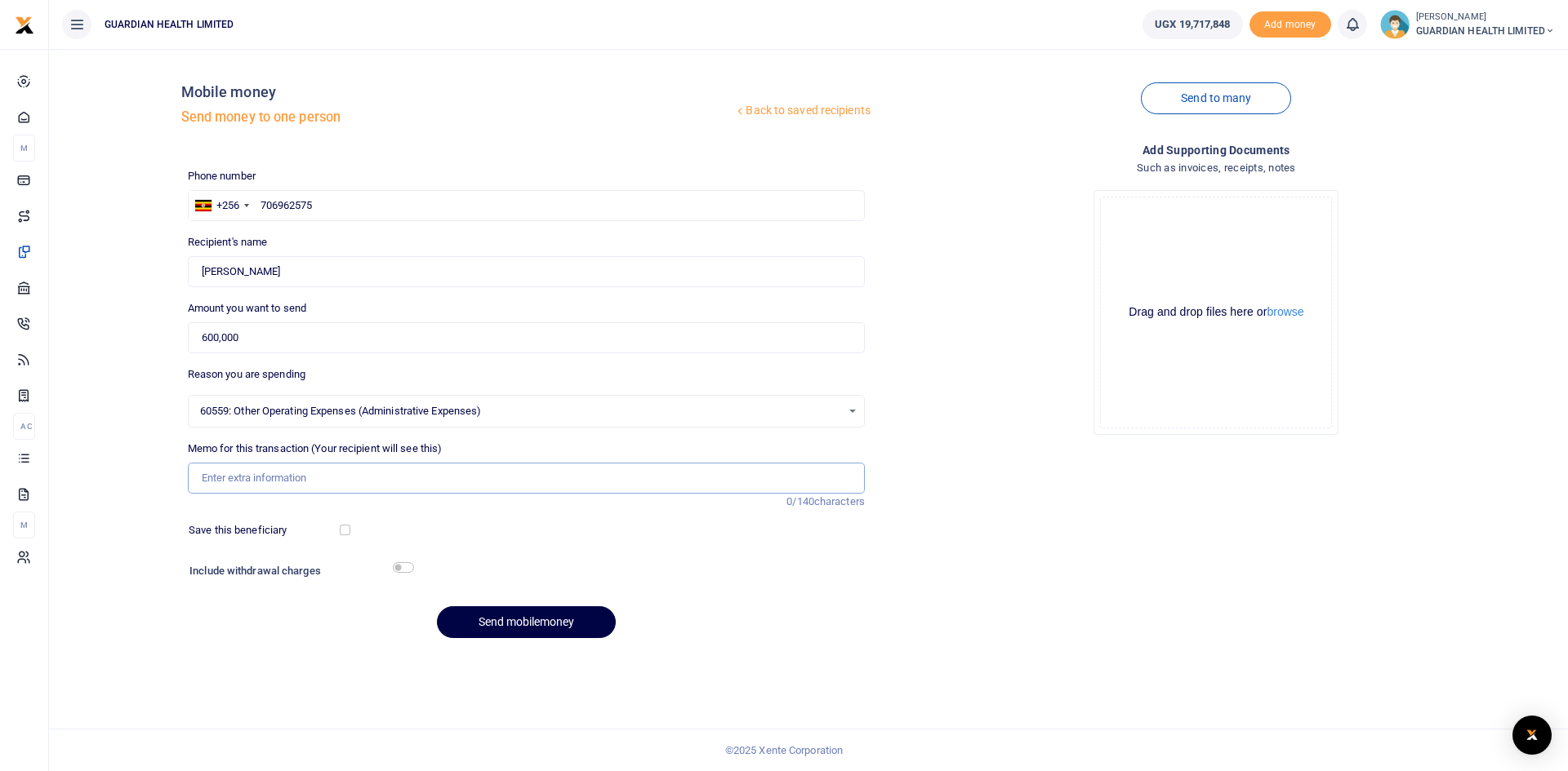
click at [323, 481] on input "Memo for this transaction (Your recipient will see this)" at bounding box center [526, 479] width 677 height 31
paste input "Sitting Allowance [DATE]"
type input "Sitting Allowance [DATE]"
click at [350, 532] on input "checkbox" at bounding box center [345, 530] width 10 height 10
checkbox input "true"
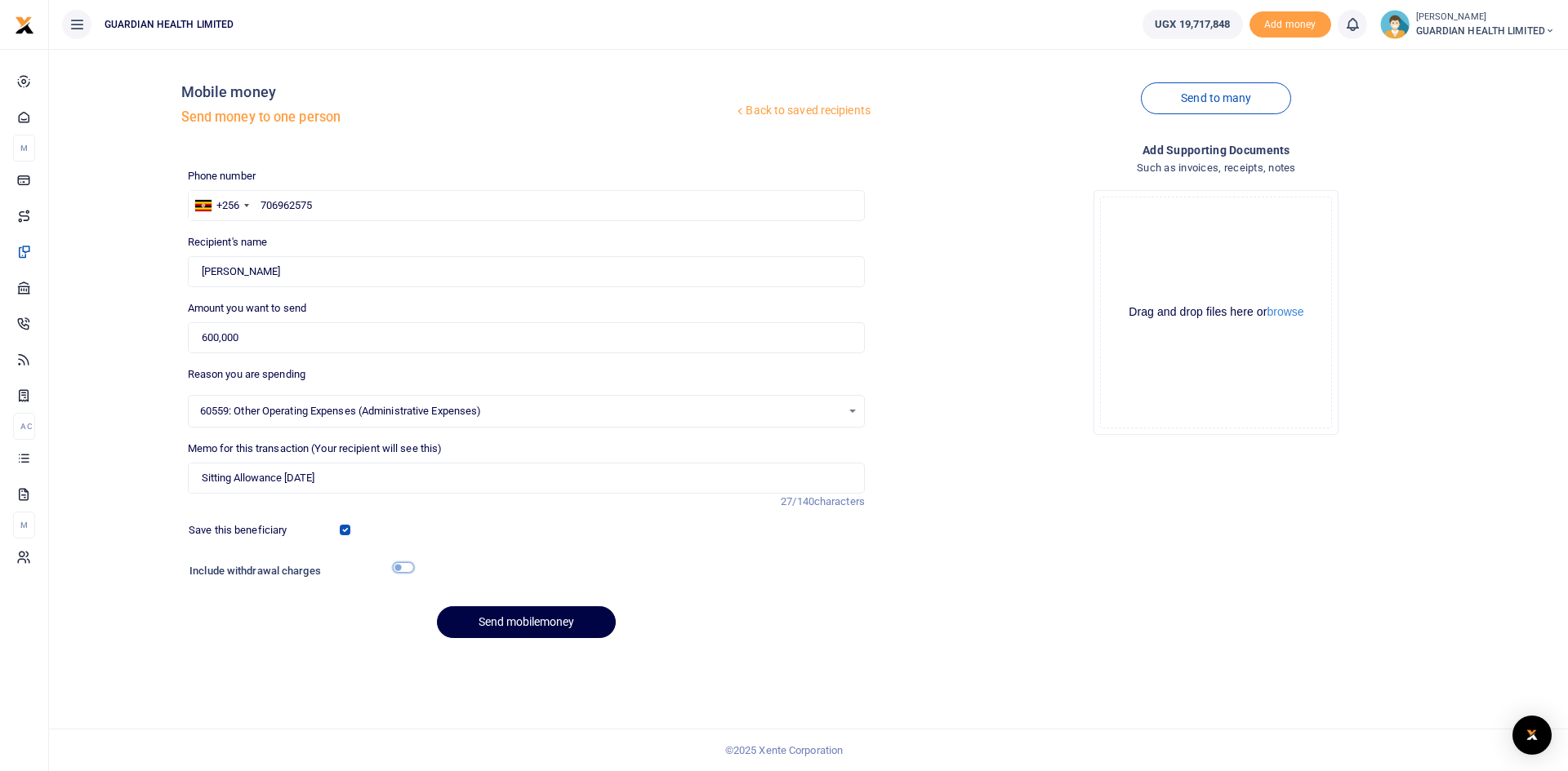
click at [398, 569] on input "checkbox" at bounding box center [403, 568] width 21 height 10
checkbox input "true"
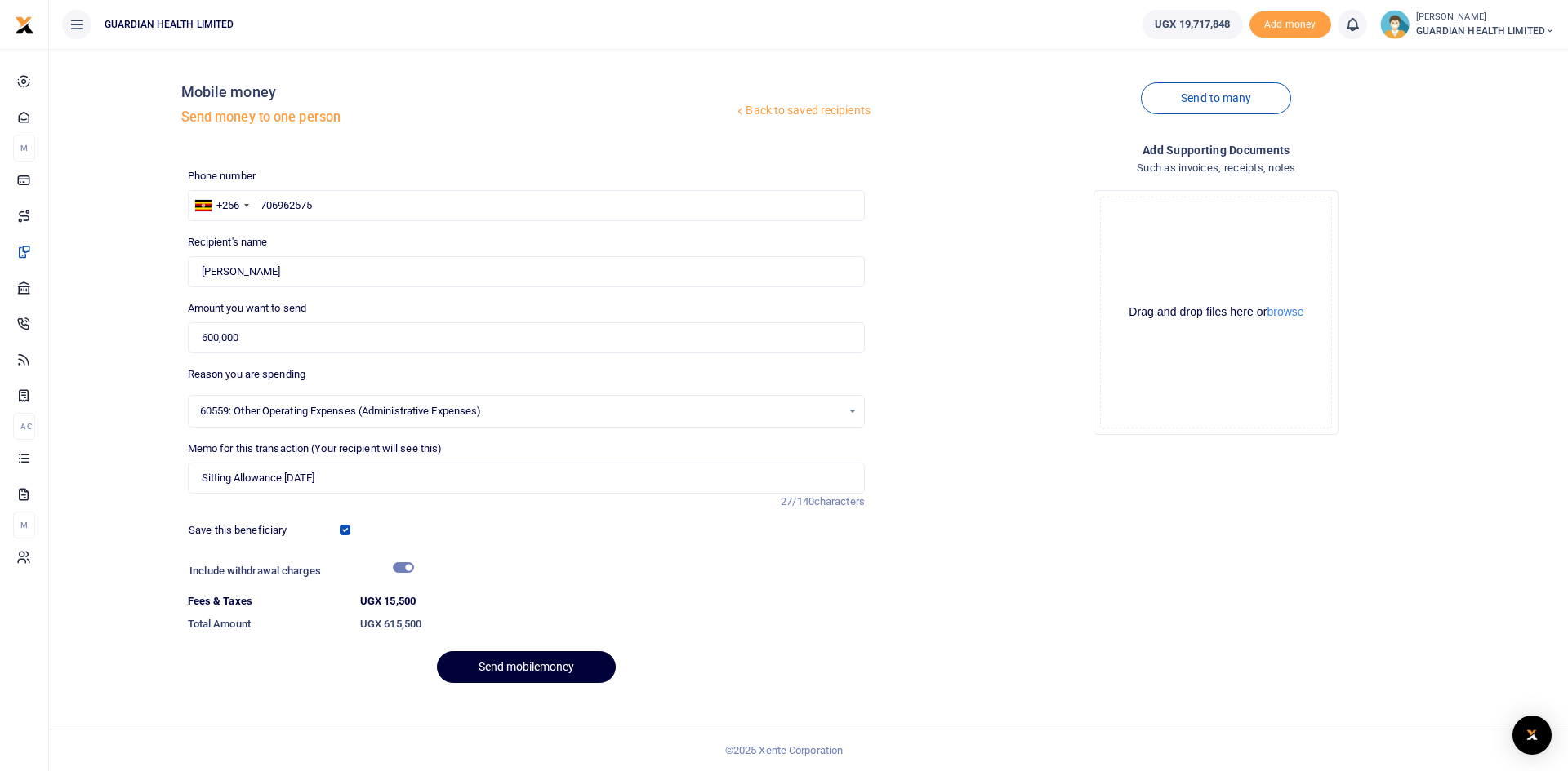
click at [532, 666] on button "Send mobilemoney" at bounding box center [527, 667] width 179 height 32
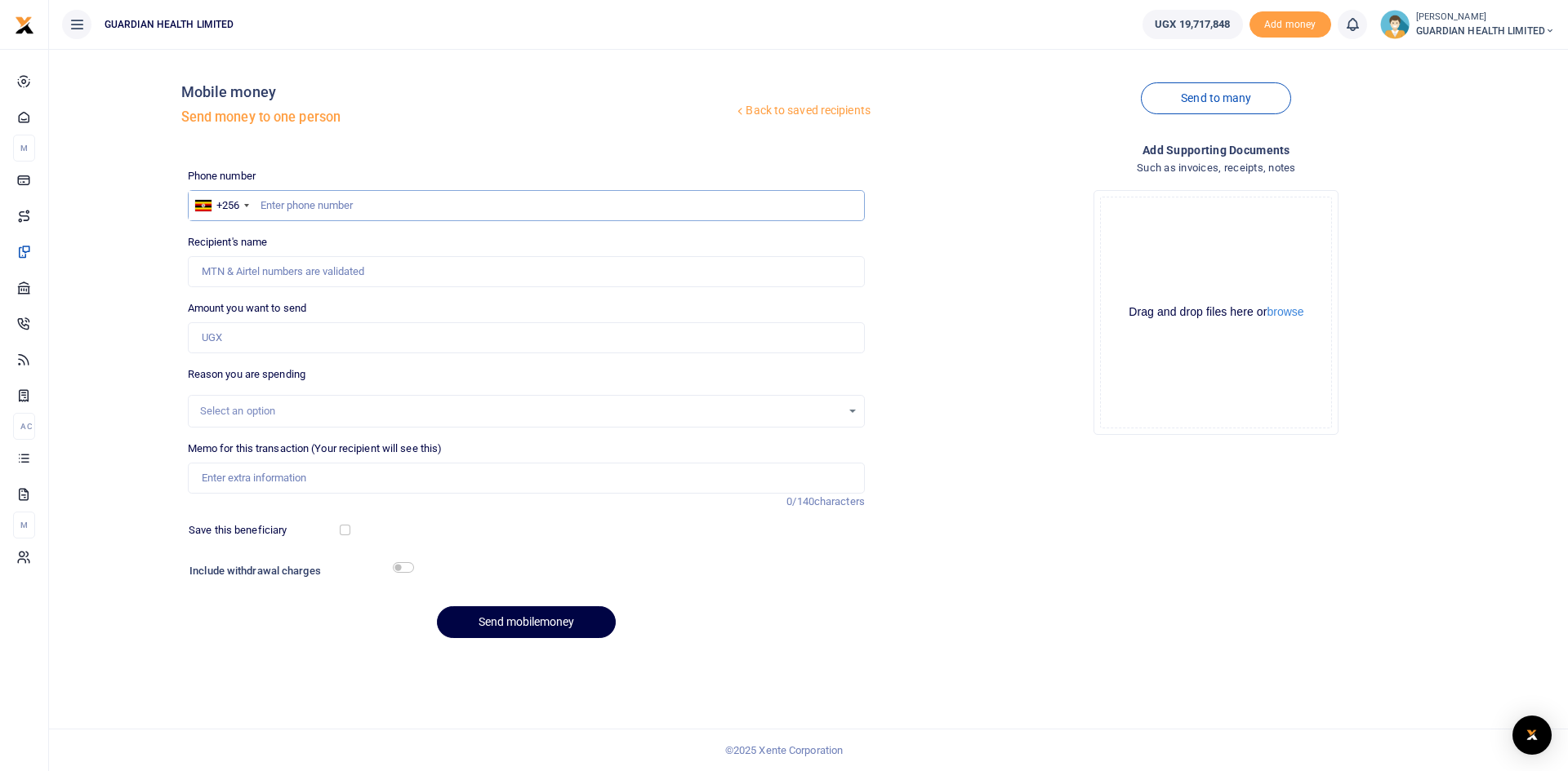
click at [357, 206] on input "text" at bounding box center [526, 206] width 677 height 31
type input "701094043"
click at [258, 336] on input "Amount you want to send" at bounding box center [526, 338] width 677 height 31
type input "1,000,000"
type input "[PERSON_NAME]"
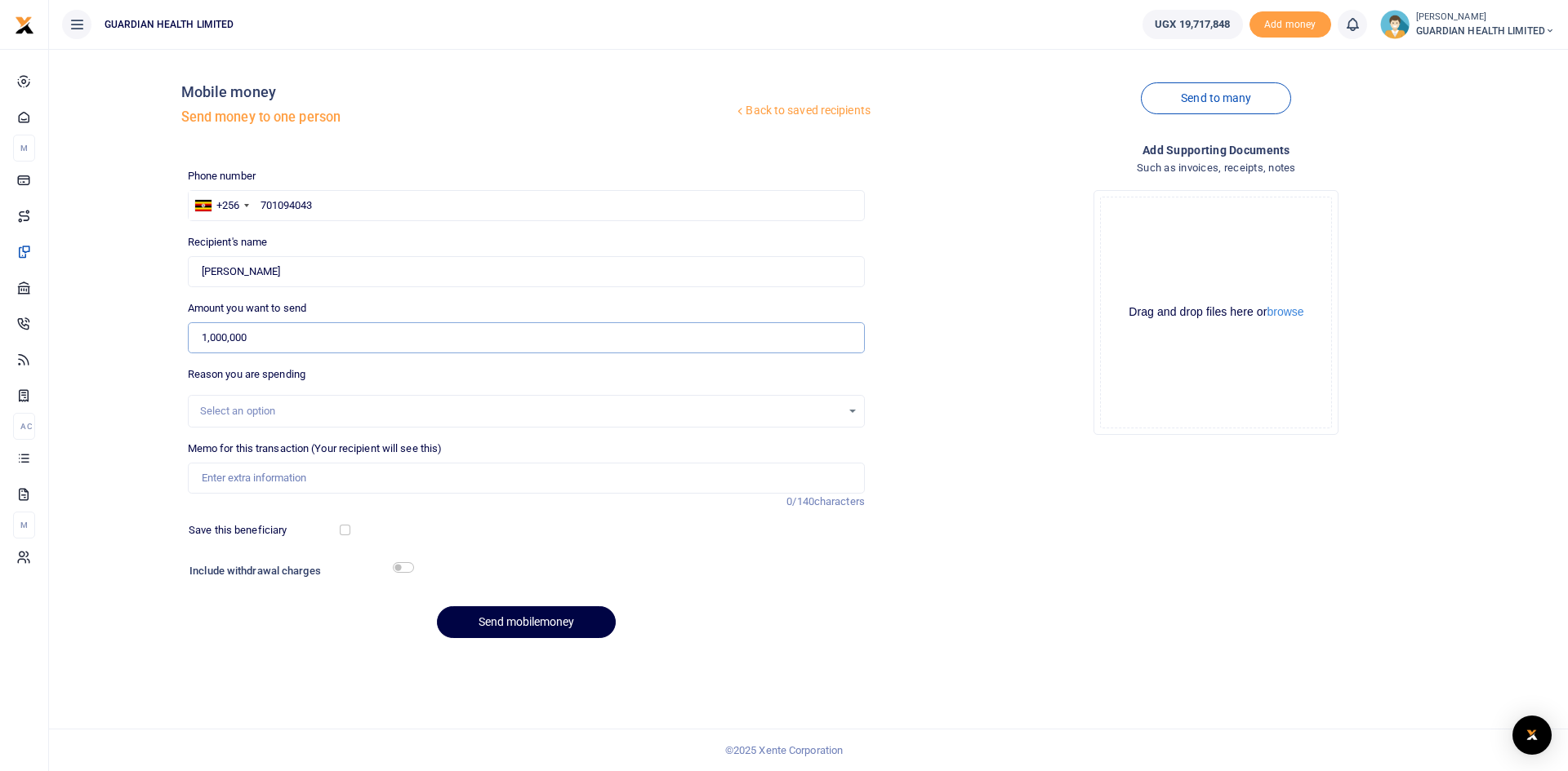
type input "1,000,000"
click at [263, 410] on div "Select an option" at bounding box center [521, 411] width 641 height 16
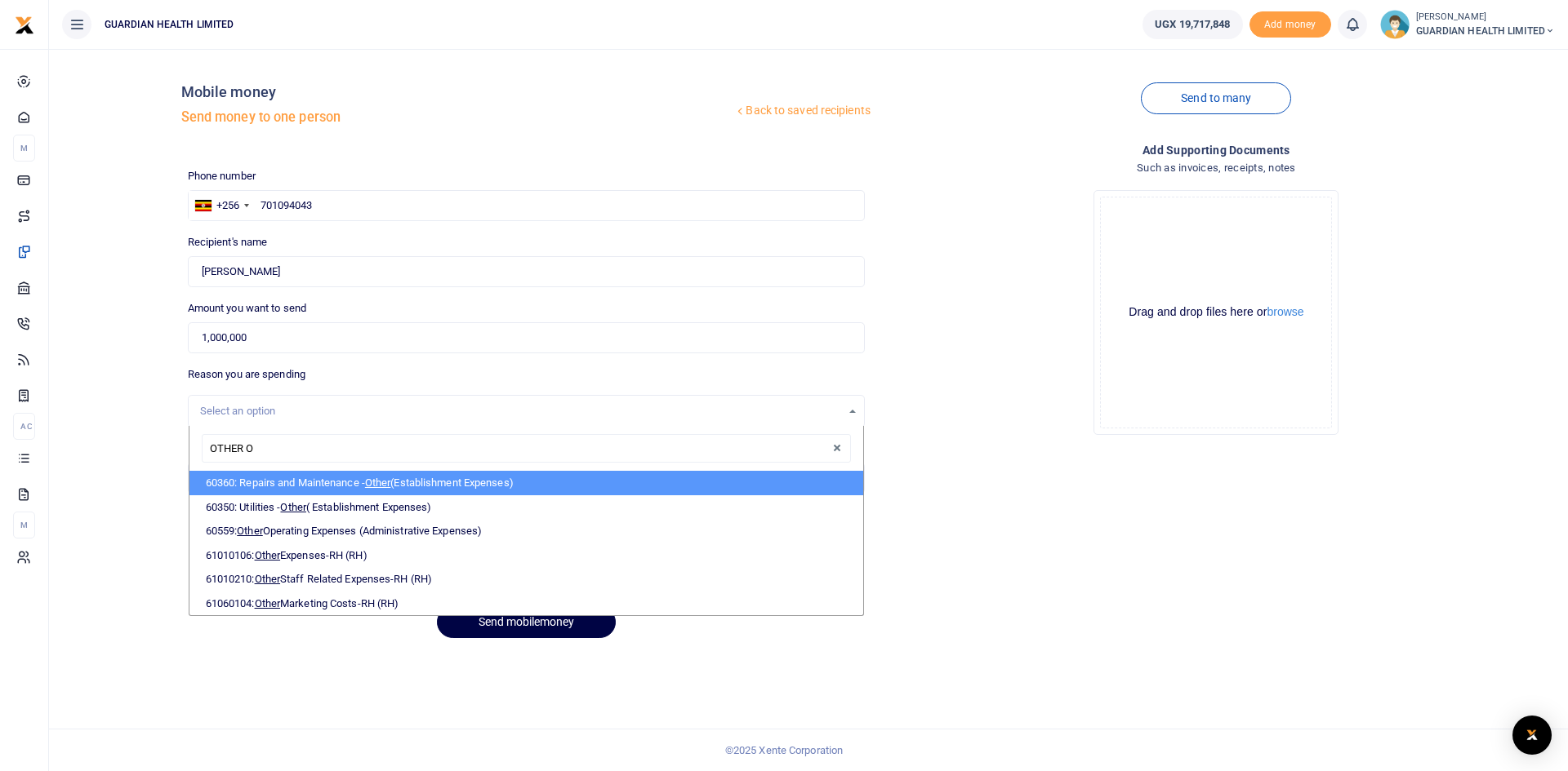
type input "OTHER OP"
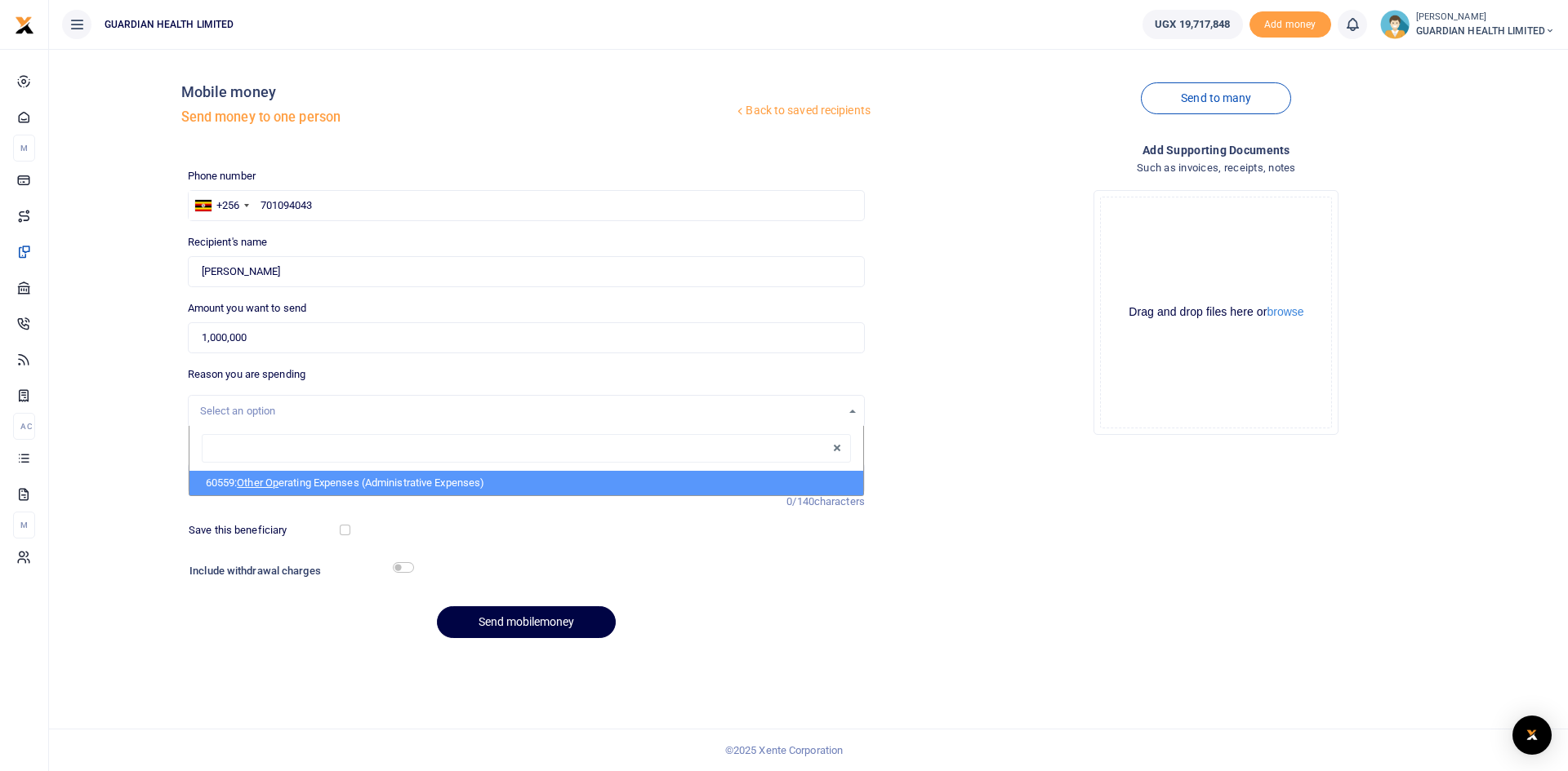
select select "5427"
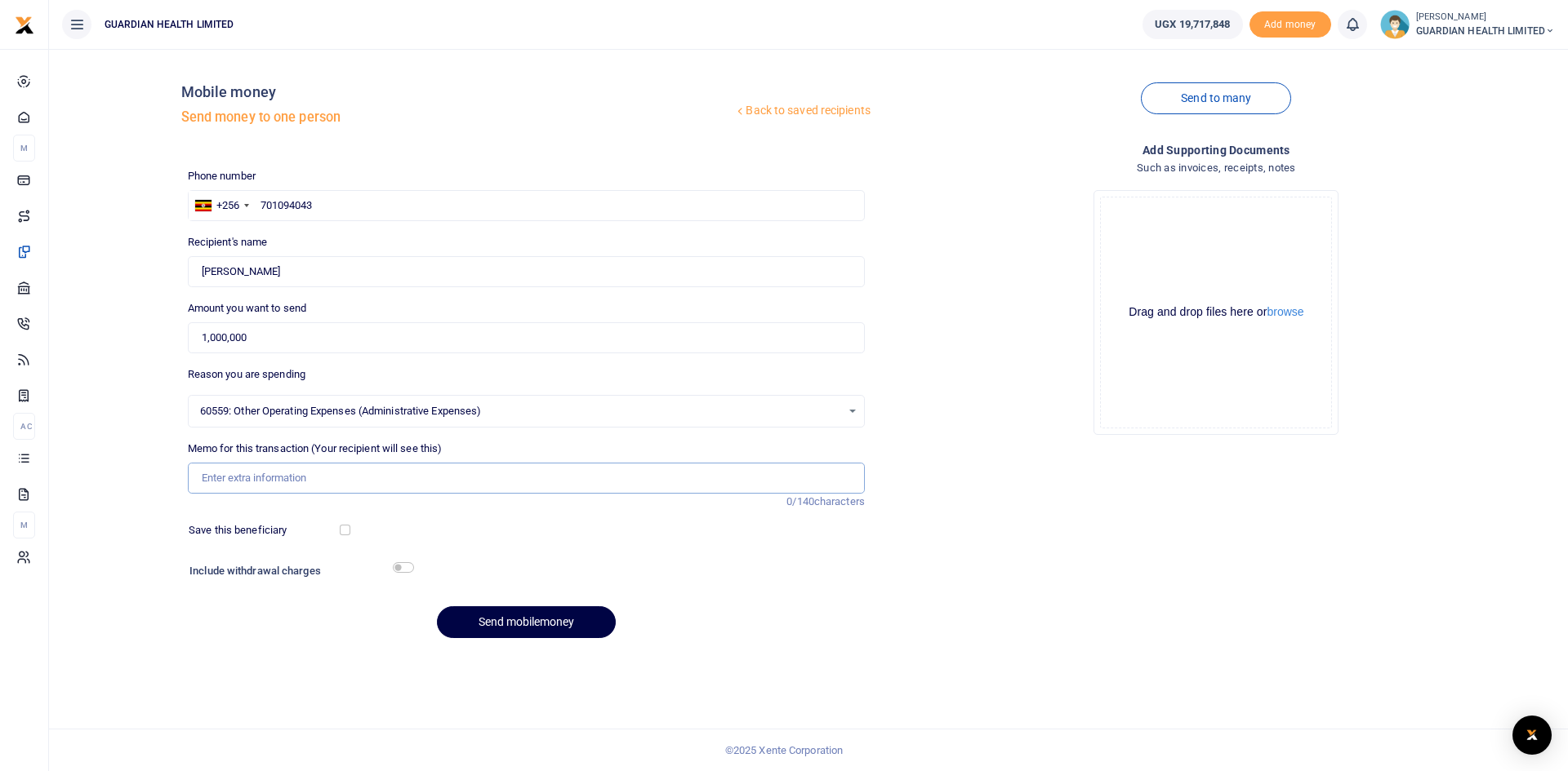
click at [266, 481] on input "Memo for this transaction (Your recipient will see this)" at bounding box center [526, 479] width 677 height 31
paste input "Sitting Allowance [DATE]"
type input "Sitting Allowance [DATE]"
click at [344, 530] on input "checkbox" at bounding box center [345, 530] width 10 height 10
checkbox input "true"
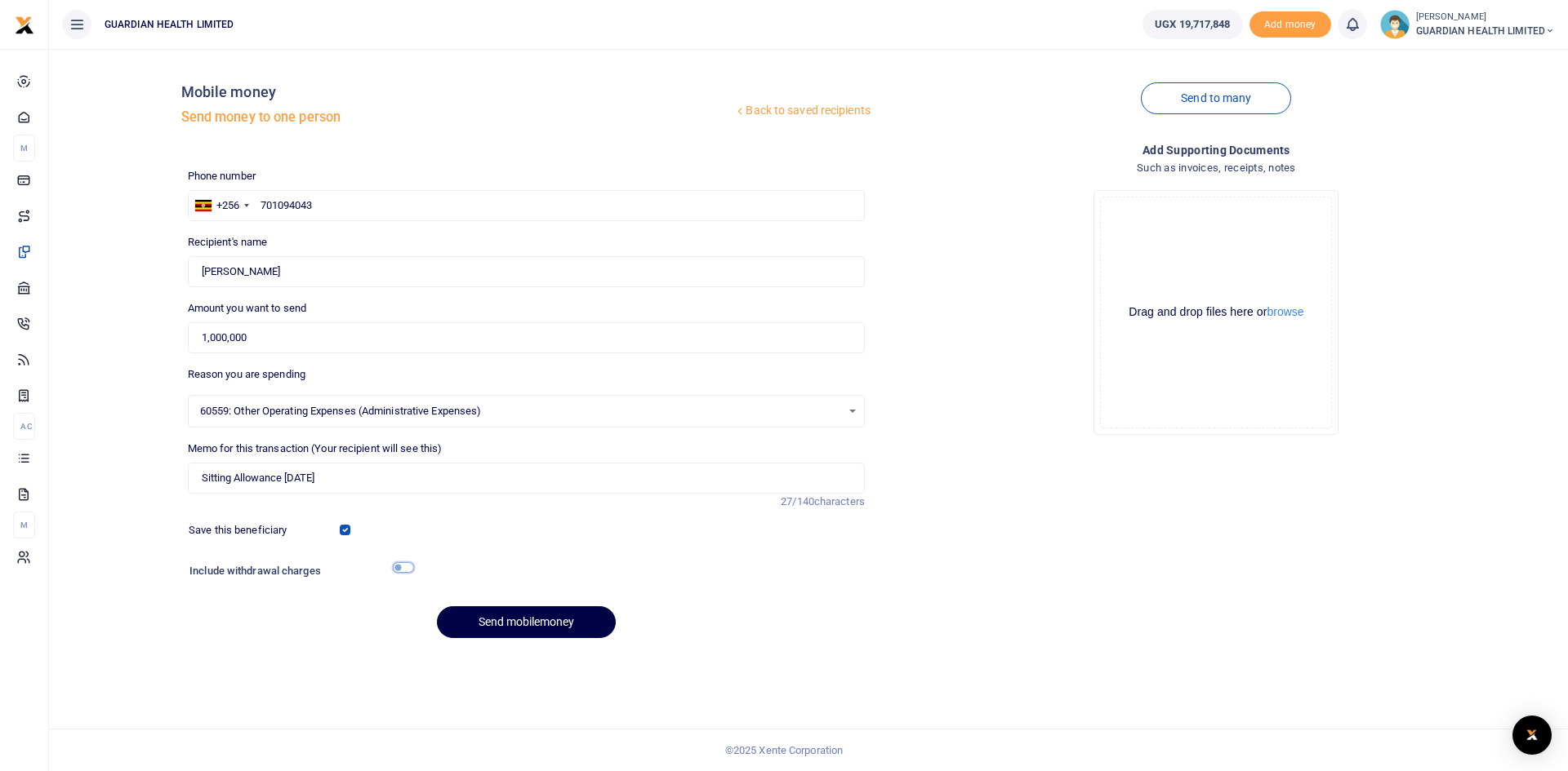
click at [402, 569] on input "checkbox" at bounding box center [403, 568] width 21 height 10
checkbox input "true"
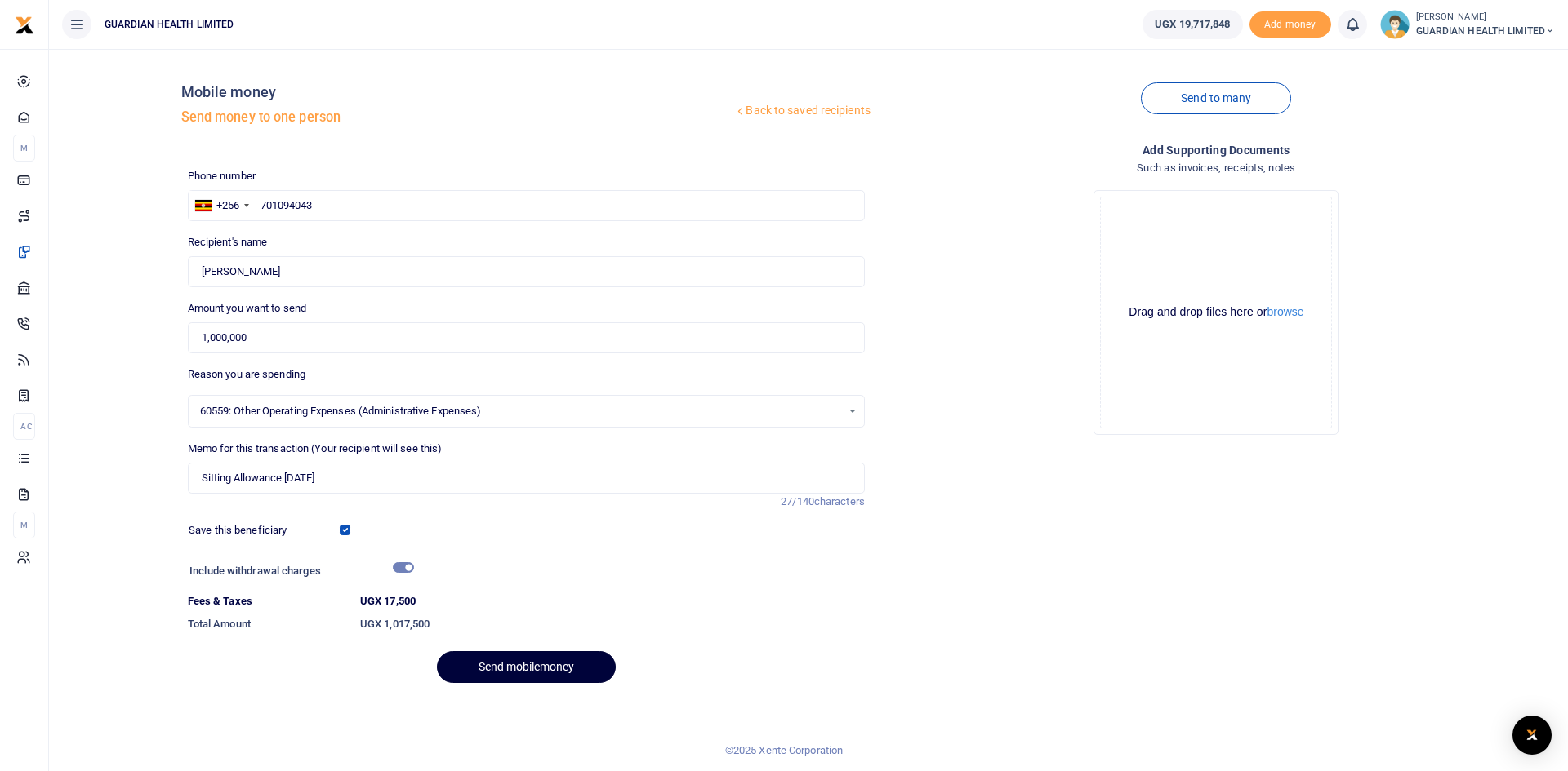
click at [512, 663] on button "Send mobilemoney" at bounding box center [527, 667] width 179 height 32
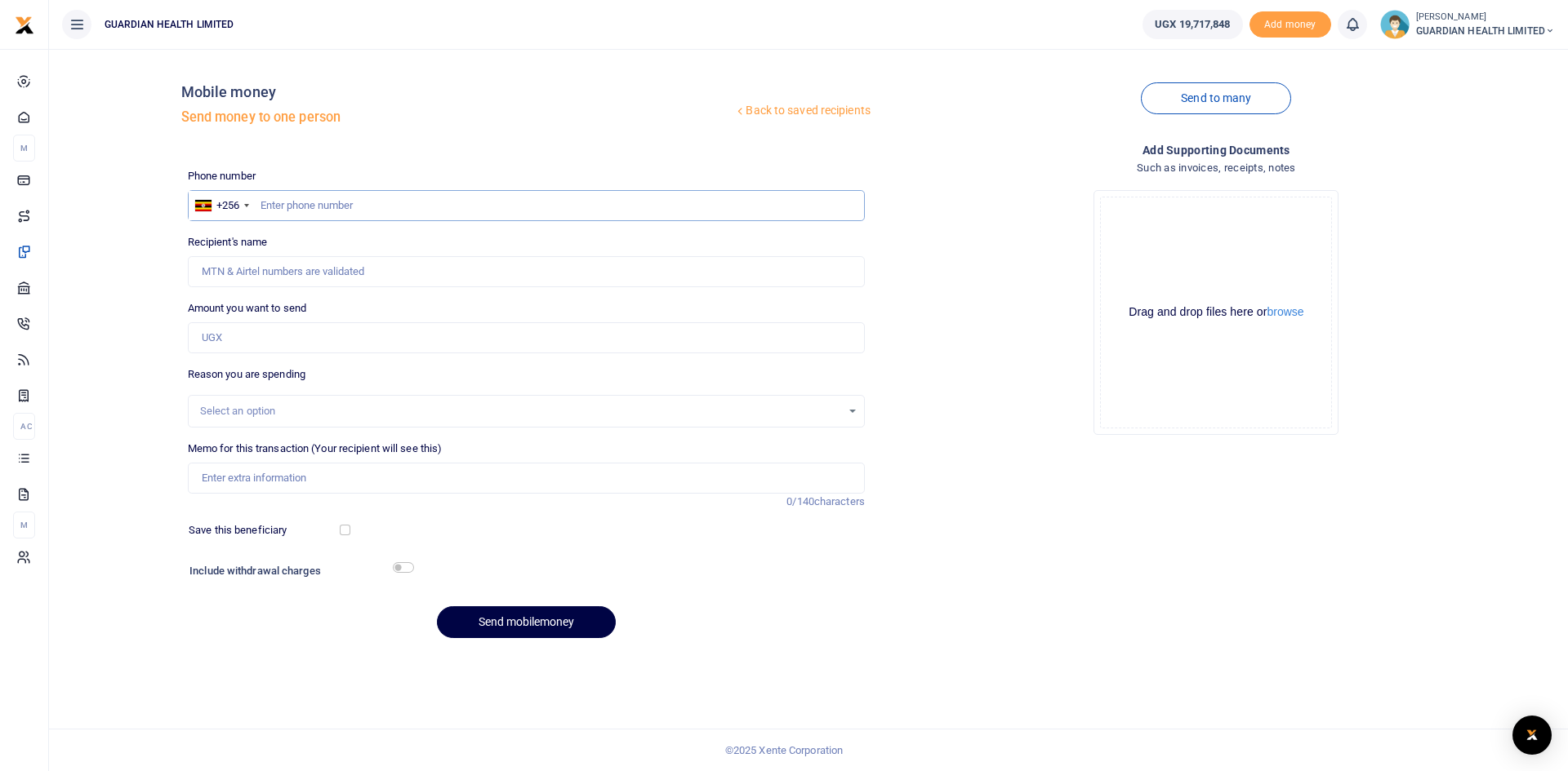
click at [337, 201] on input "text" at bounding box center [526, 206] width 677 height 31
click at [345, 208] on input "text" at bounding box center [526, 206] width 677 height 31
type input "706686277"
click at [249, 349] on input "Amount you want to send" at bounding box center [526, 338] width 677 height 31
click at [355, 204] on input "706686277" at bounding box center [526, 206] width 677 height 31
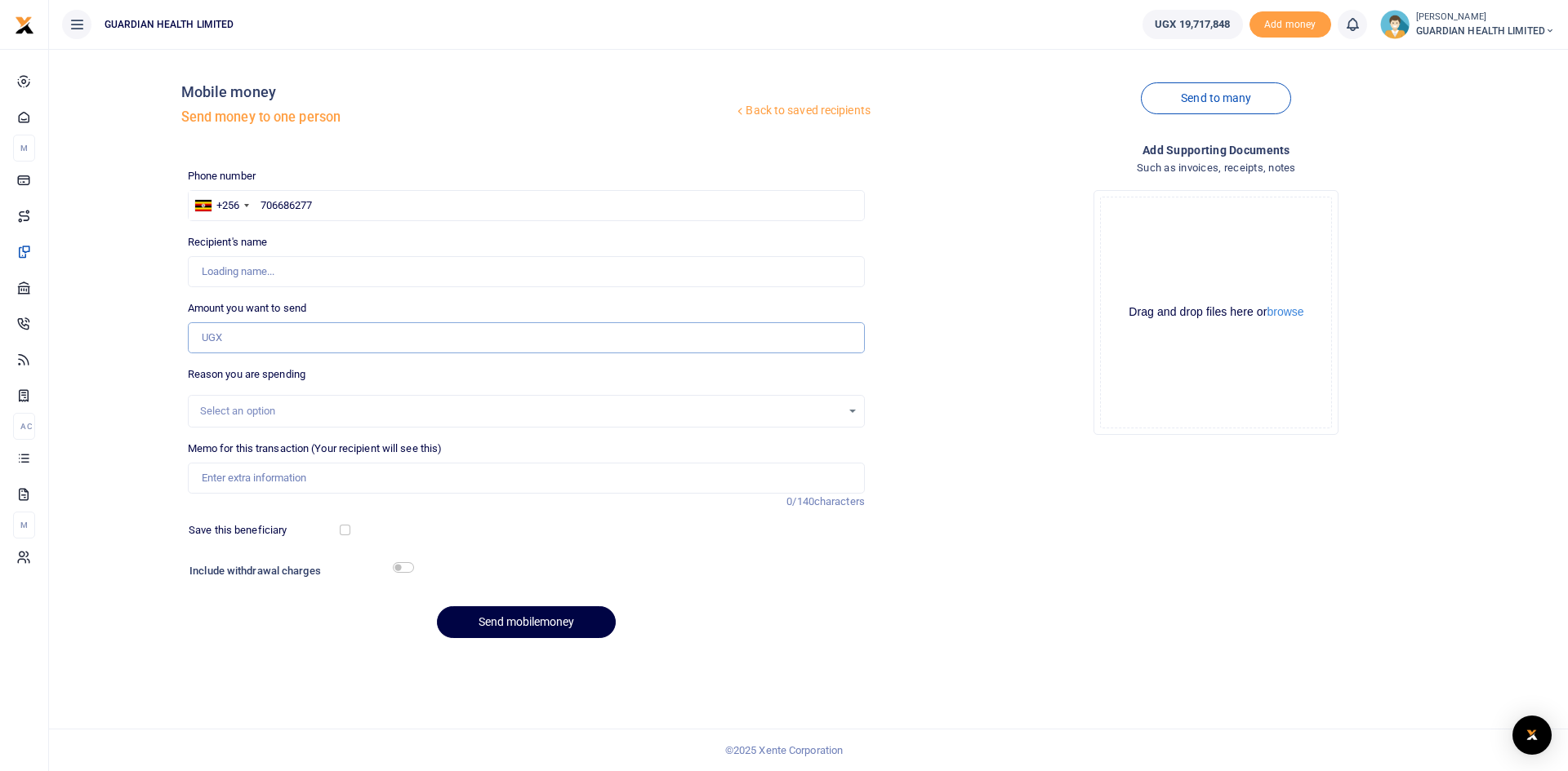
click at [255, 341] on input "Amount you want to send" at bounding box center [526, 338] width 677 height 31
type input "1,000,000"
click at [272, 405] on div "Select an option" at bounding box center [521, 411] width 641 height 16
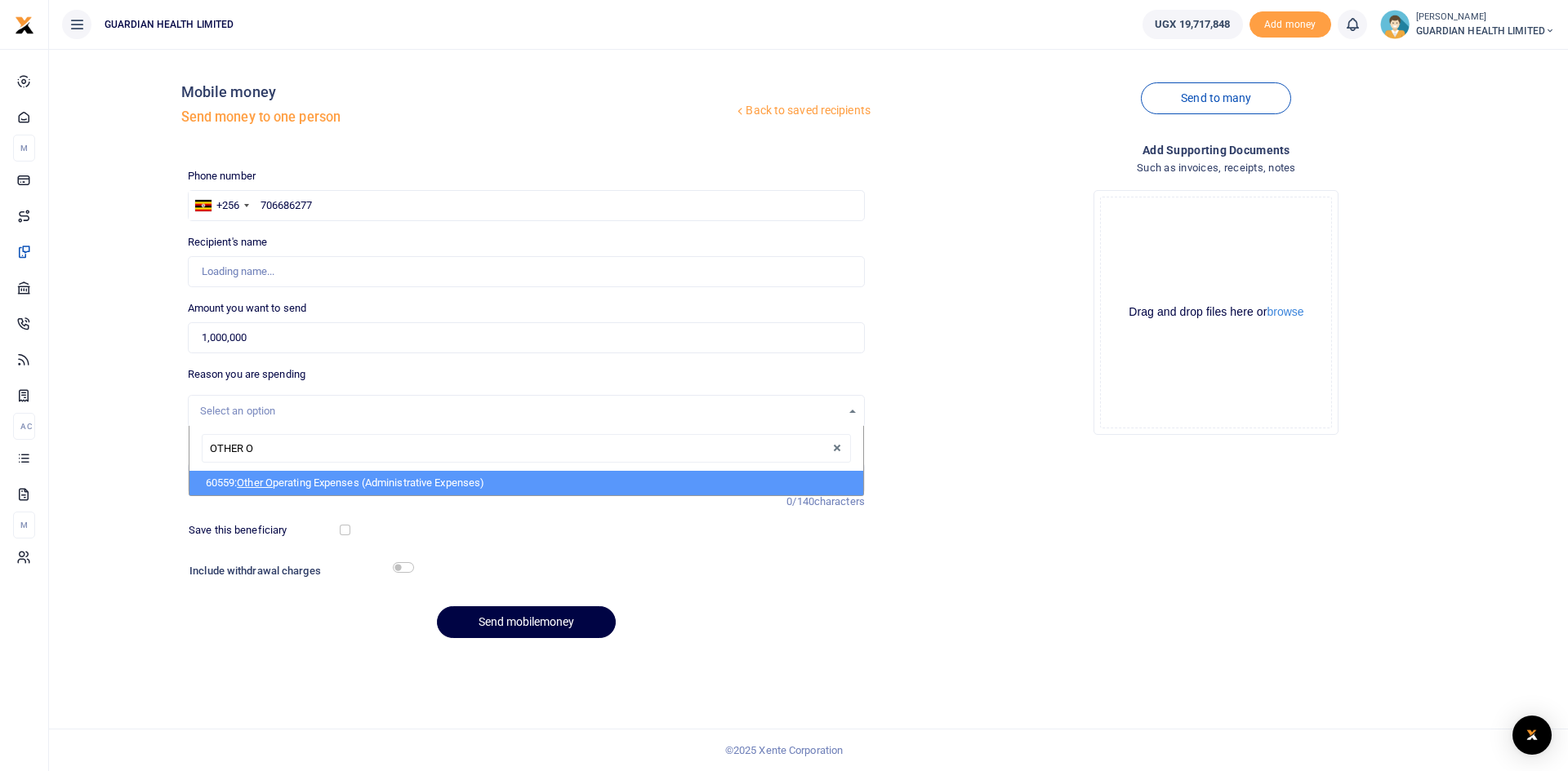
type input "OTHER OP"
select select "5427"
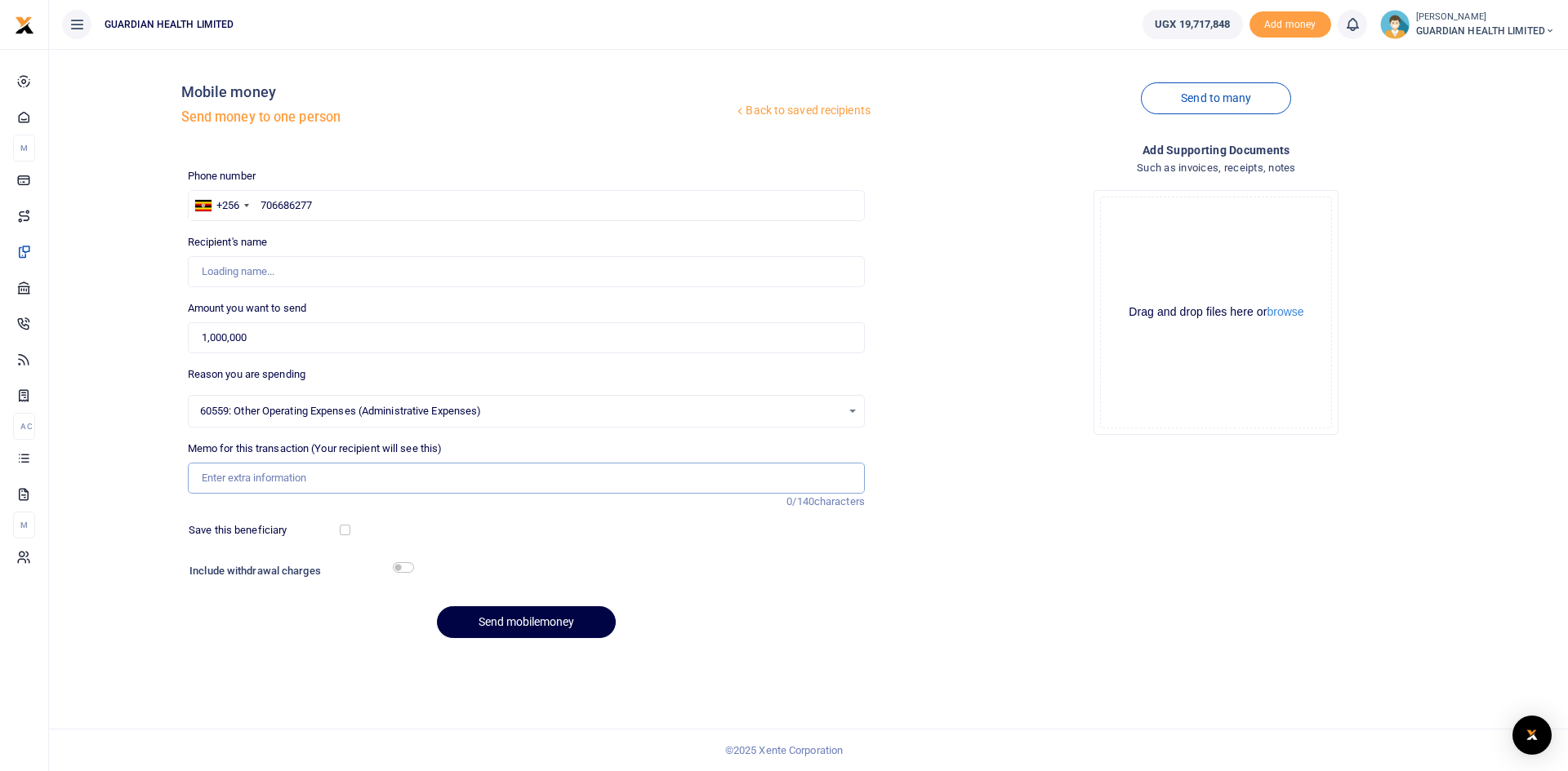
click at [279, 475] on input "Memo for this transaction (Your recipient will see this)" at bounding box center [526, 479] width 677 height 31
type input "Sitting Allowance July 2025"
click at [348, 529] on input "checkbox" at bounding box center [345, 530] width 10 height 10
checkbox input "true"
click at [410, 568] on input "checkbox" at bounding box center [403, 568] width 21 height 10
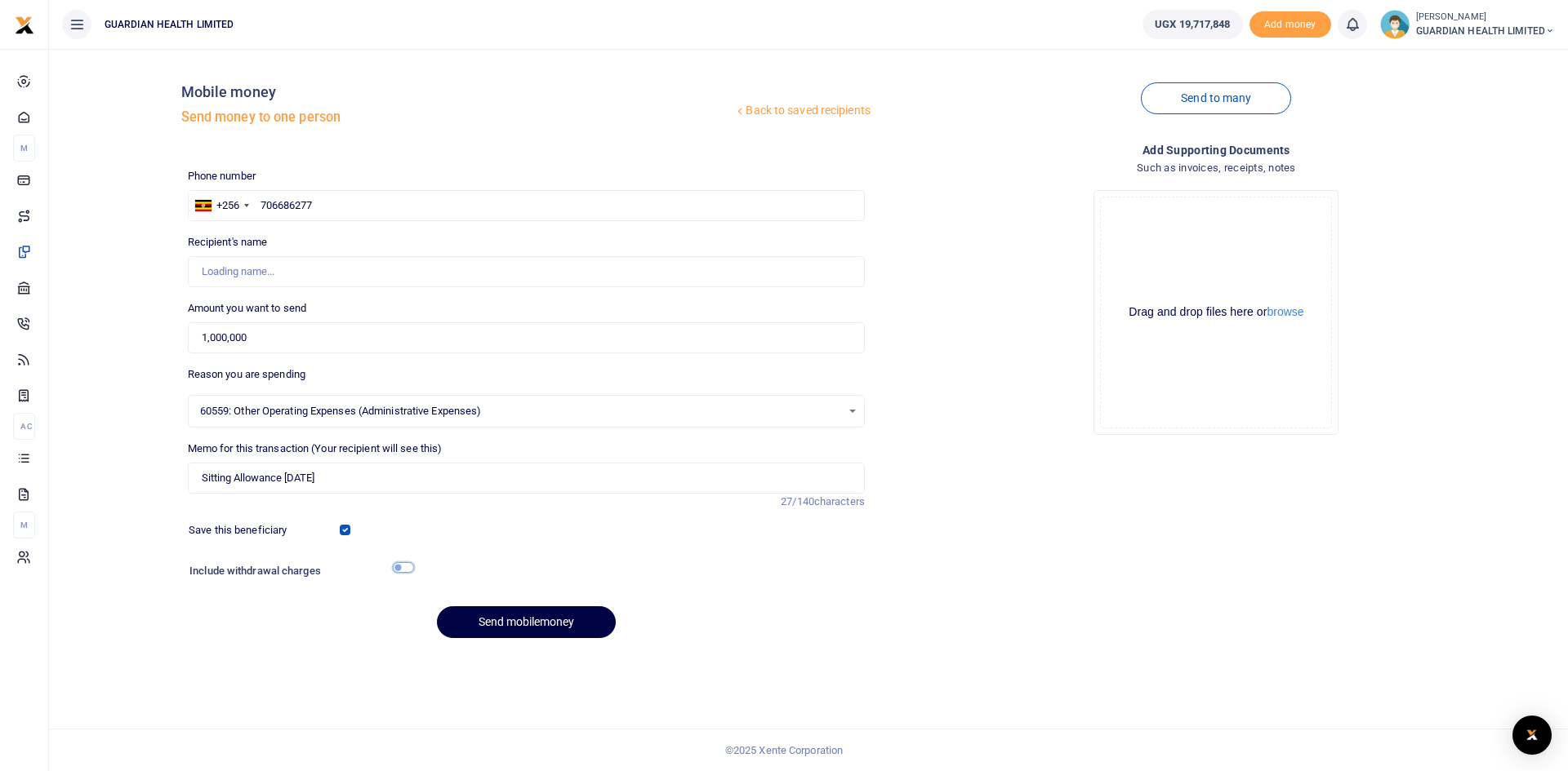
checkbox input "true"
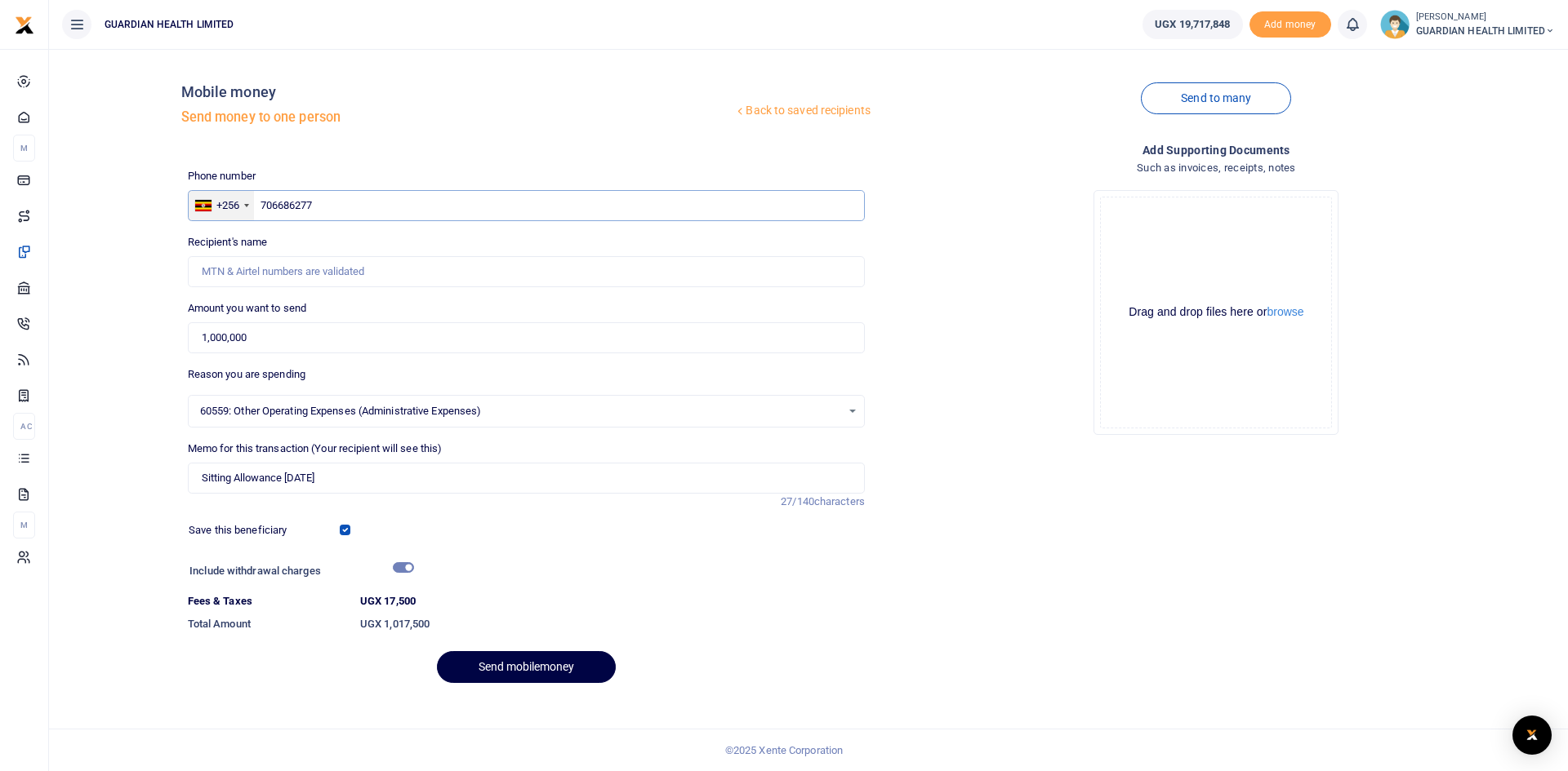
drag, startPoint x: 356, startPoint y: 208, endPoint x: 228, endPoint y: 212, distance: 128.1
click at [228, 212] on div "+256 Uganda +256 706686277" at bounding box center [526, 206] width 677 height 31
type input "777404609"
type input "[PERSON_NAME]"
type input "777404609"
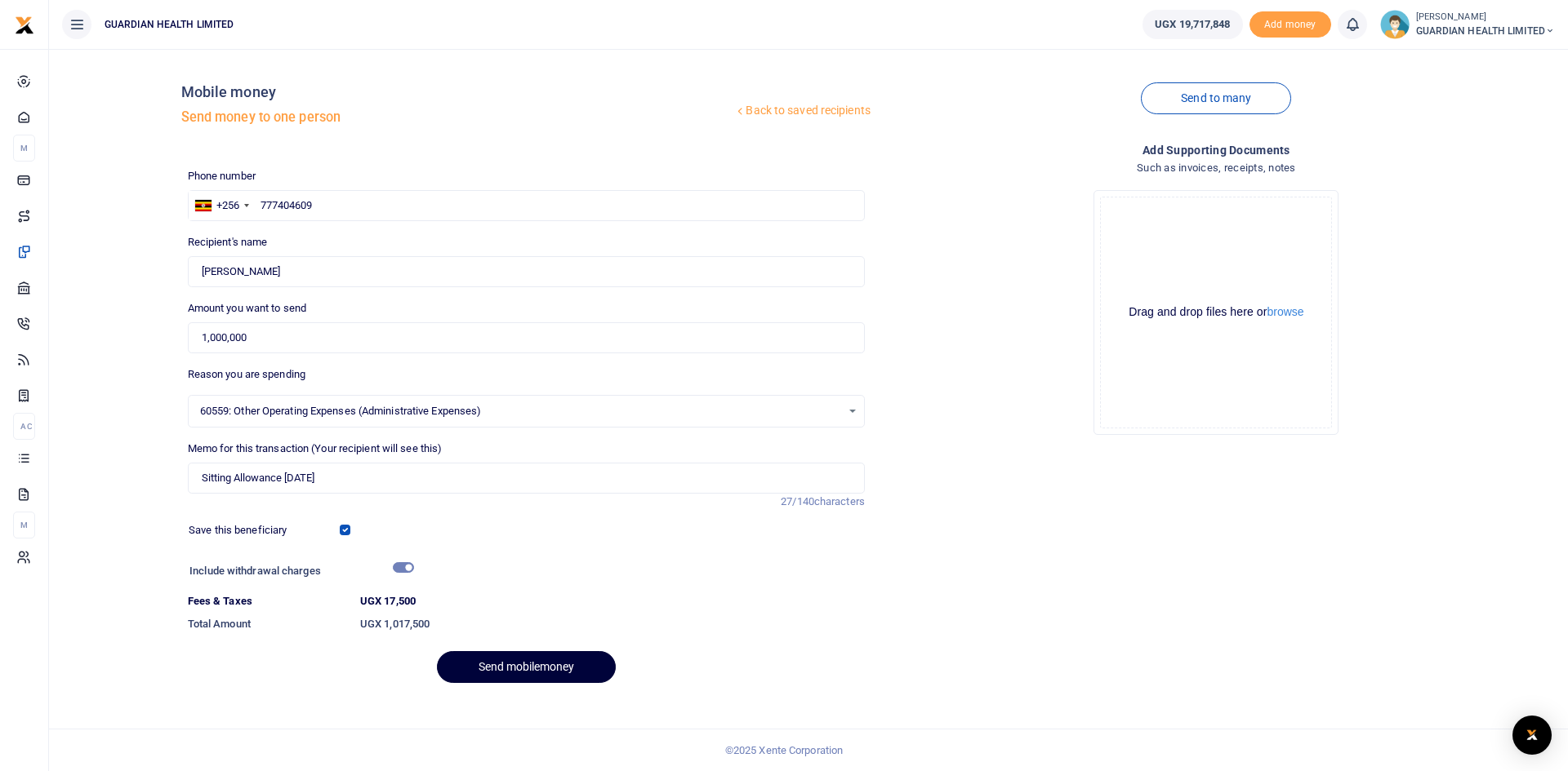
click at [490, 663] on button "Send mobilemoney" at bounding box center [527, 667] width 179 height 32
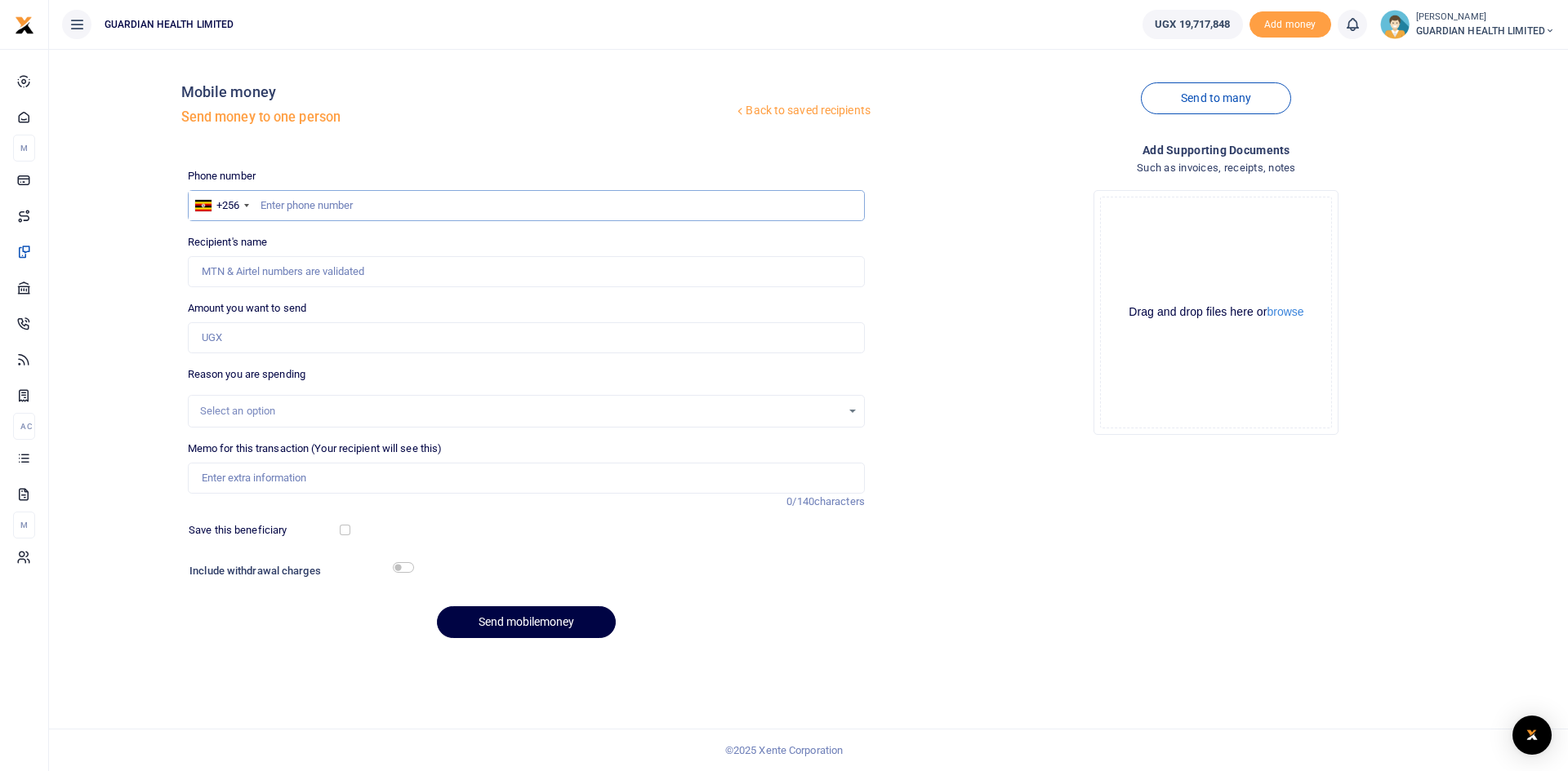
click at [320, 206] on input "text" at bounding box center [526, 206] width 677 height 31
type input "788313260"
click at [399, 336] on input "Amount you want to send" at bounding box center [526, 338] width 677 height 31
type input "James Musundi"
type input "200,000"
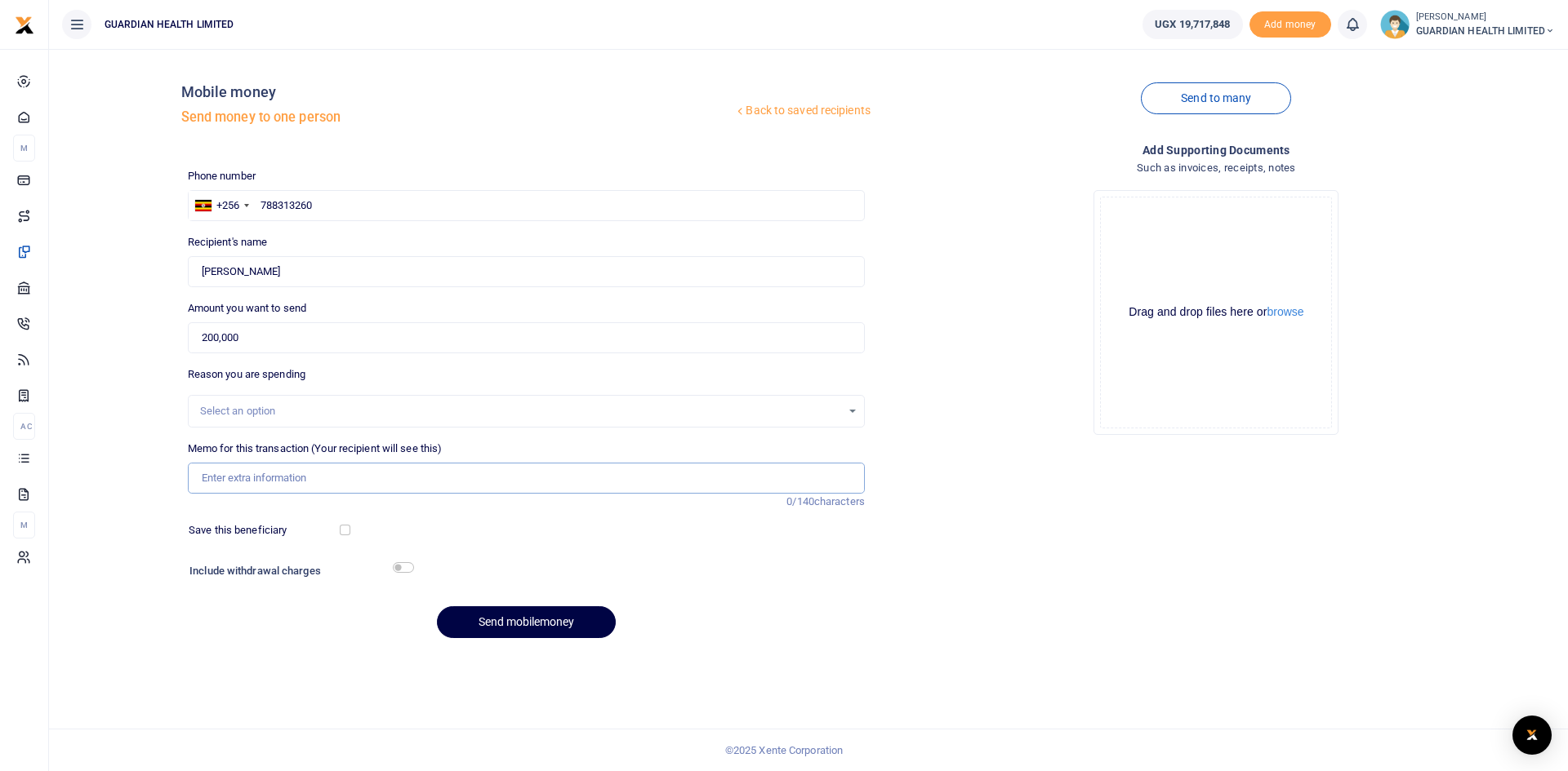
drag, startPoint x: 248, startPoint y: 480, endPoint x: 251, endPoint y: 467, distance: 13.3
click at [248, 480] on input "Memo for this transaction (Your recipient will see this)" at bounding box center [526, 479] width 677 height 31
click at [258, 410] on div "Select an option" at bounding box center [521, 411] width 641 height 16
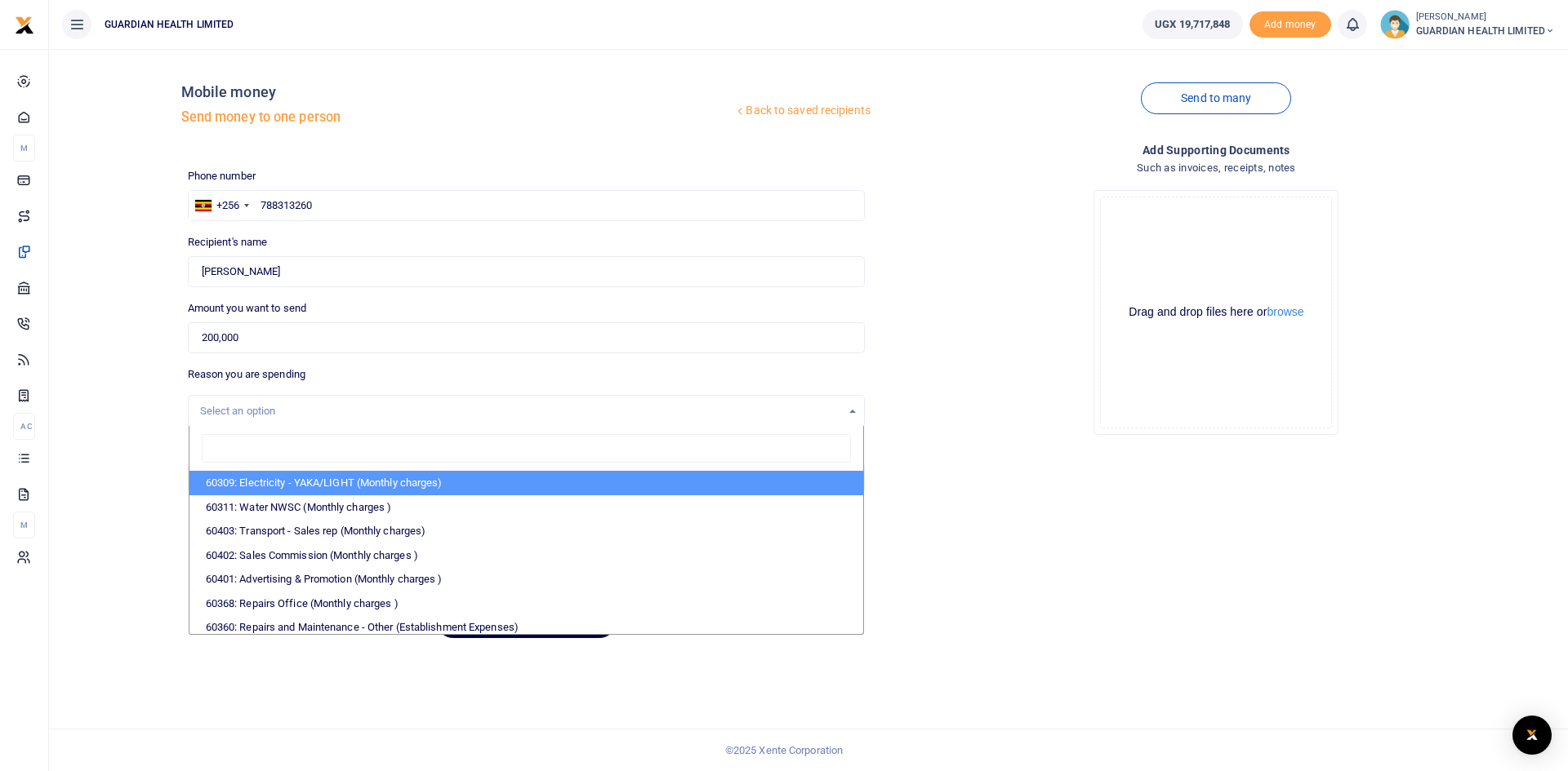
click at [270, 452] on input "search" at bounding box center [526, 449] width 649 height 29
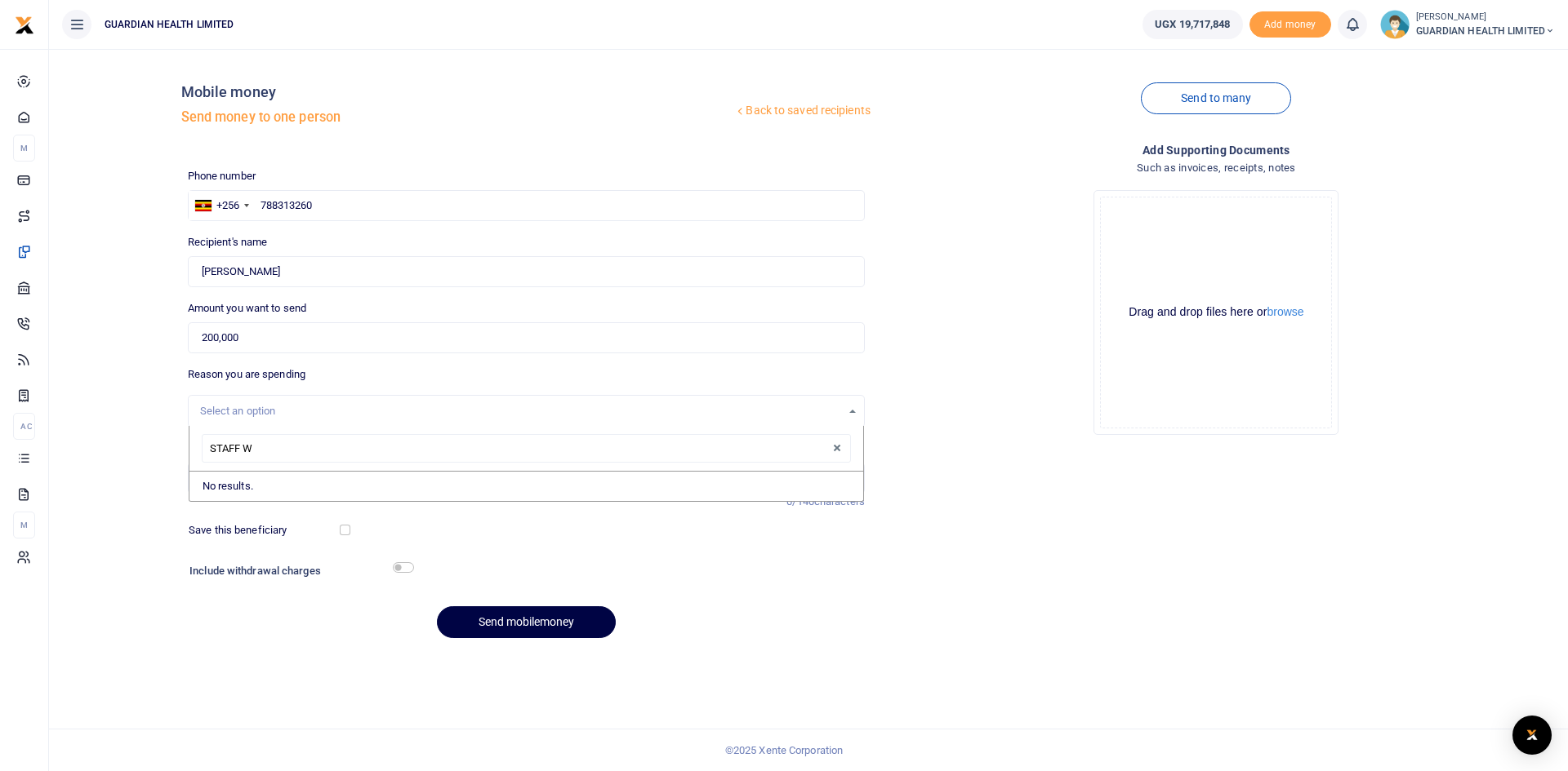
type input "STAFF WE"
drag, startPoint x: 233, startPoint y: 451, endPoint x: 174, endPoint y: 451, distance: 59.0
click at [174, 451] on div "Back to saved recipients Mobile money Send money to one person Send to many Pho…" at bounding box center [809, 357] width 1506 height 590
click at [246, 475] on input "Memo for this transaction (Your recipient will see this)" at bounding box center [526, 479] width 677 height 31
type input "m"
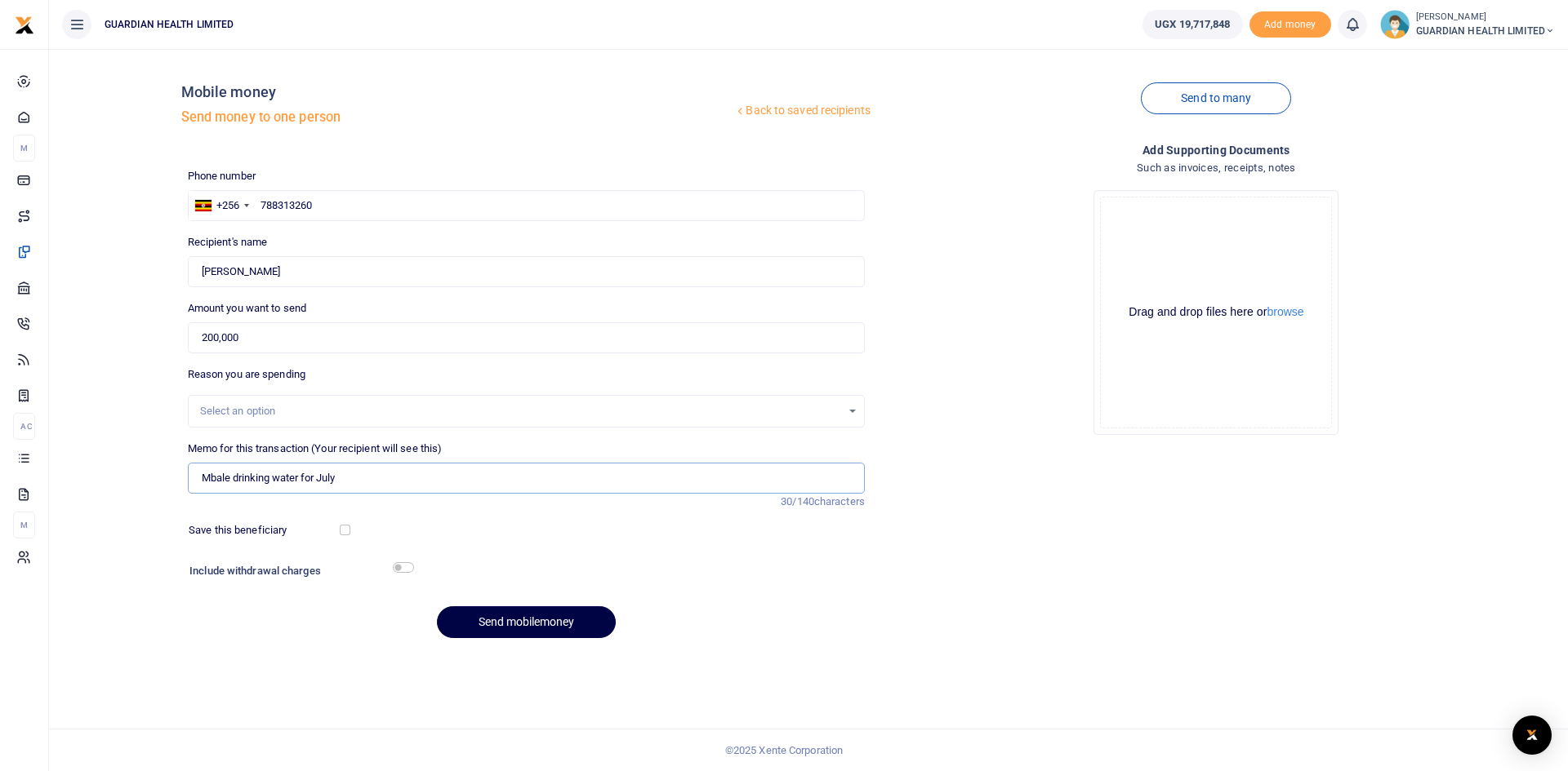
type input "Mbale drinking water for July"
click at [343, 532] on input "checkbox" at bounding box center [345, 530] width 10 height 10
checkbox input "true"
click at [410, 569] on input "checkbox" at bounding box center [403, 568] width 21 height 10
checkbox input "true"
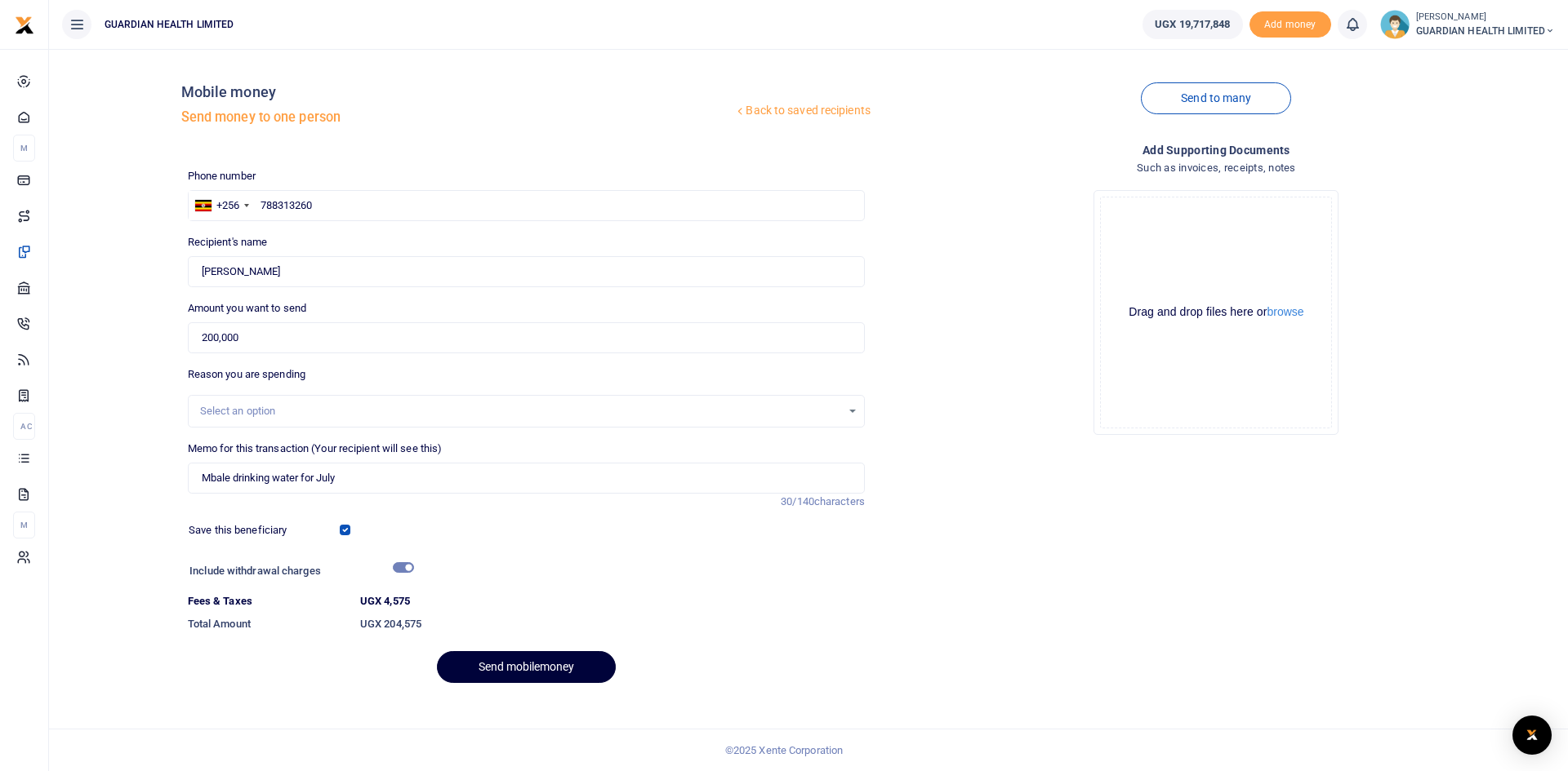
click at [522, 663] on button "Send mobilemoney" at bounding box center [527, 667] width 179 height 32
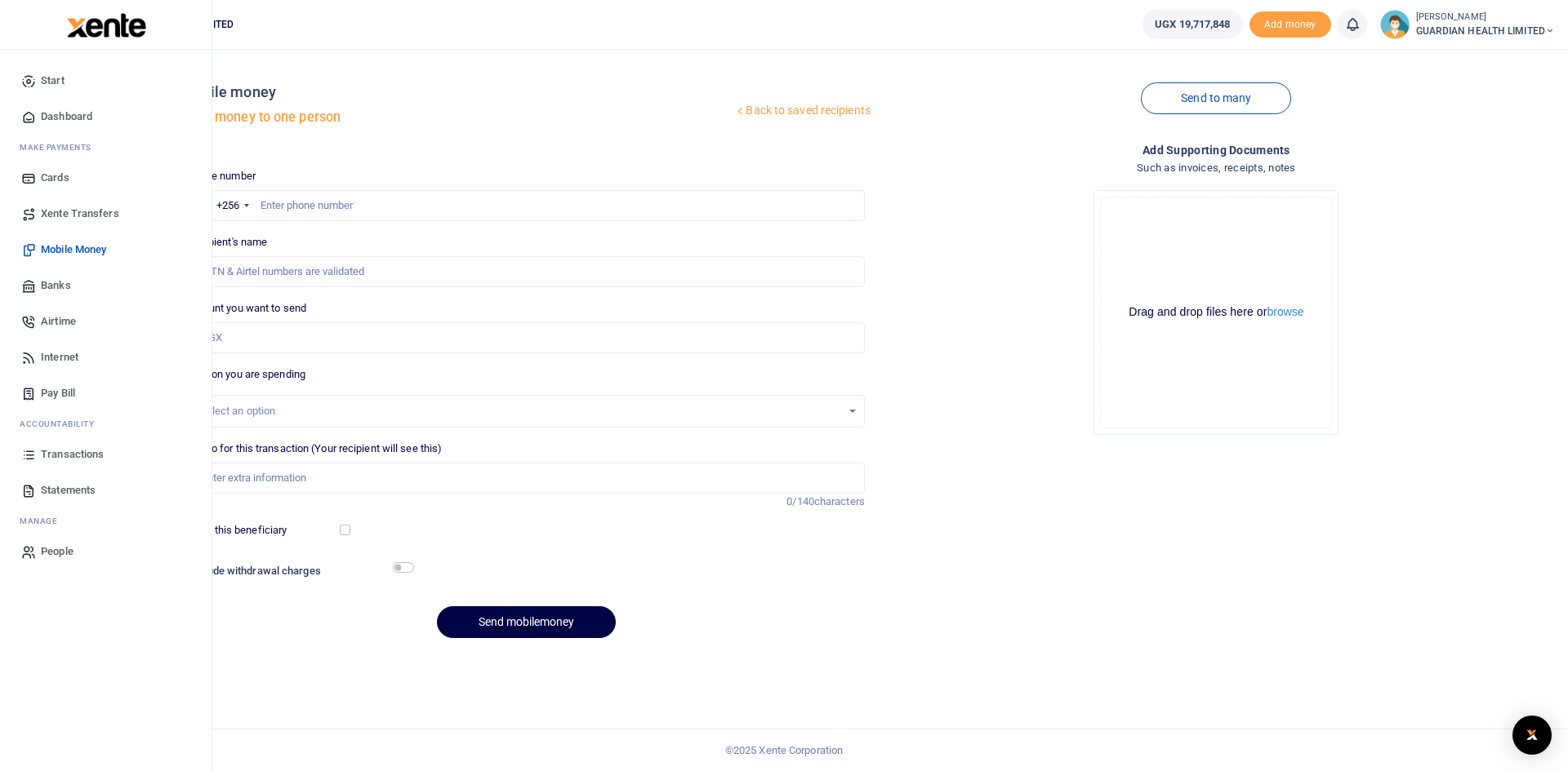
click at [54, 108] on span "Dashboard" at bounding box center [66, 116] width 51 height 16
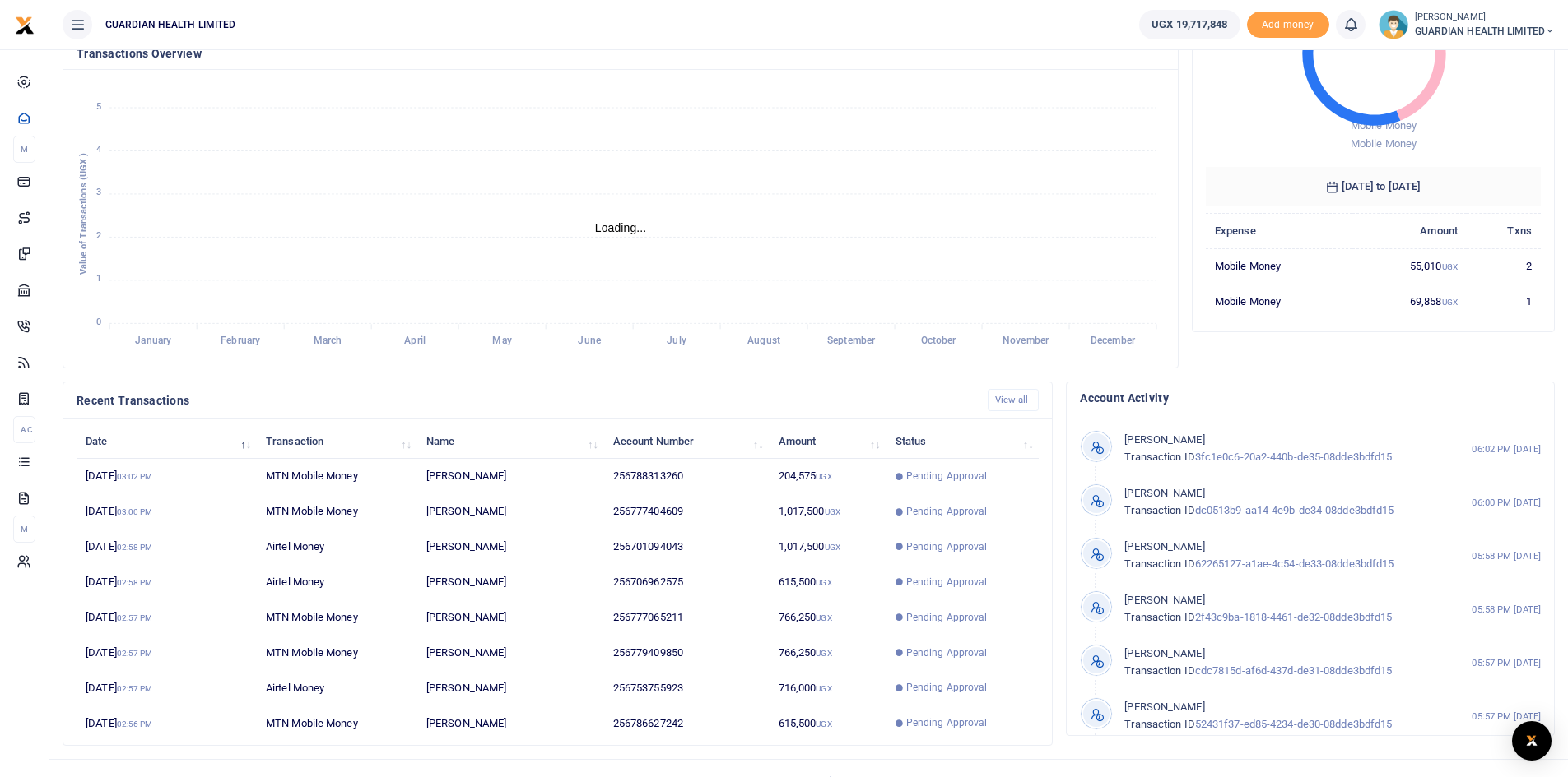
scroll to position [205, 0]
